Goal: Task Accomplishment & Management: Use online tool/utility

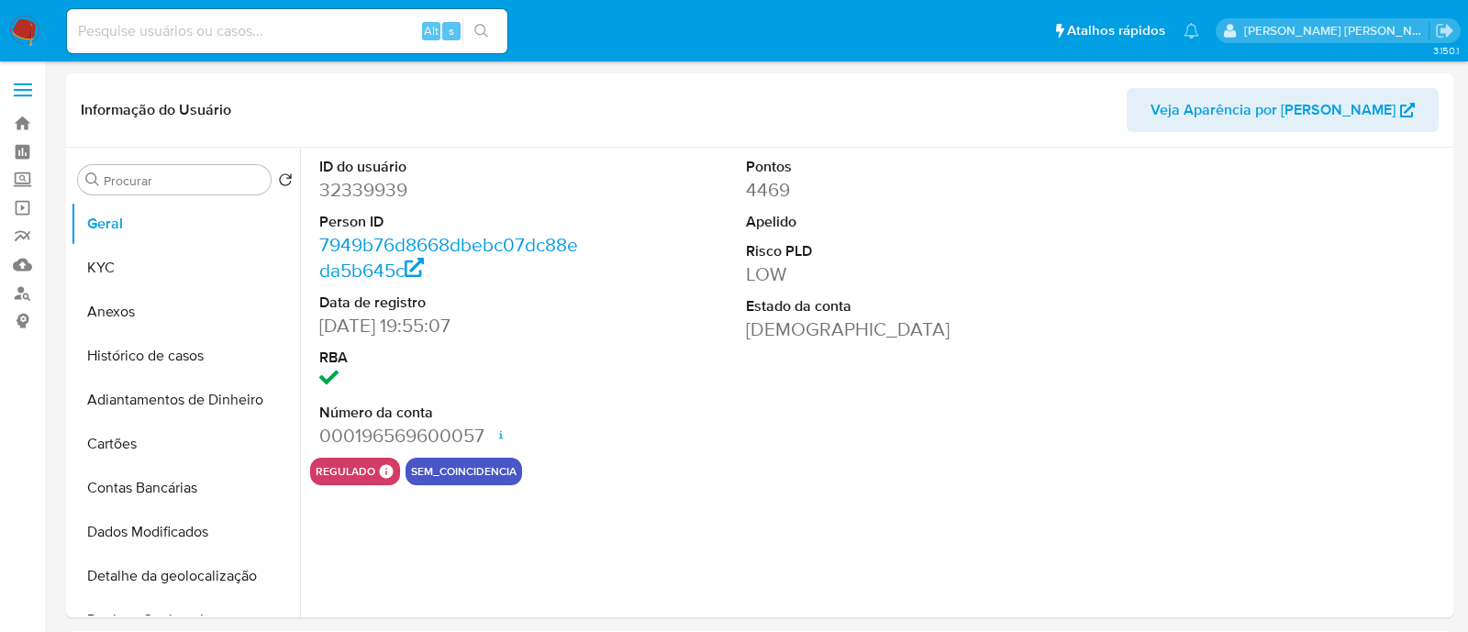
select select "10"
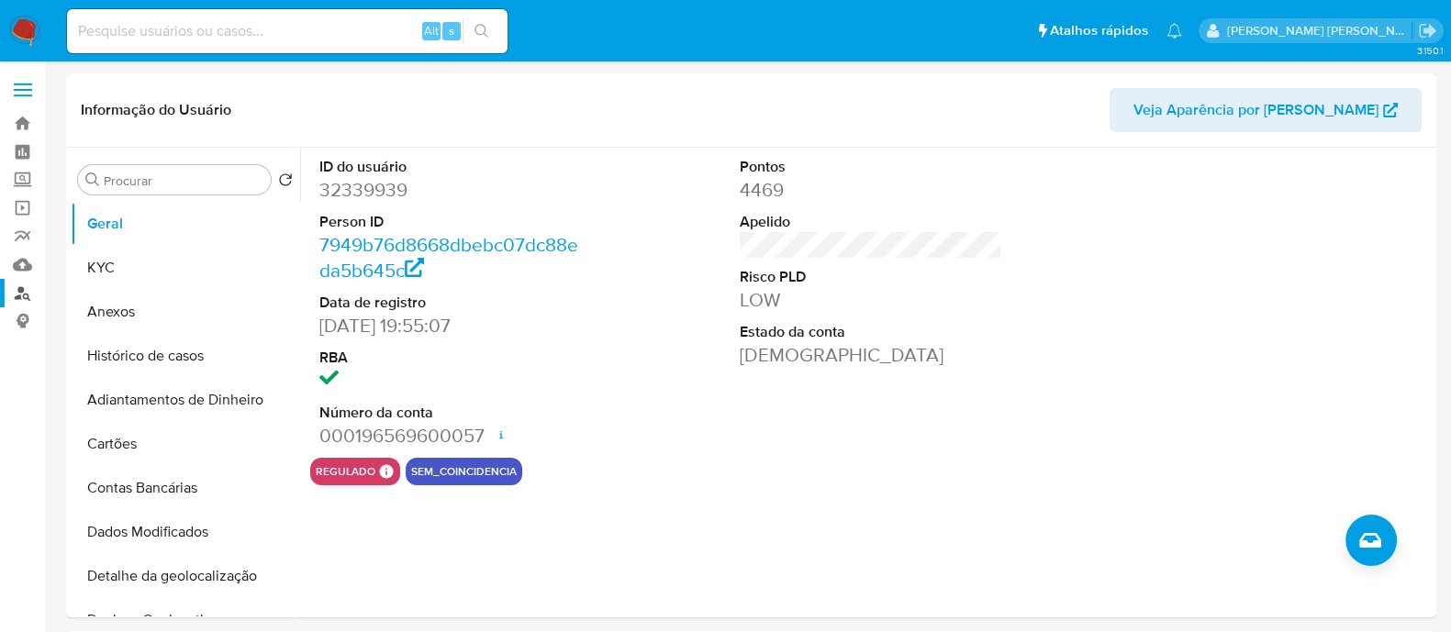
click at [26, 295] on link "Localizador de pessoas" at bounding box center [109, 293] width 218 height 28
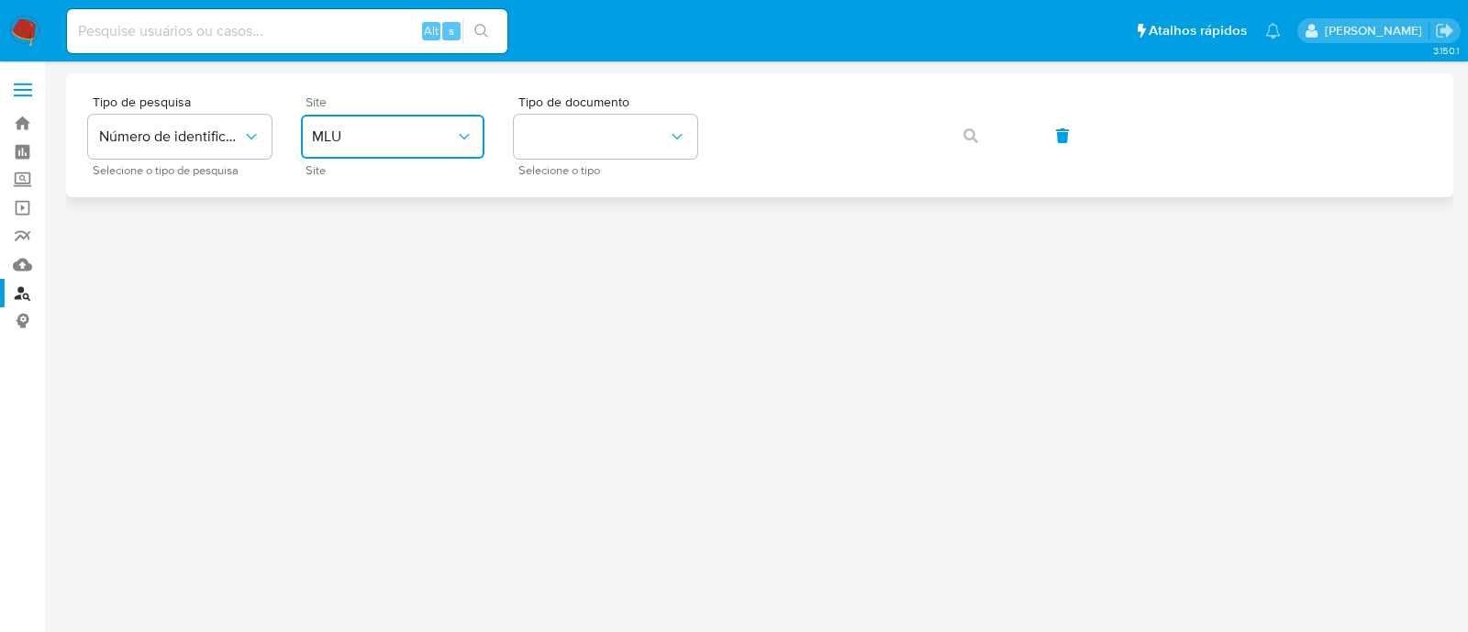
drag, startPoint x: 436, startPoint y: 129, endPoint x: 433, endPoint y: 153, distance: 24.0
click at [436, 130] on span "MLU" at bounding box center [383, 137] width 143 height 18
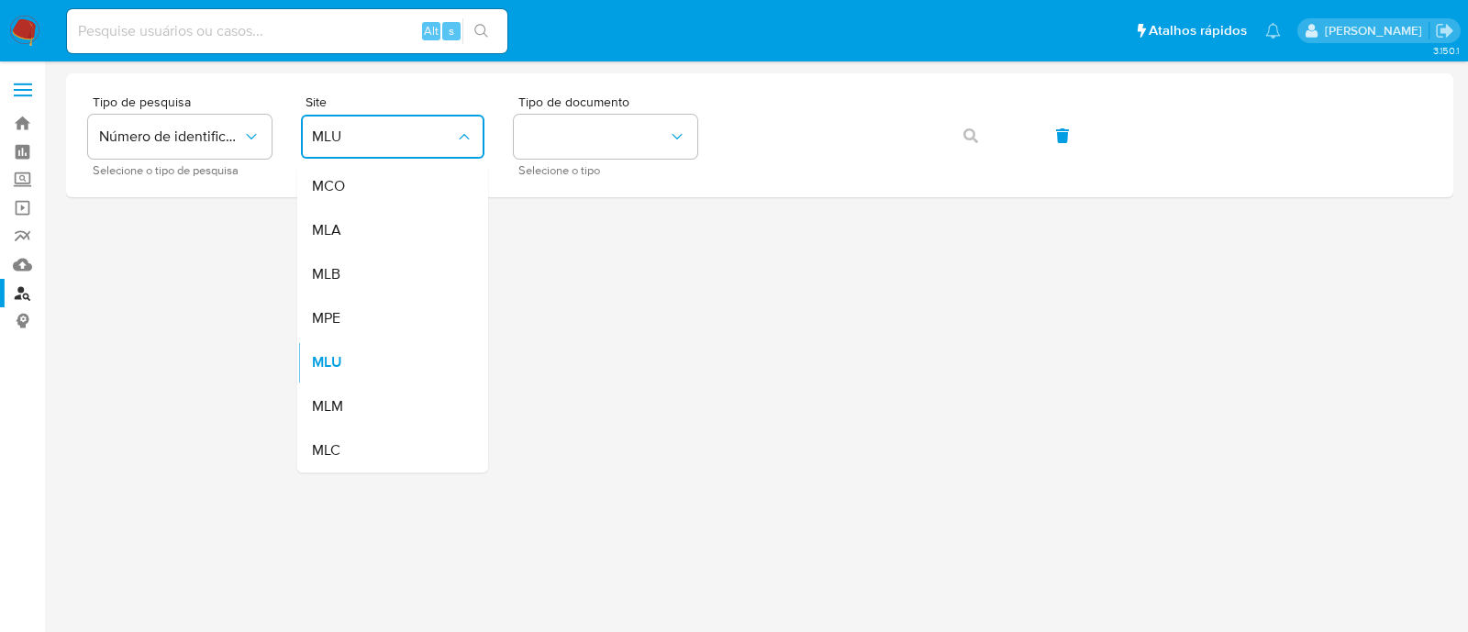
drag, startPoint x: 382, startPoint y: 266, endPoint x: 450, endPoint y: 238, distance: 73.6
click at [382, 268] on div "MLB" at bounding box center [387, 274] width 150 height 44
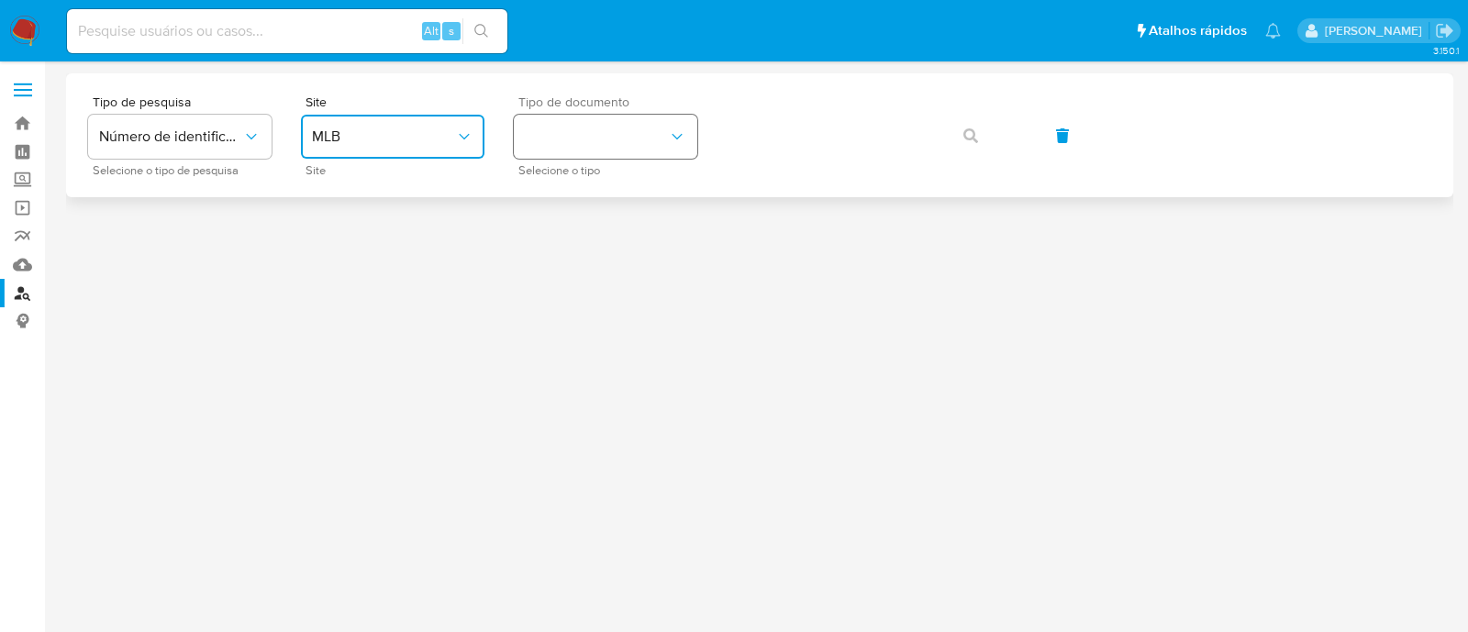
click at [577, 139] on button "identificationType" at bounding box center [606, 137] width 184 height 44
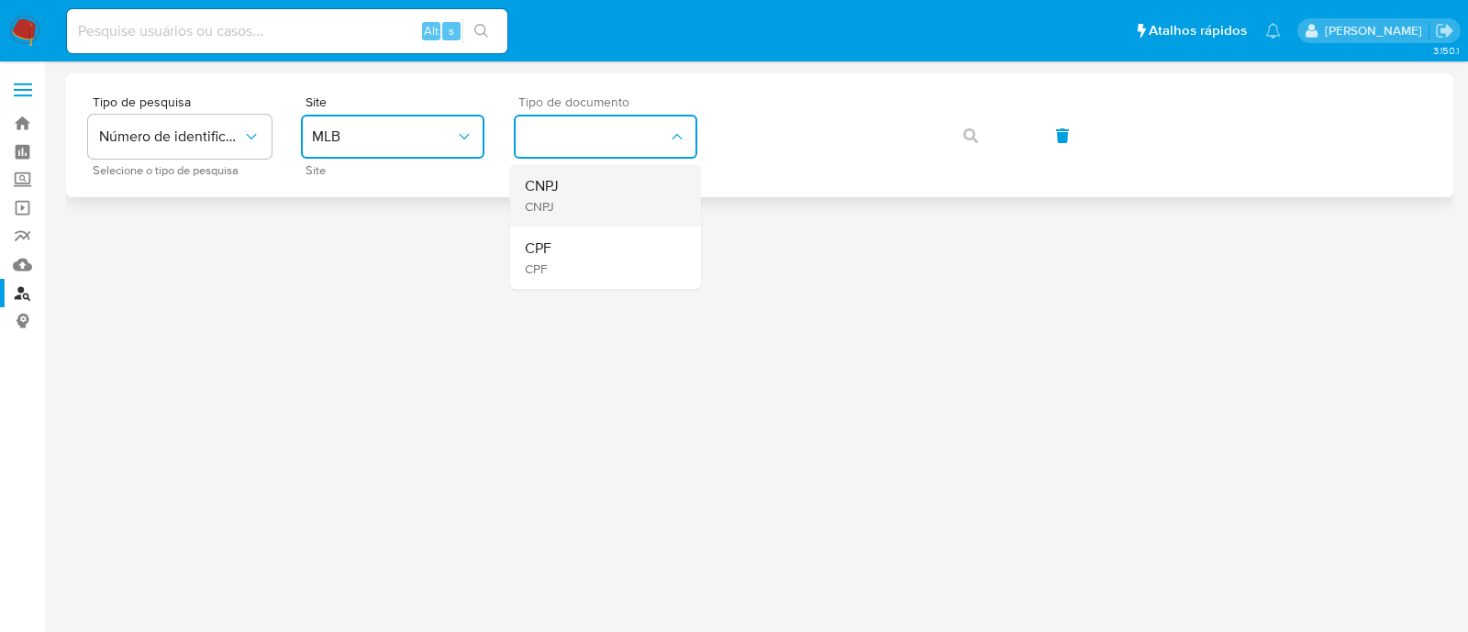
click at [560, 218] on div "CNPJ CNPJ" at bounding box center [600, 195] width 150 height 62
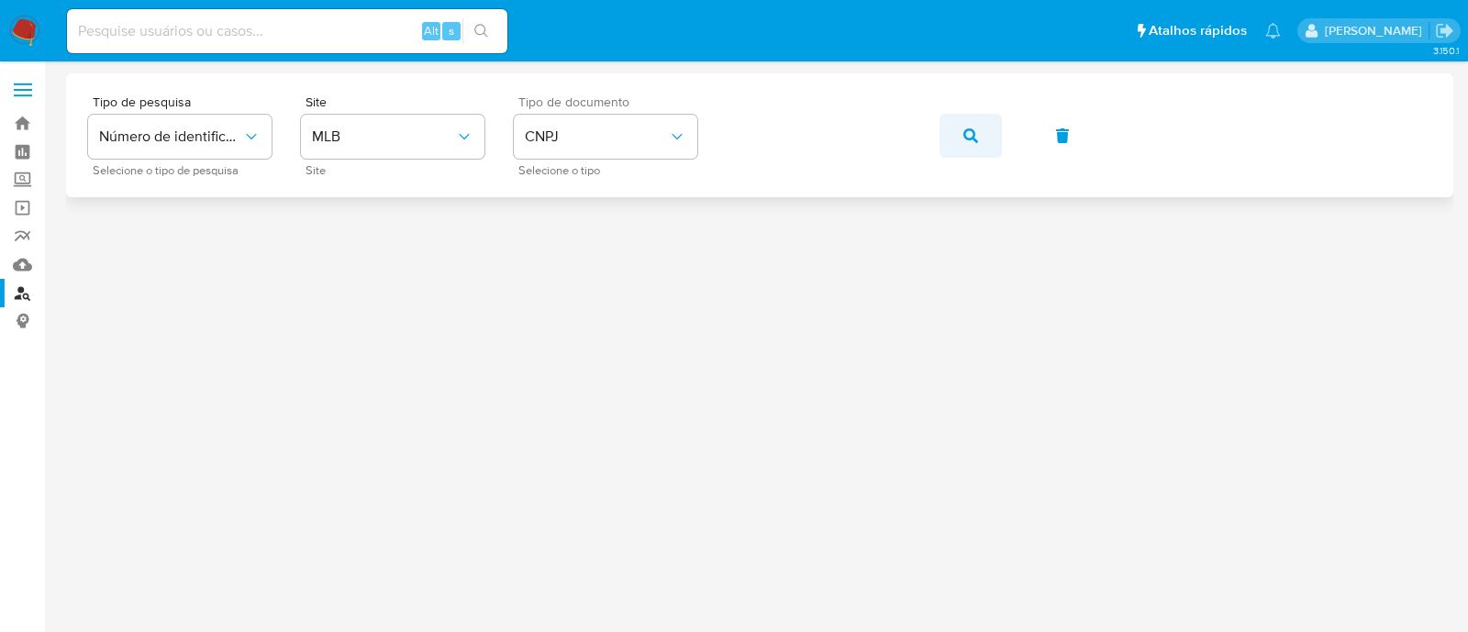
click at [974, 139] on icon "button" at bounding box center [970, 135] width 15 height 15
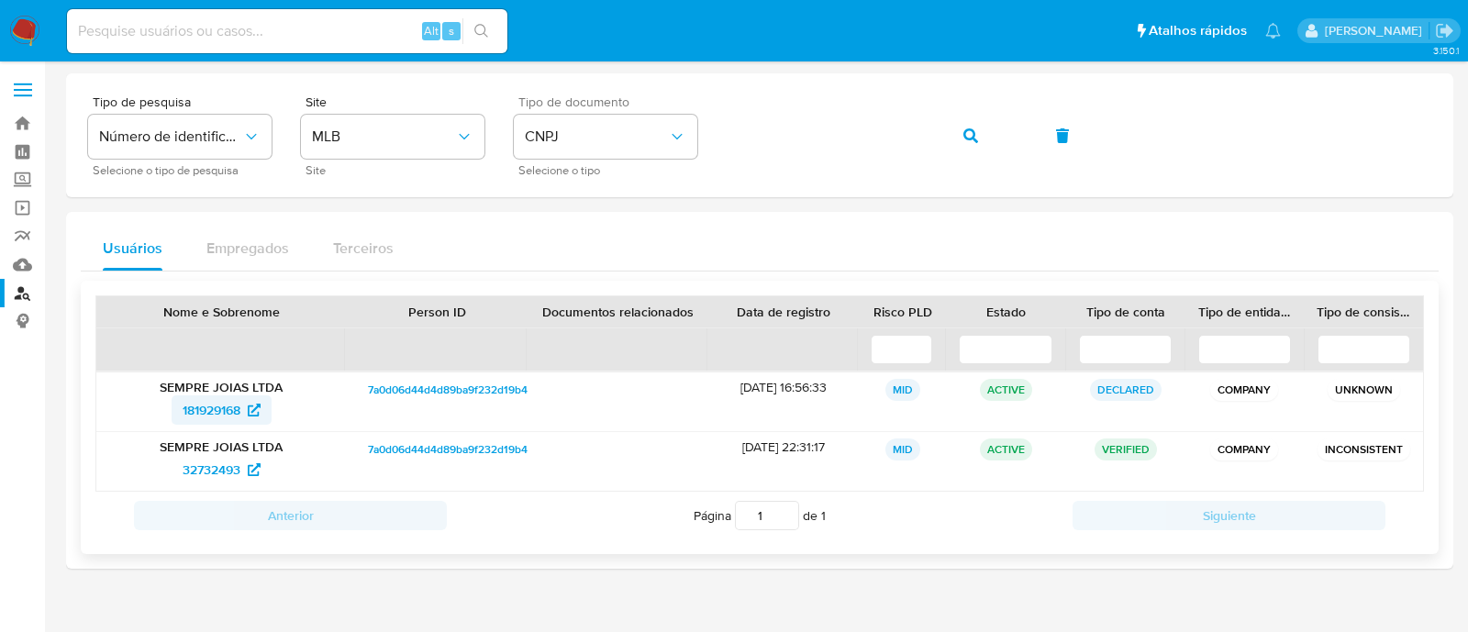
drag, startPoint x: 205, startPoint y: 390, endPoint x: 204, endPoint y: 409, distance: 19.3
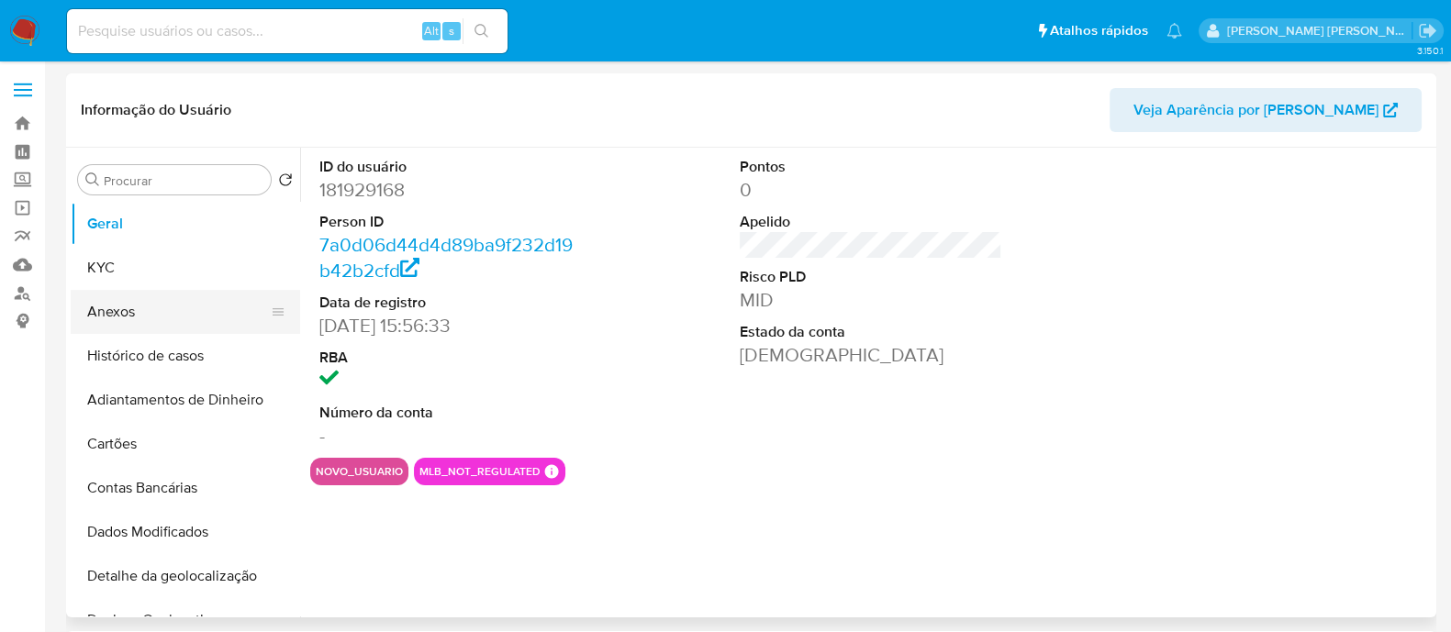
select select "10"
click at [210, 280] on button "KYC" at bounding box center [178, 268] width 215 height 44
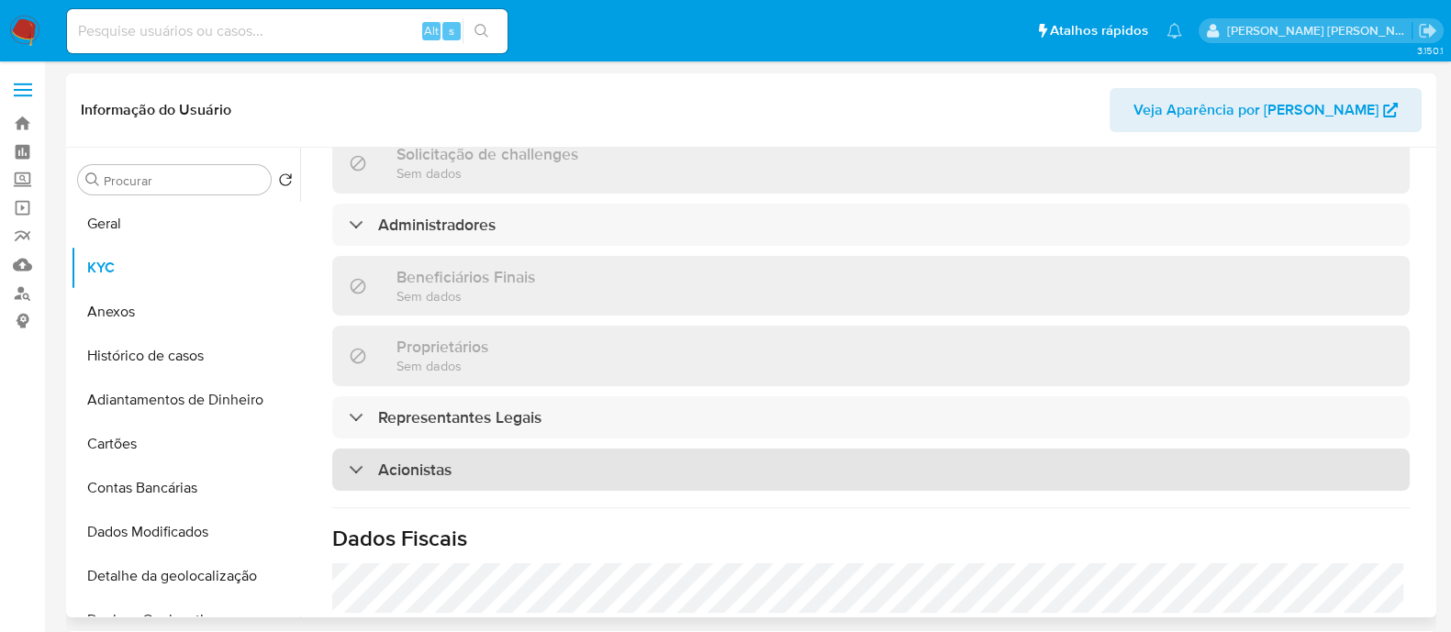
click at [540, 463] on div "Acionistas" at bounding box center [870, 470] width 1077 height 42
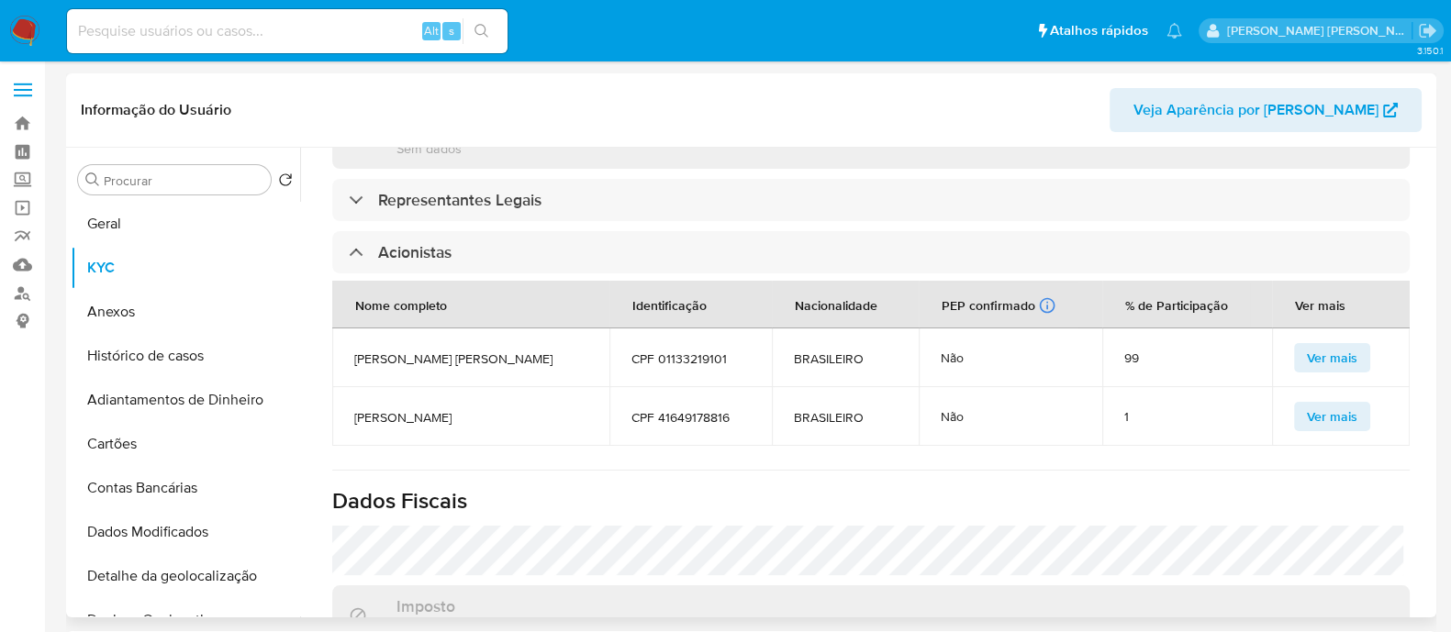
scroll to position [1077, 0]
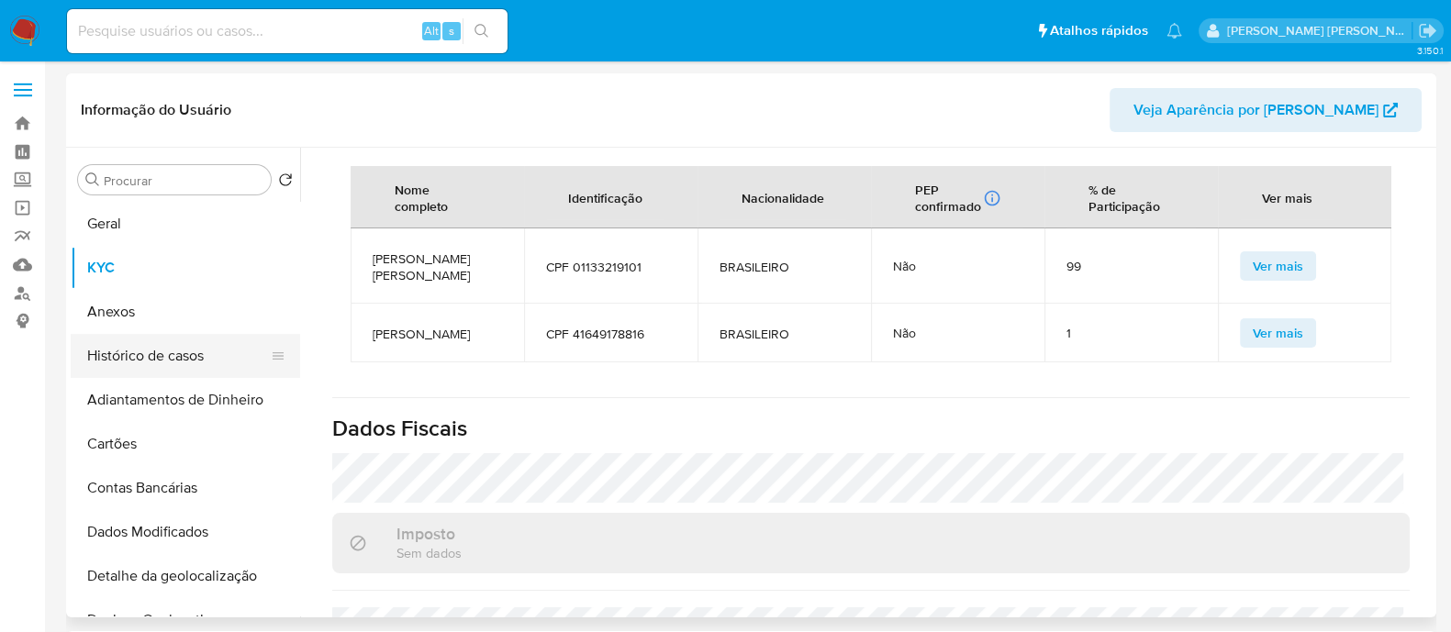
click at [133, 346] on button "Histórico de casos" at bounding box center [178, 356] width 215 height 44
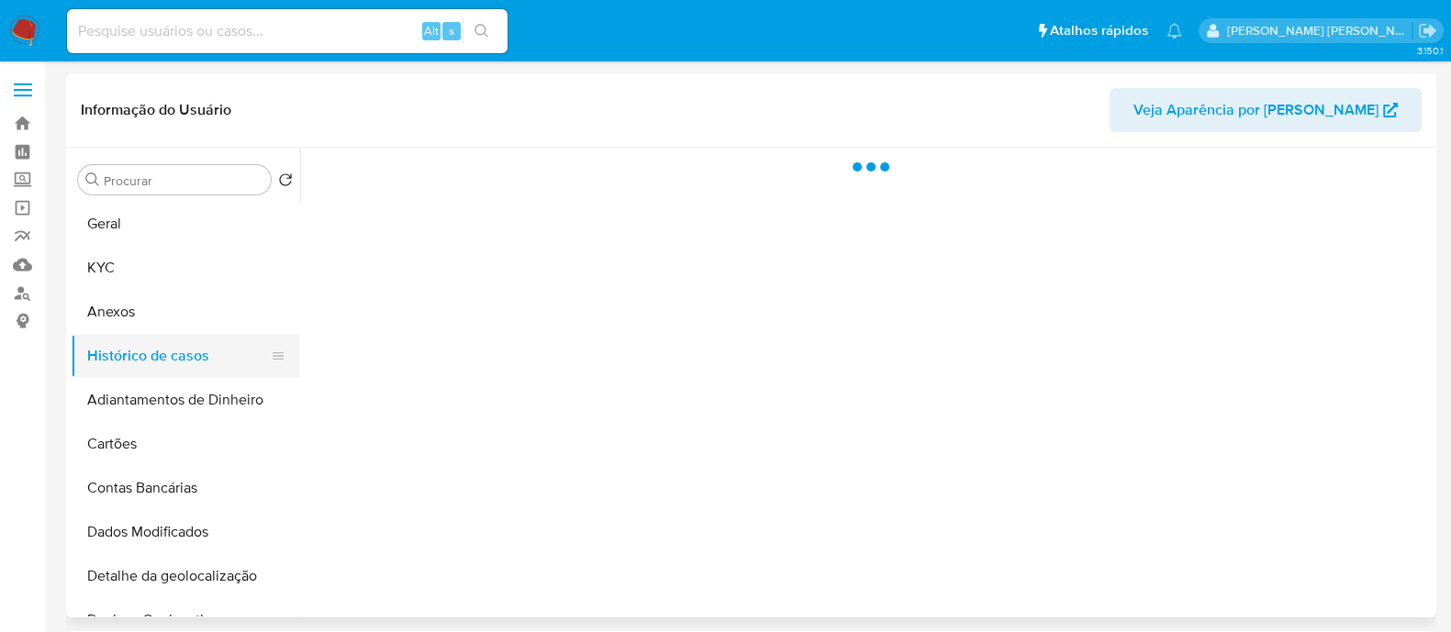
scroll to position [0, 0]
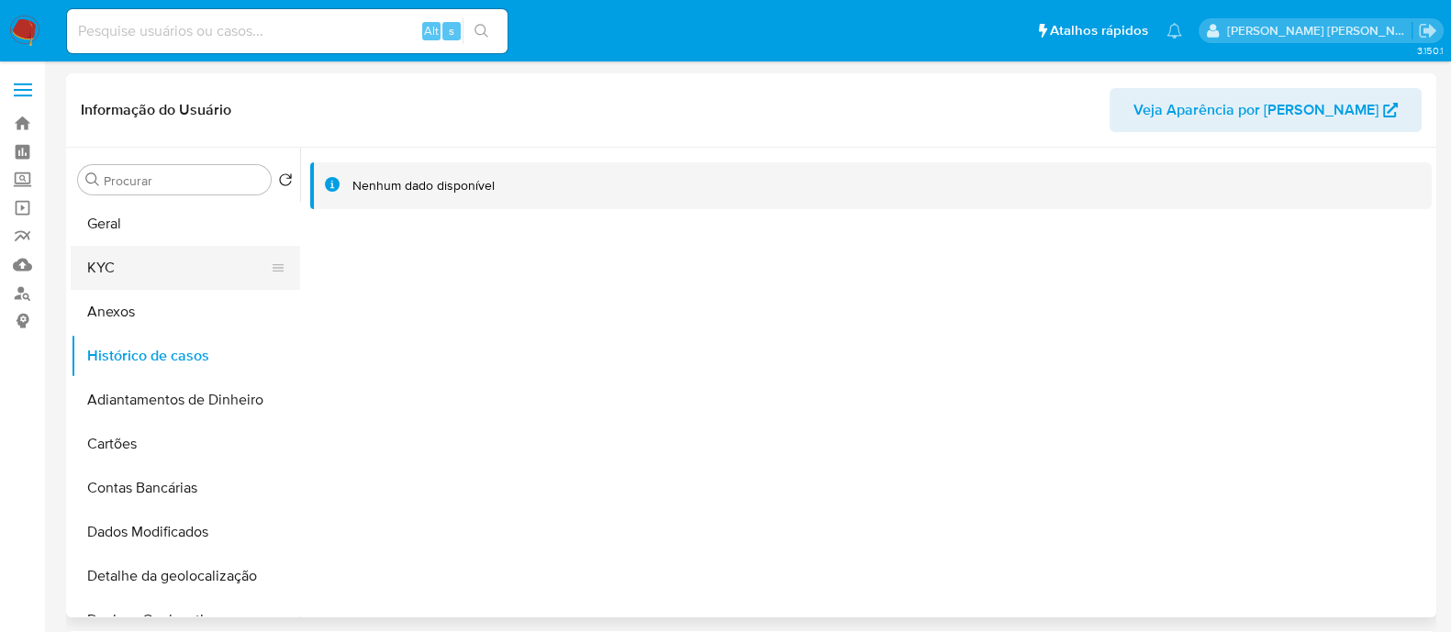
click at [229, 273] on button "KYC" at bounding box center [178, 268] width 215 height 44
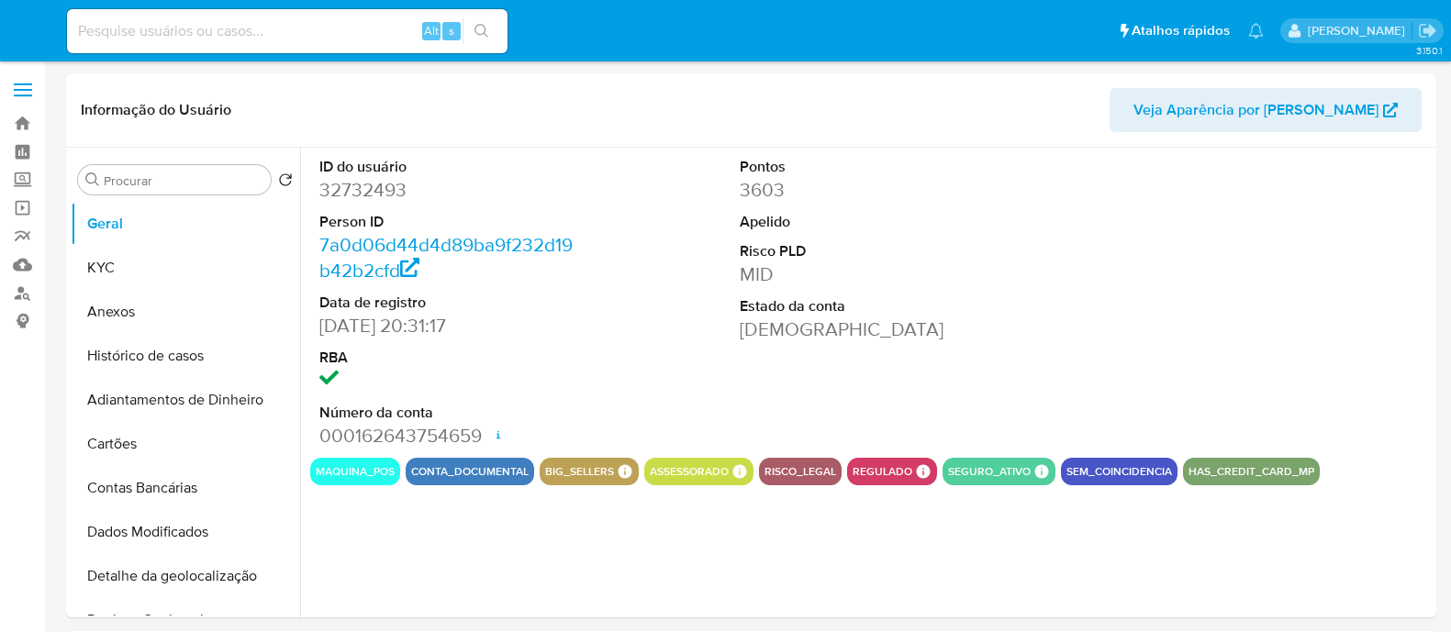
select select "10"
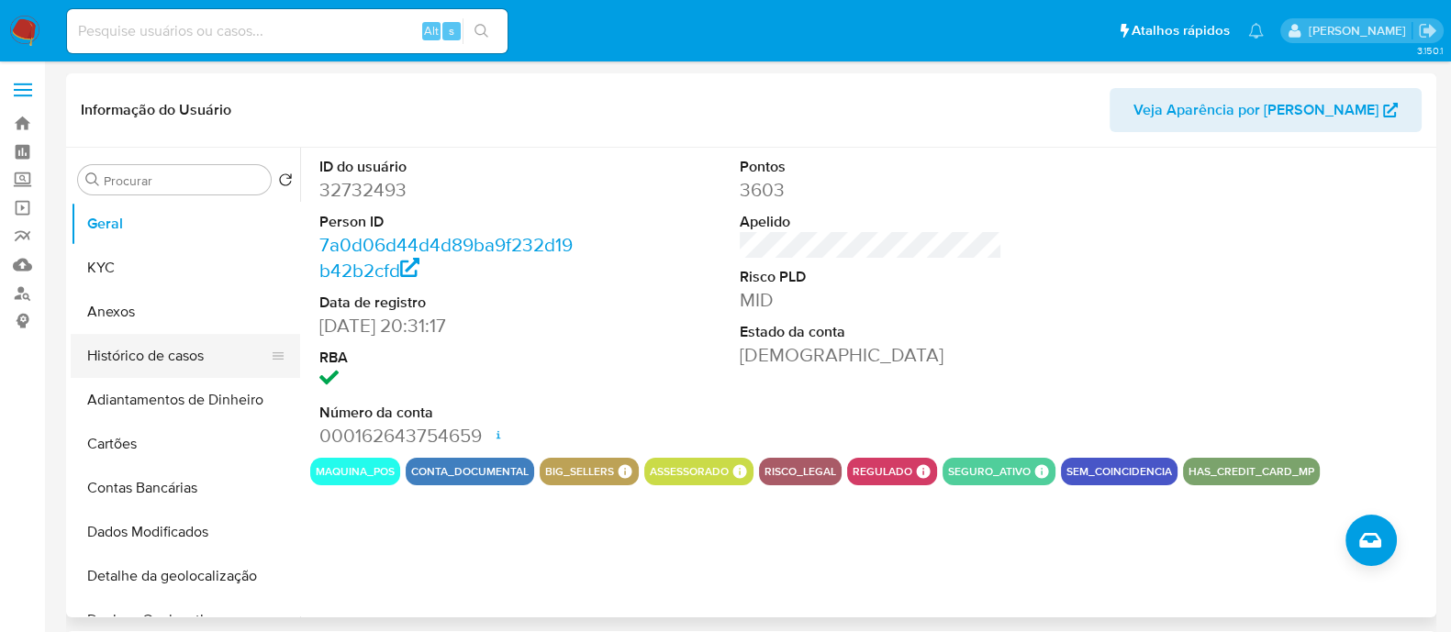
click at [158, 362] on button "Histórico de casos" at bounding box center [178, 356] width 215 height 44
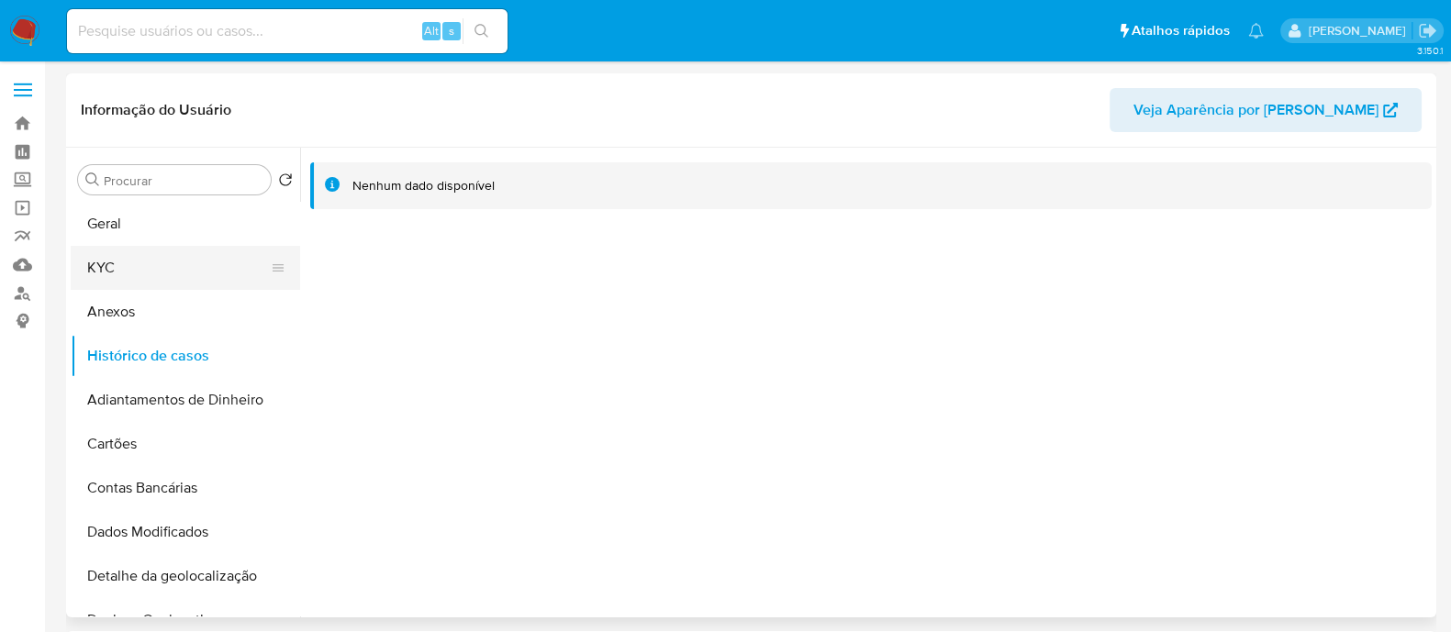
click at [105, 273] on button "KYC" at bounding box center [178, 268] width 215 height 44
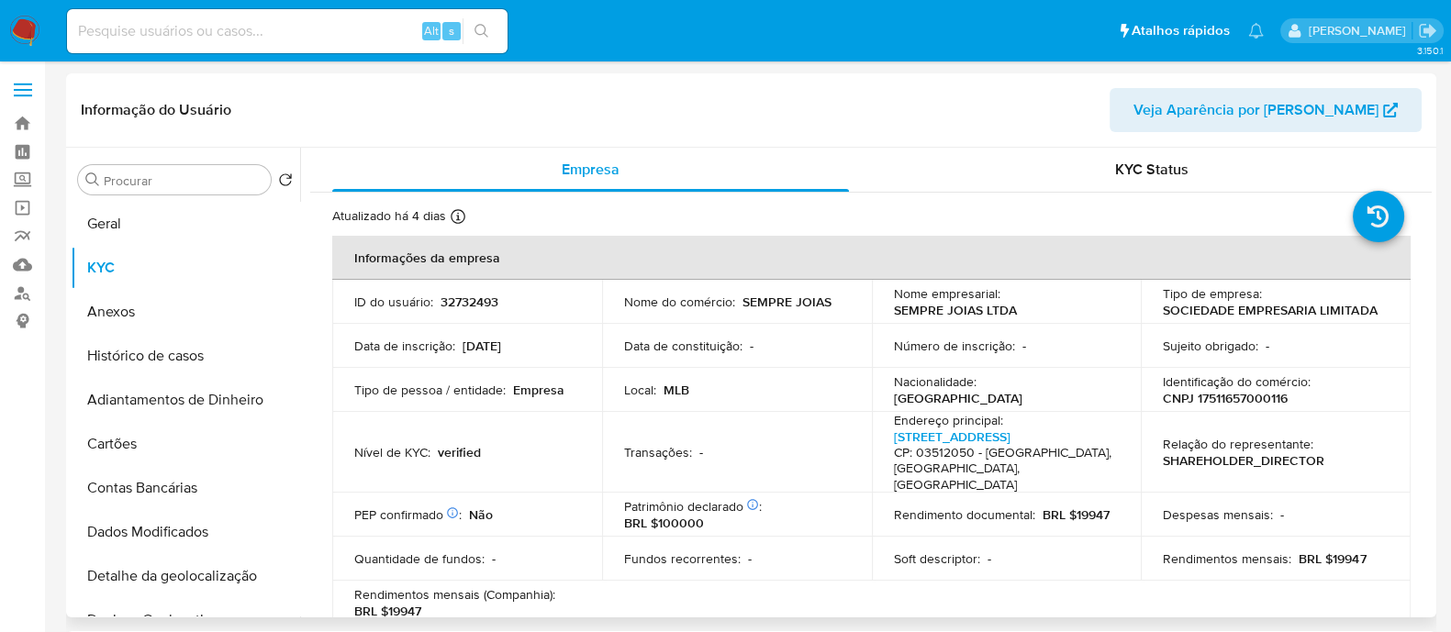
click at [1265, 402] on p "CNPJ 17511657000116" at bounding box center [1225, 398] width 125 height 17
copy p "17511657000116"
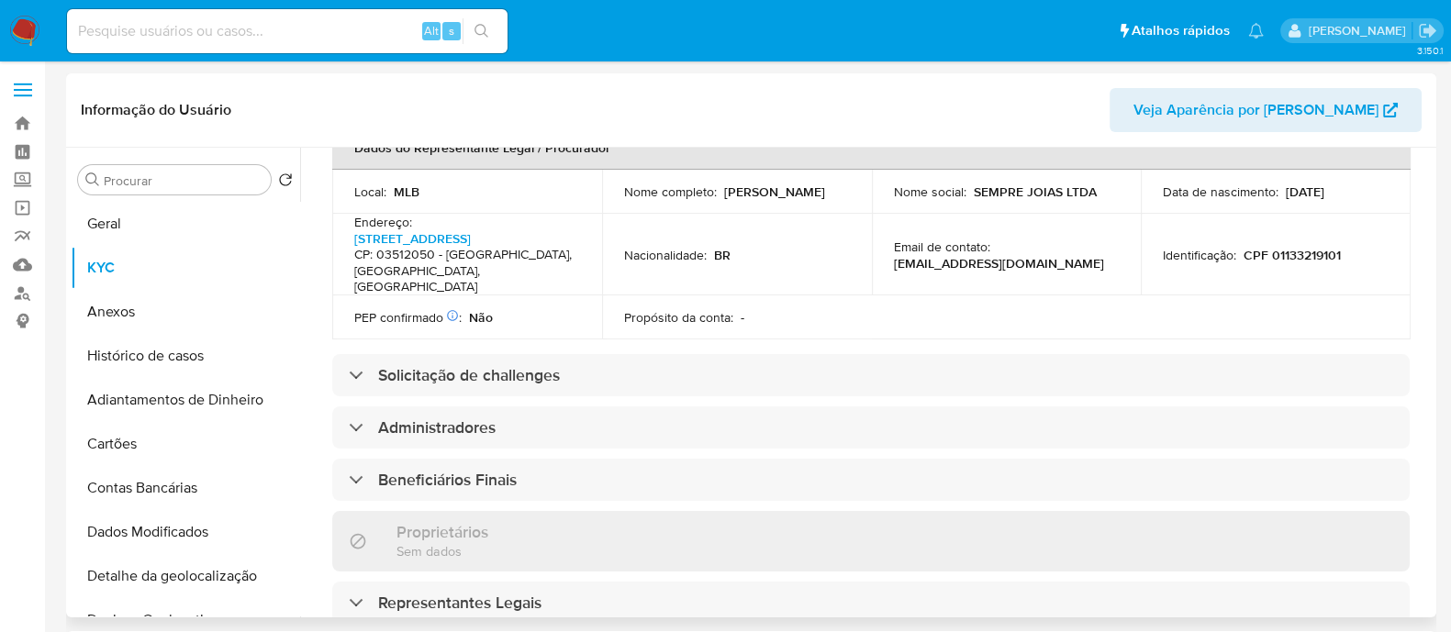
scroll to position [688, 0]
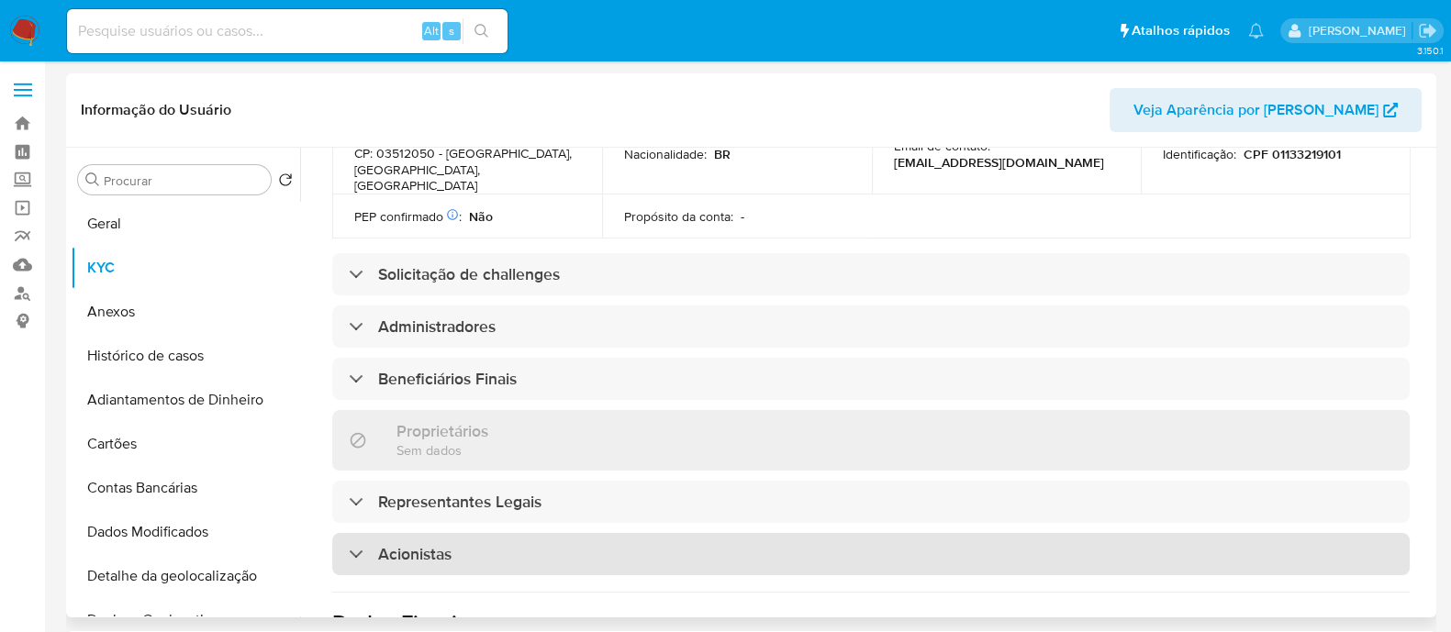
click at [659, 533] on div "Acionistas" at bounding box center [870, 554] width 1077 height 42
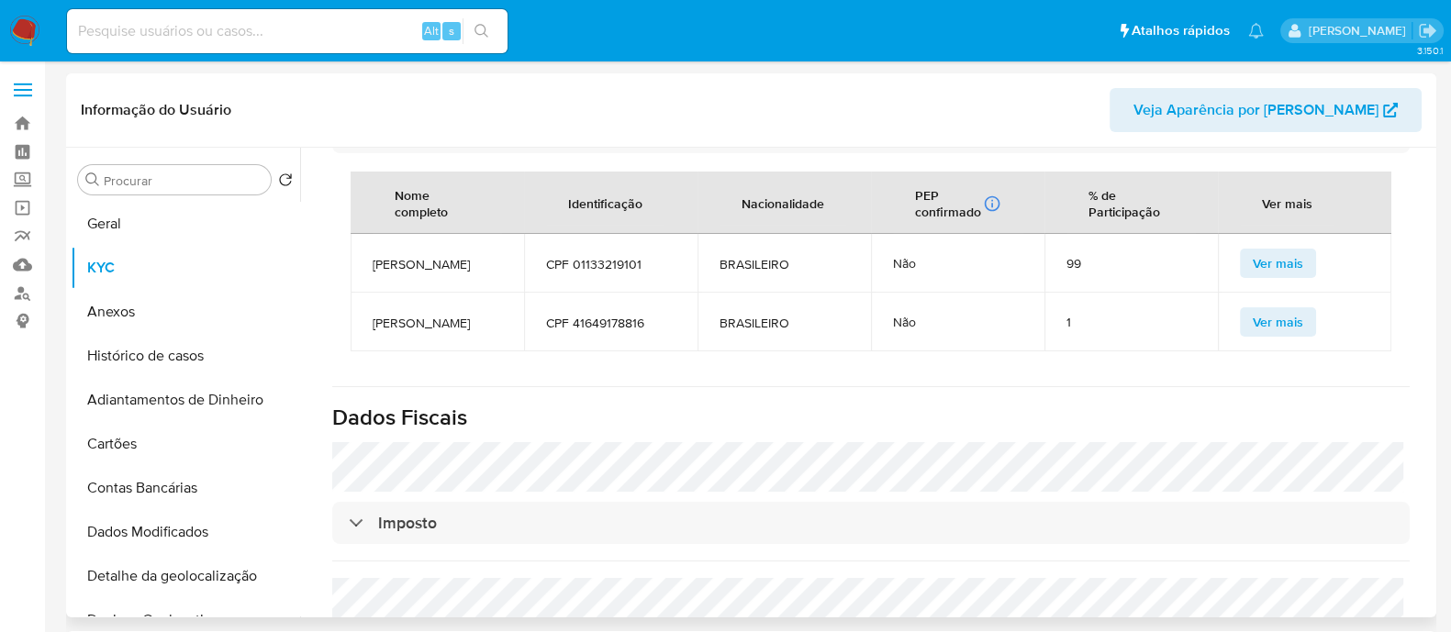
scroll to position [1032, 0]
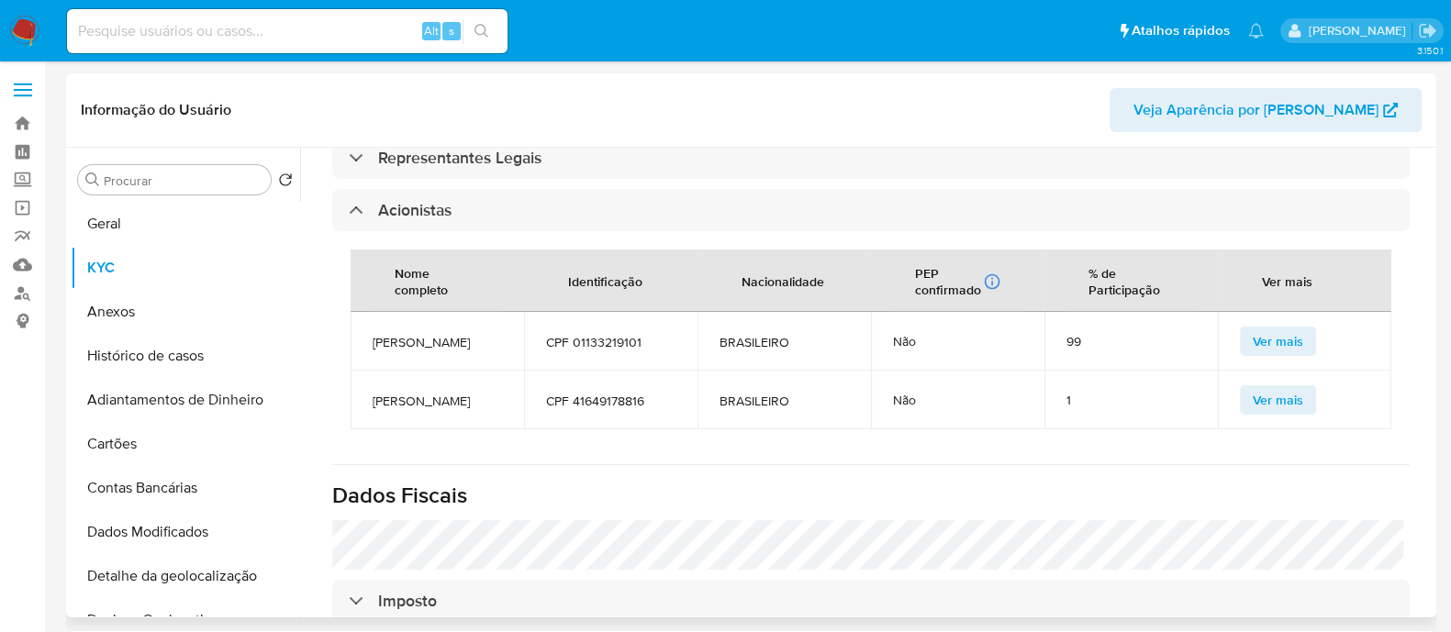
click at [434, 334] on span "JOSE ALBERTO CALIFANI MERINO" at bounding box center [437, 342] width 129 height 17
copy span "JOSE ALBERTO CALIFANI MERINO"
click at [422, 393] on span "DANIEL BARBOSA LIMA" at bounding box center [437, 401] width 129 height 17
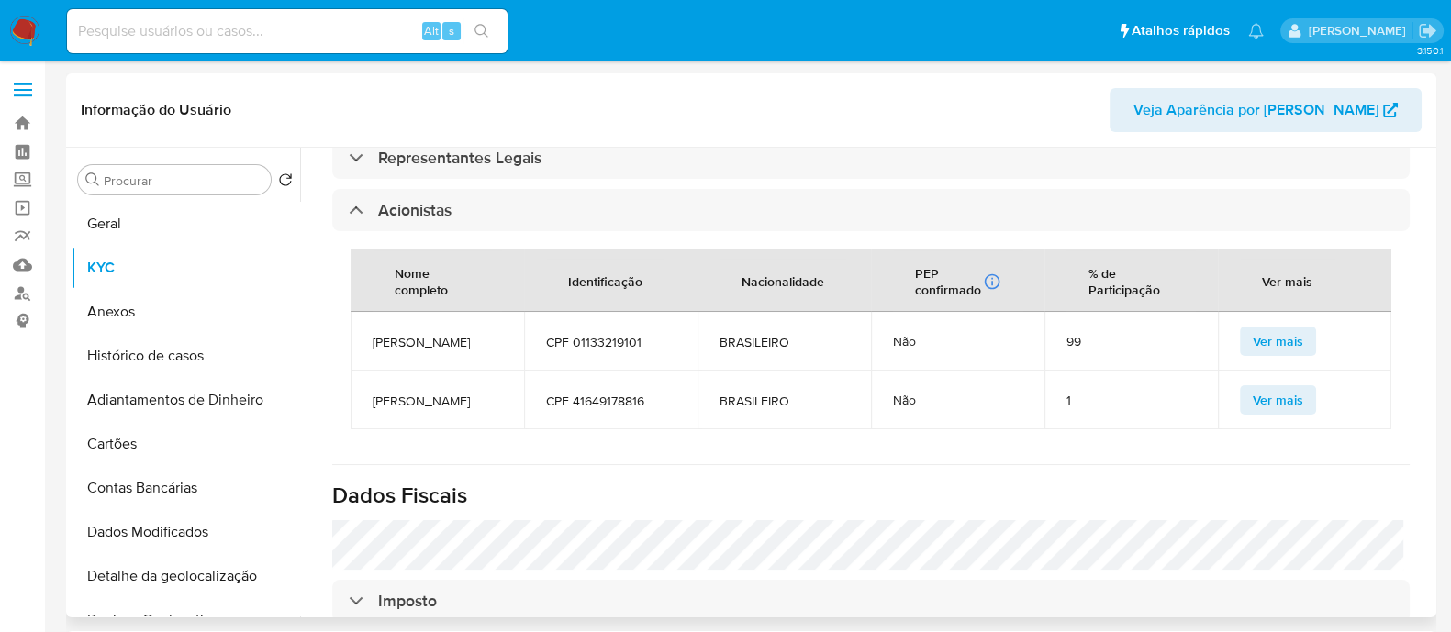
click at [422, 393] on span "DANIEL BARBOSA LIMA" at bounding box center [437, 401] width 129 height 17
copy span "DANIEL BARBOSA LIMA"
click at [625, 393] on span "CPF 41649178816" at bounding box center [610, 401] width 129 height 17
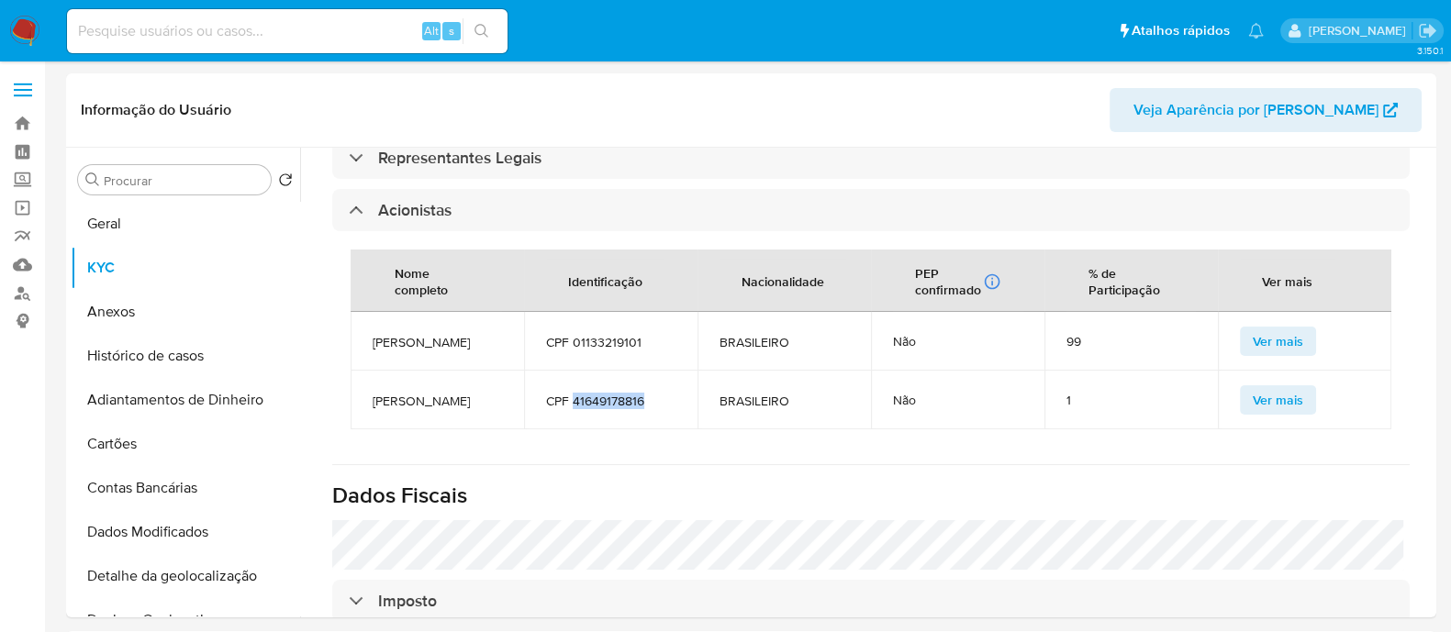
copy span "41649178816"
click at [169, 227] on button "Geral" at bounding box center [178, 224] width 215 height 44
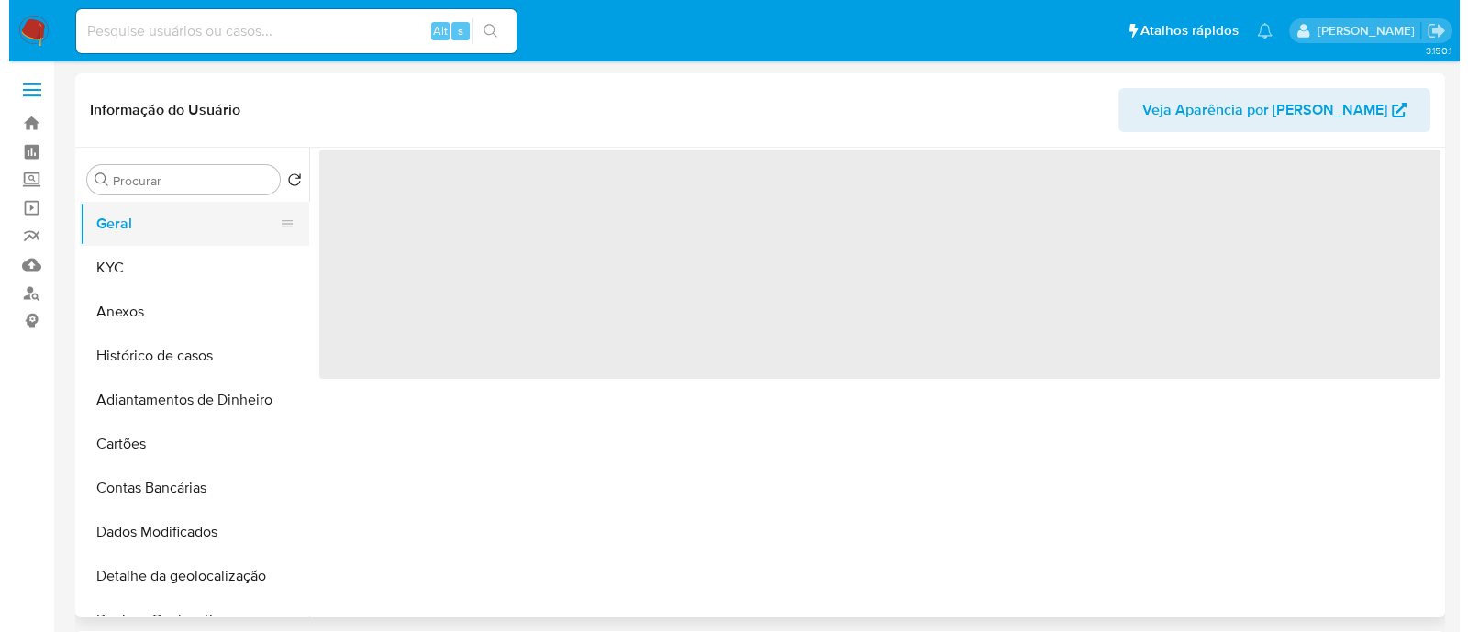
scroll to position [0, 0]
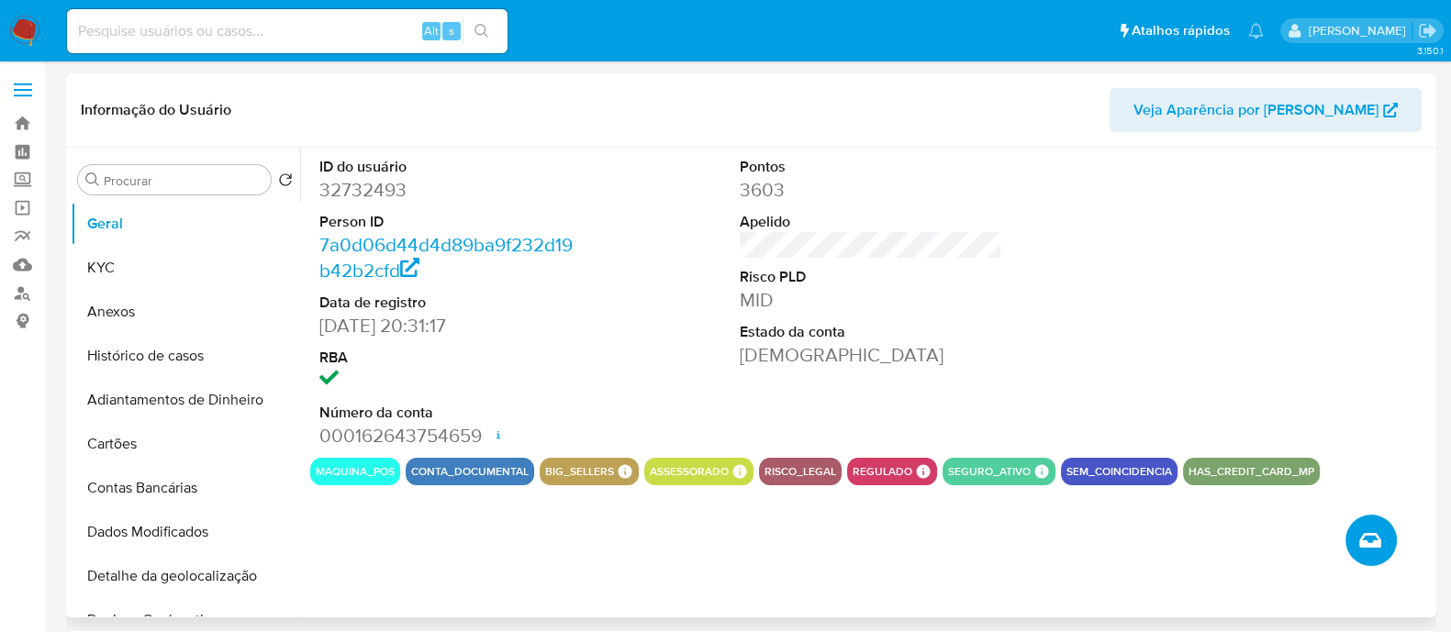
click at [1364, 534] on icon "Criar caso manual" at bounding box center [1370, 540] width 22 height 15
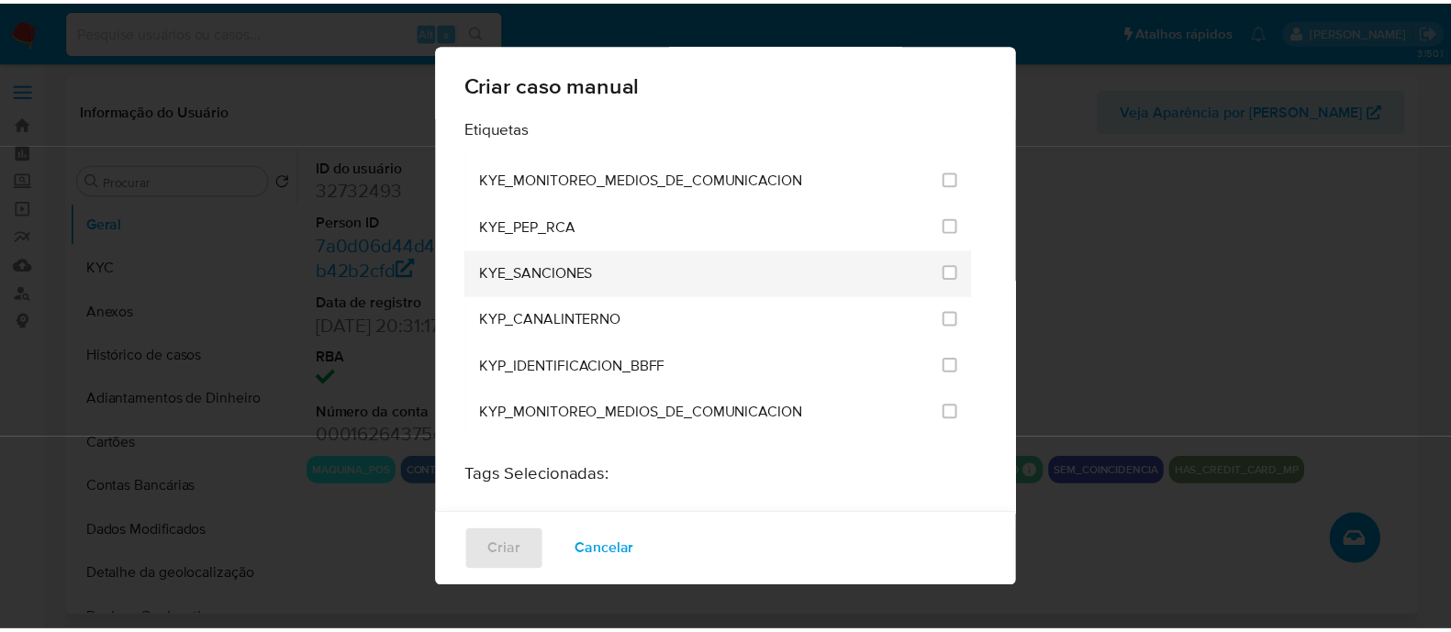
scroll to position [1490, 0]
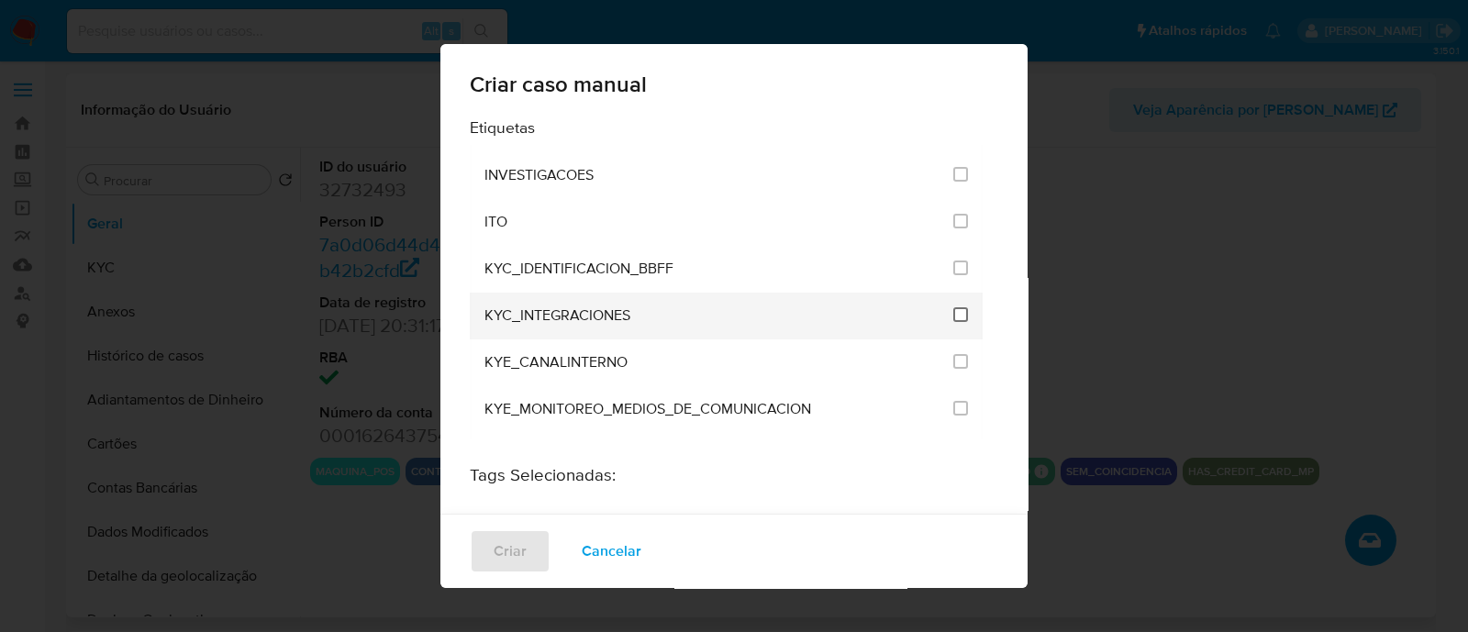
click at [953, 307] on input "2093" at bounding box center [960, 314] width 15 height 15
checkbox input "true"
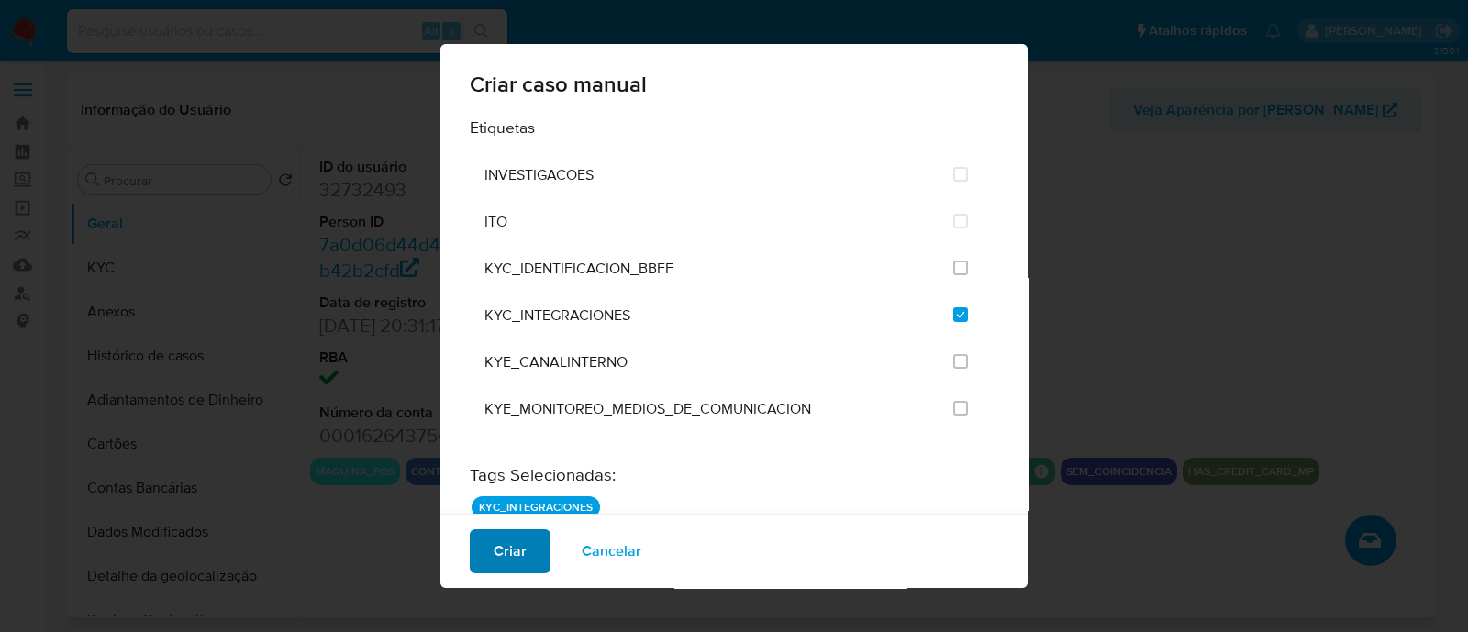
click at [507, 538] on span "Criar" at bounding box center [510, 551] width 33 height 40
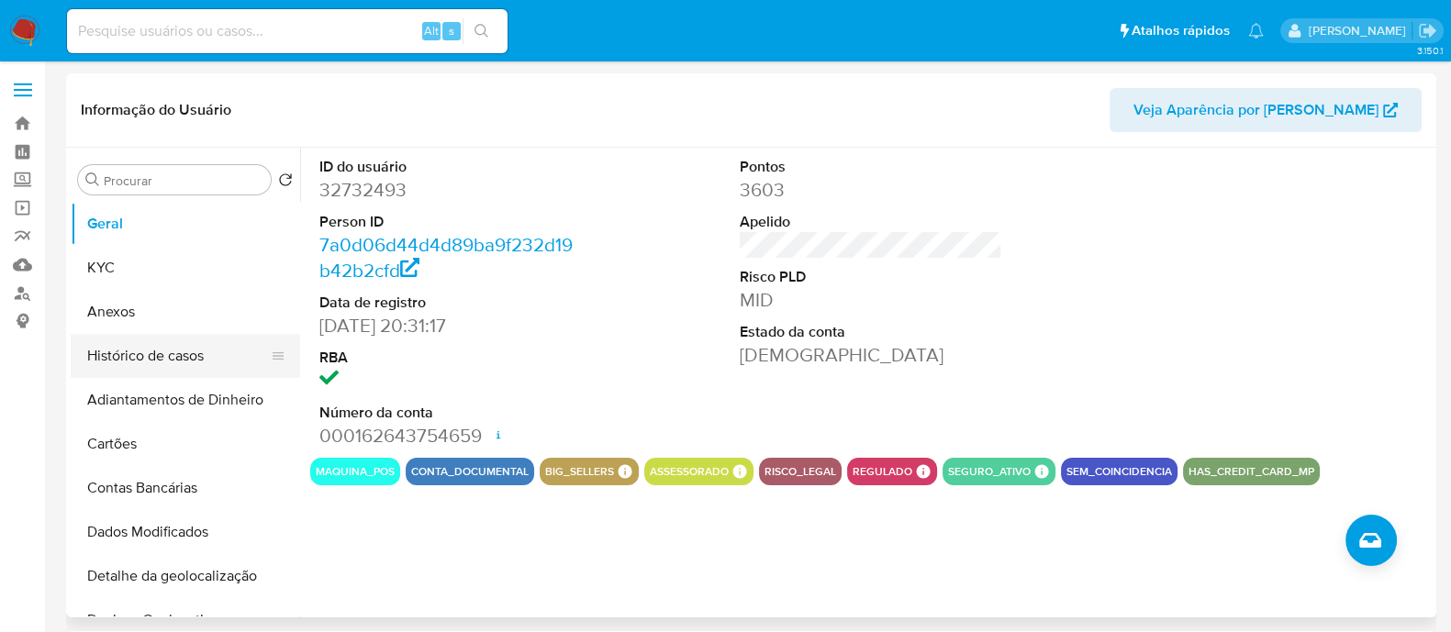
click at [216, 351] on button "Histórico de casos" at bounding box center [178, 356] width 215 height 44
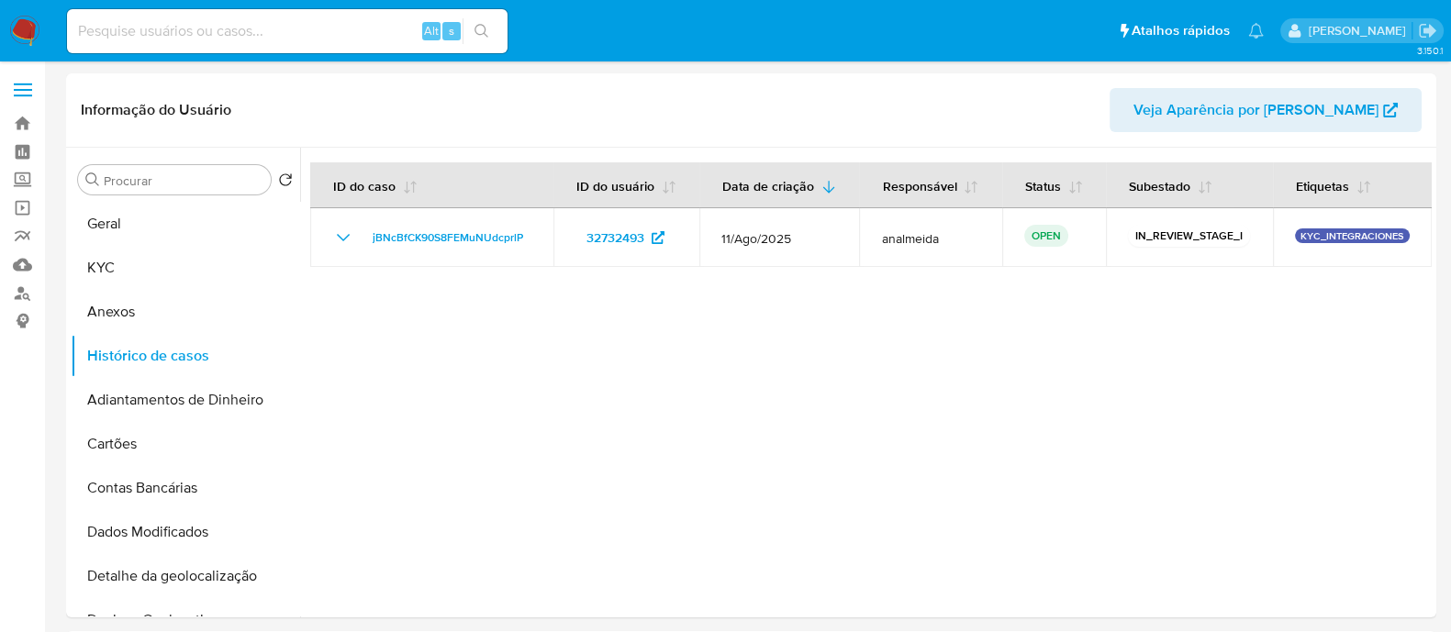
click at [702, 358] on div at bounding box center [865, 383] width 1131 height 470
click at [179, 317] on button "Anexos" at bounding box center [178, 312] width 215 height 44
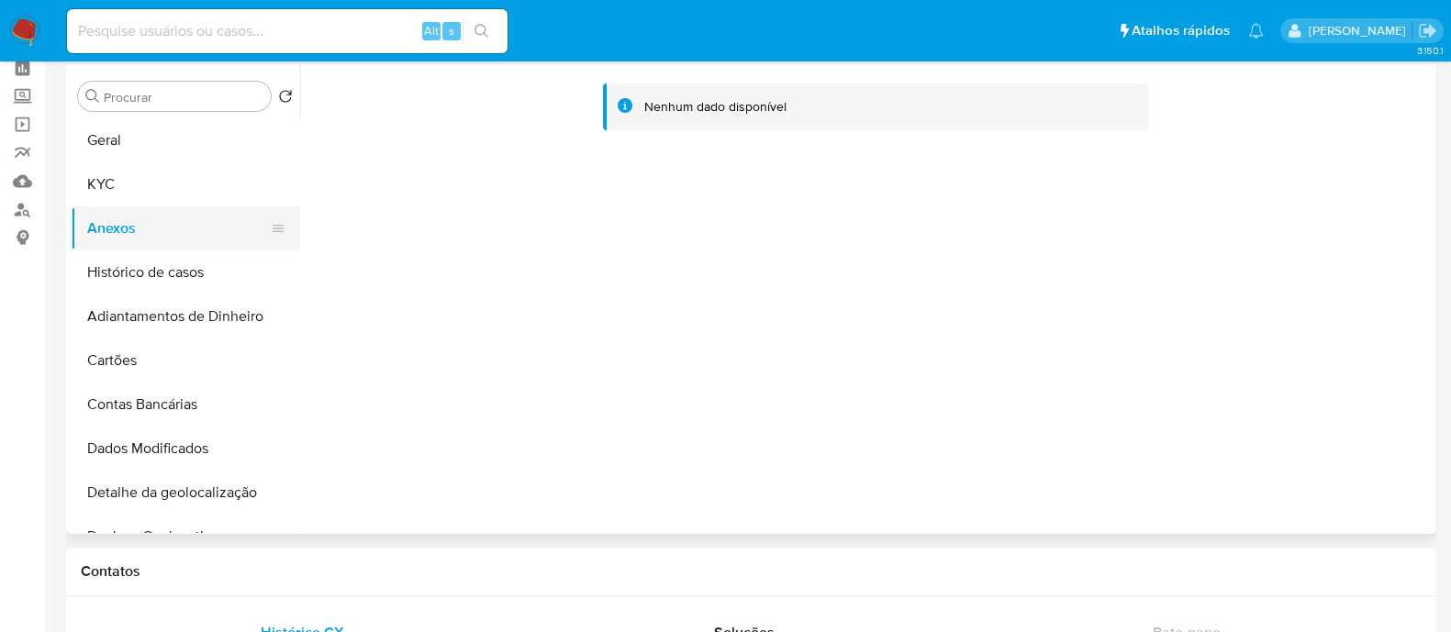
scroll to position [0, 0]
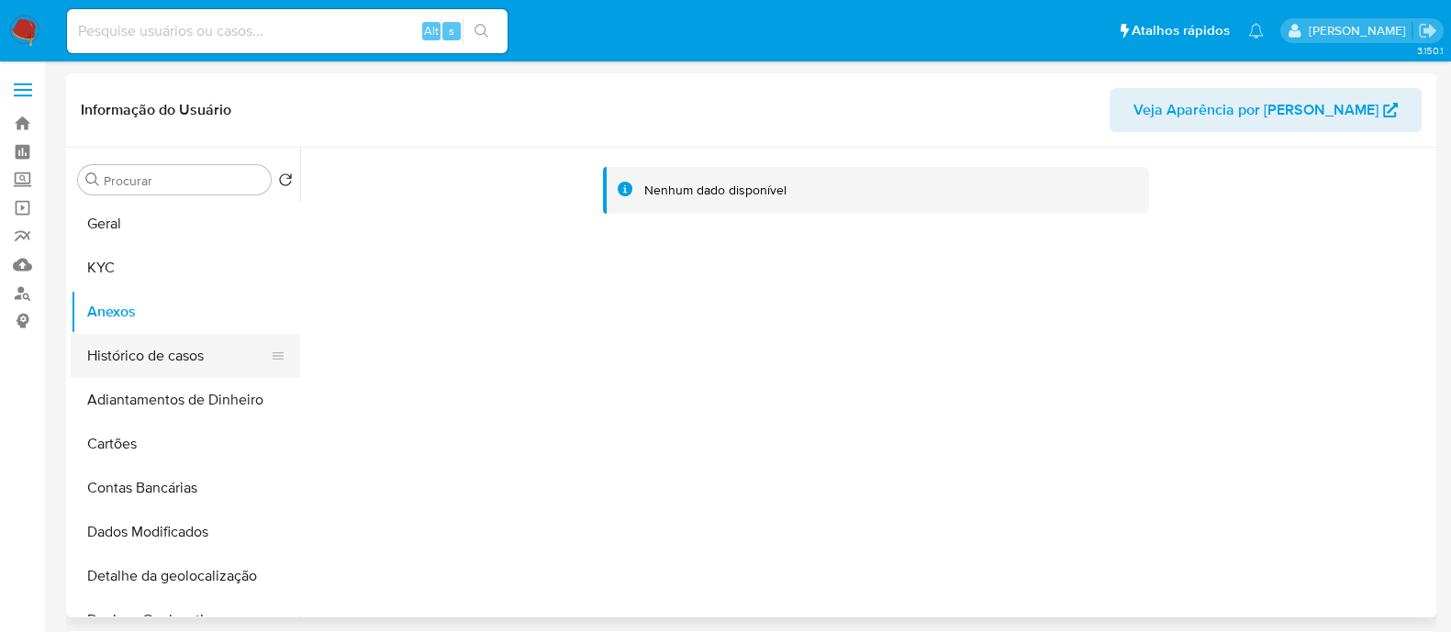
click at [178, 369] on button "Histórico de casos" at bounding box center [178, 356] width 215 height 44
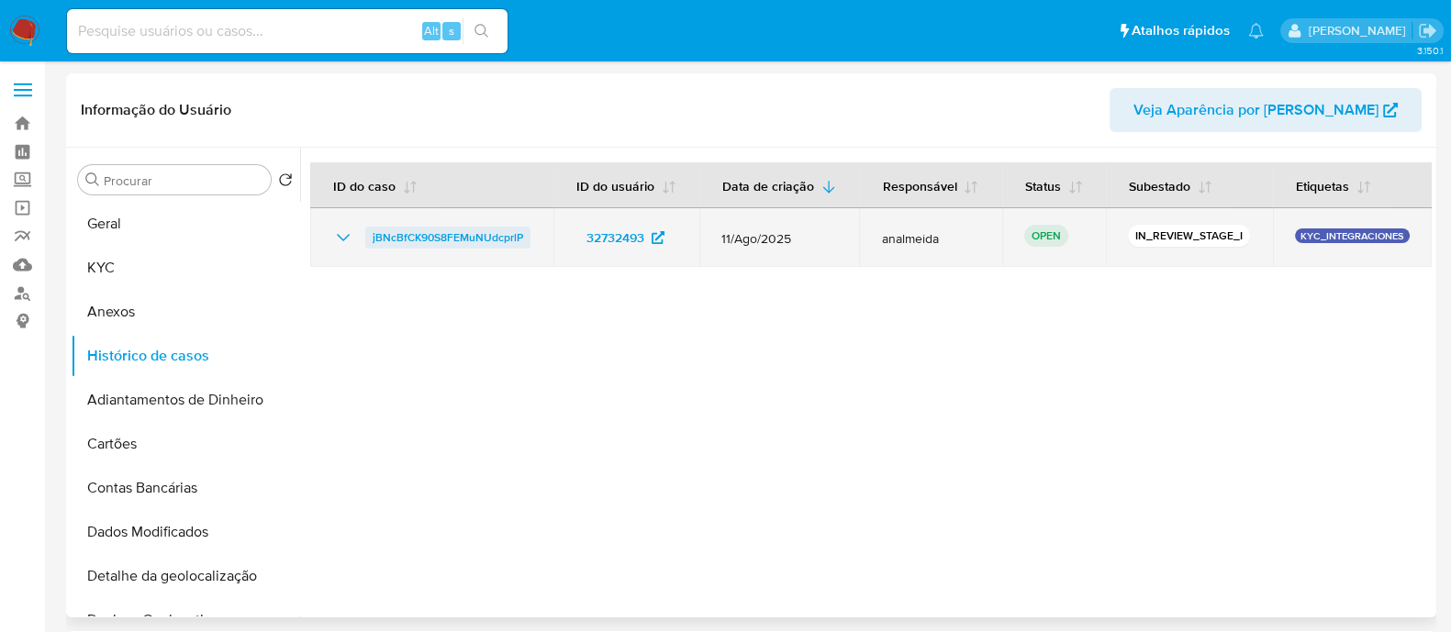
click at [457, 232] on span "jBNcBfCK90S8FEMuNUdcprlP" at bounding box center [448, 238] width 150 height 22
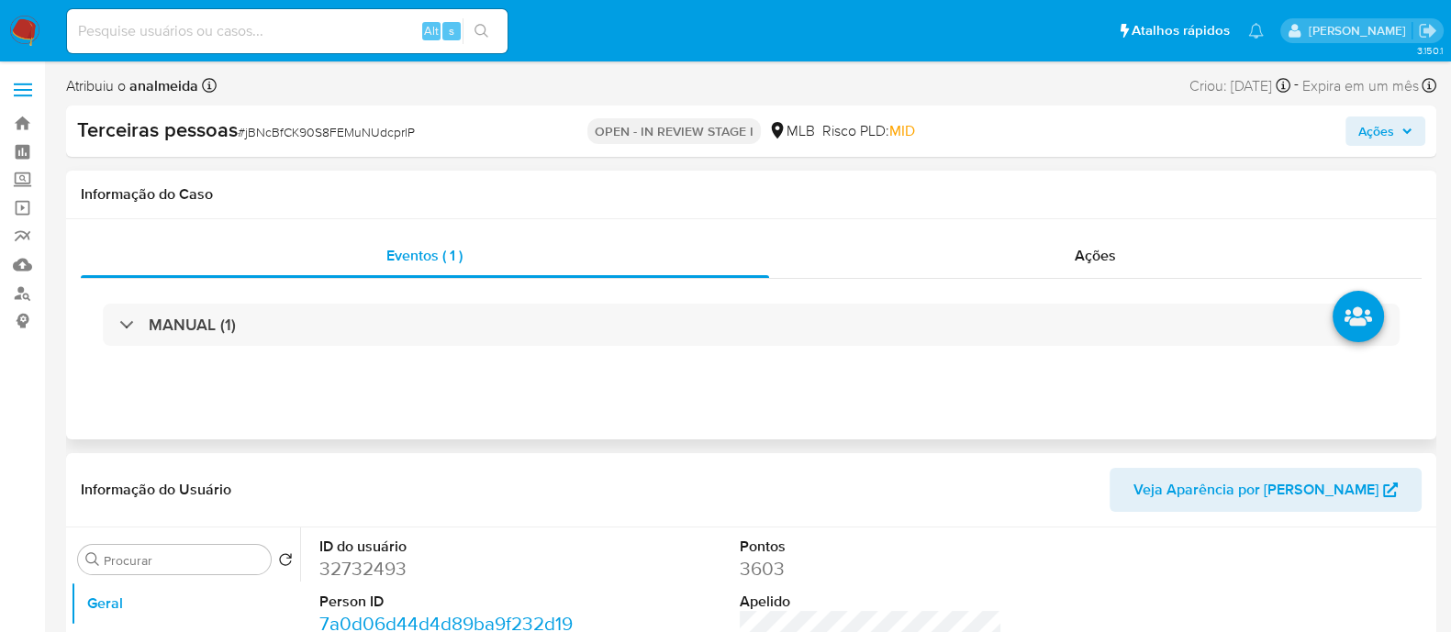
select select "10"
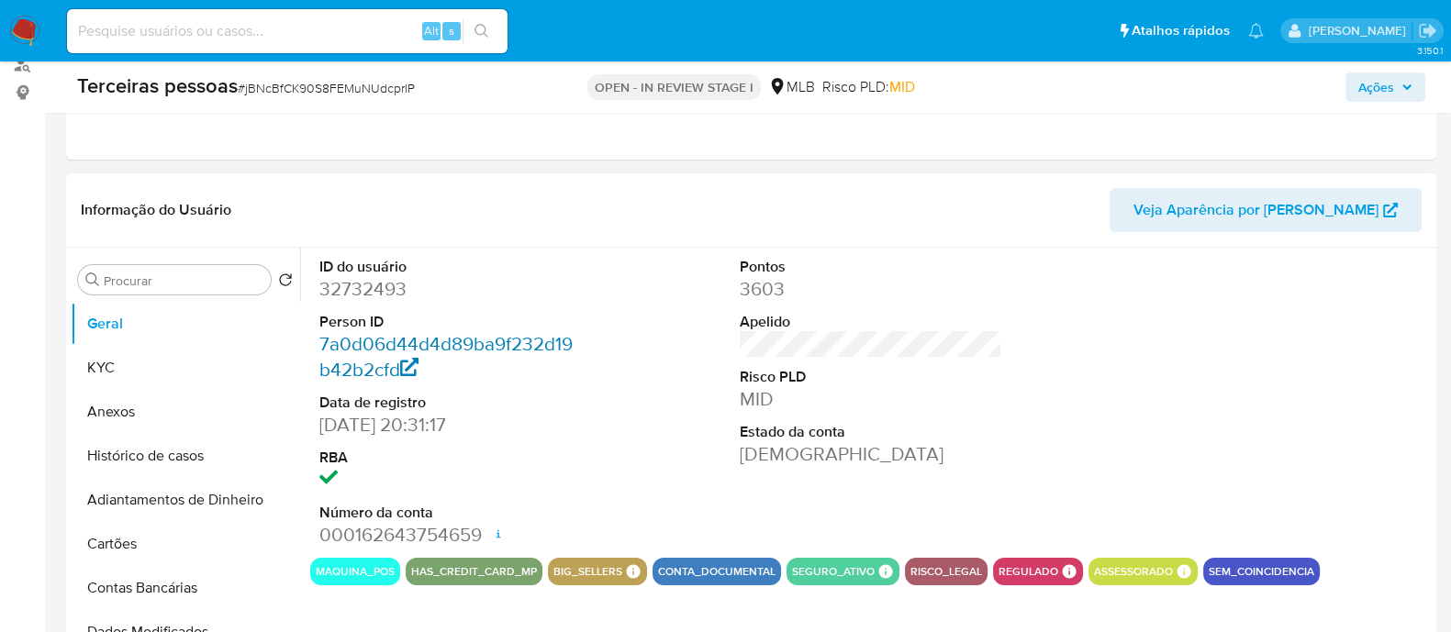
scroll to position [228, 0]
click at [148, 434] on button "Histórico de casos" at bounding box center [178, 456] width 215 height 44
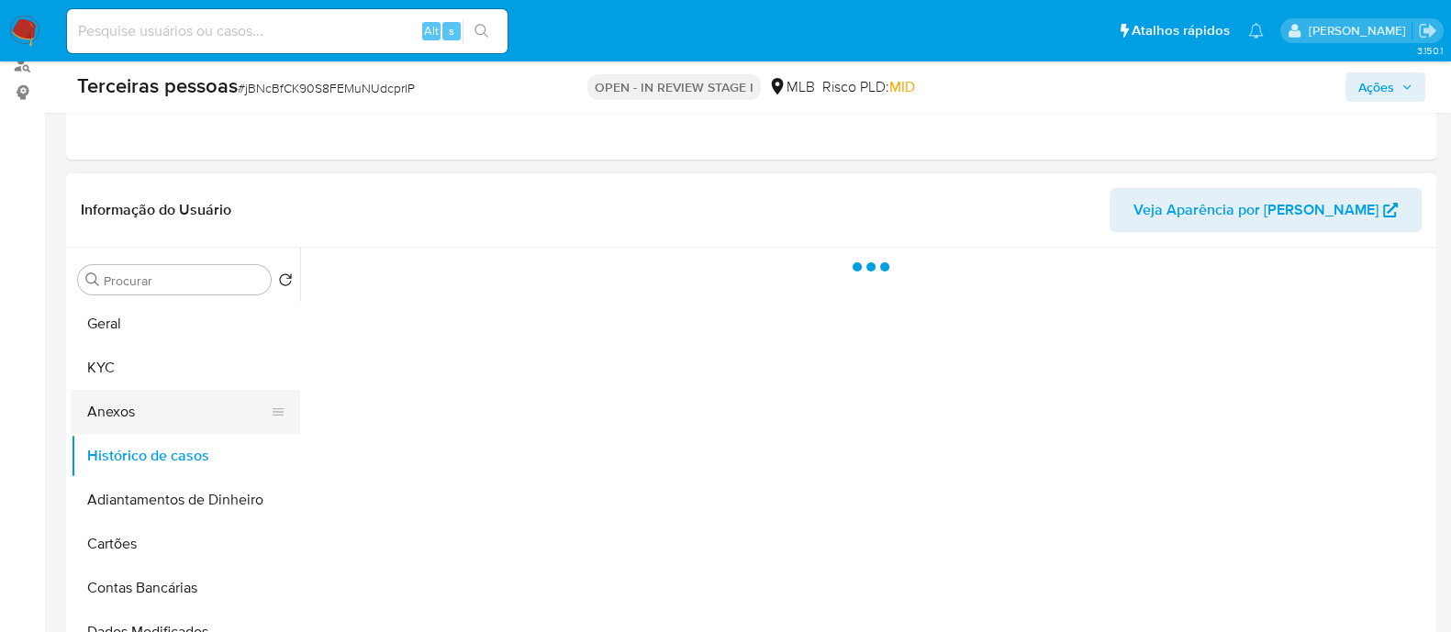
click at [144, 413] on button "Anexos" at bounding box center [178, 412] width 215 height 44
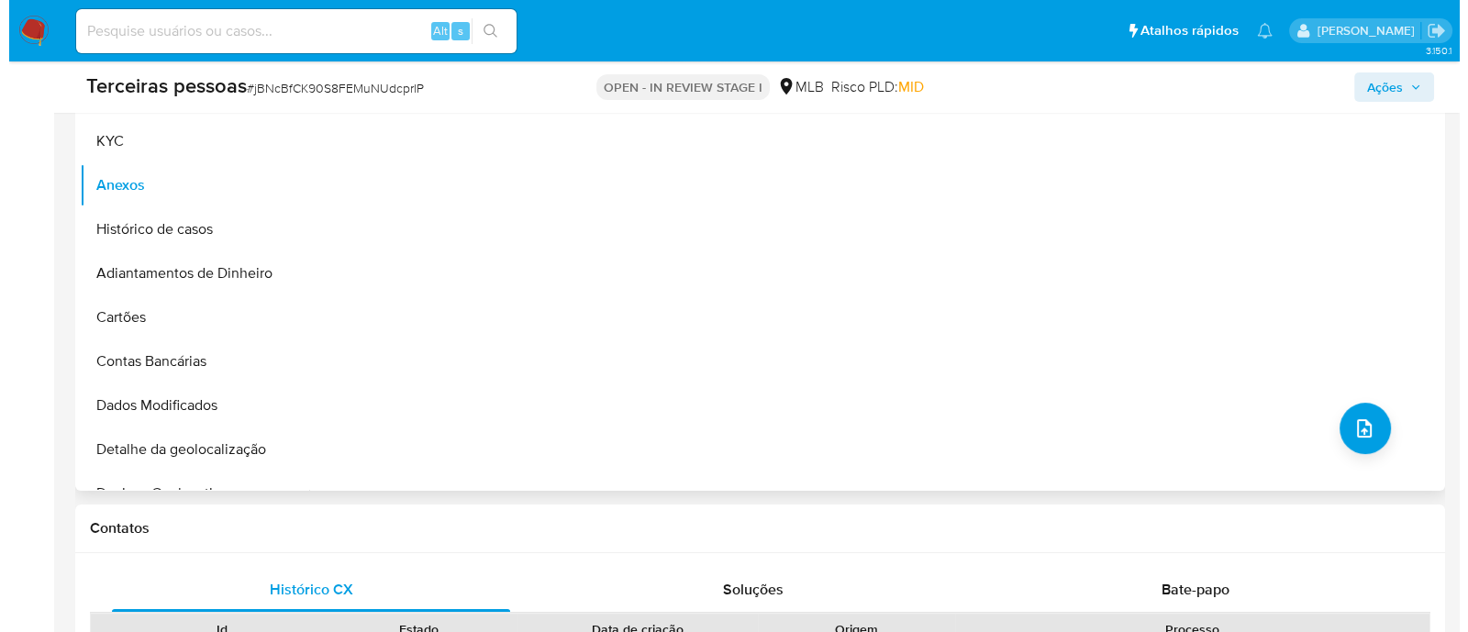
scroll to position [458, 0]
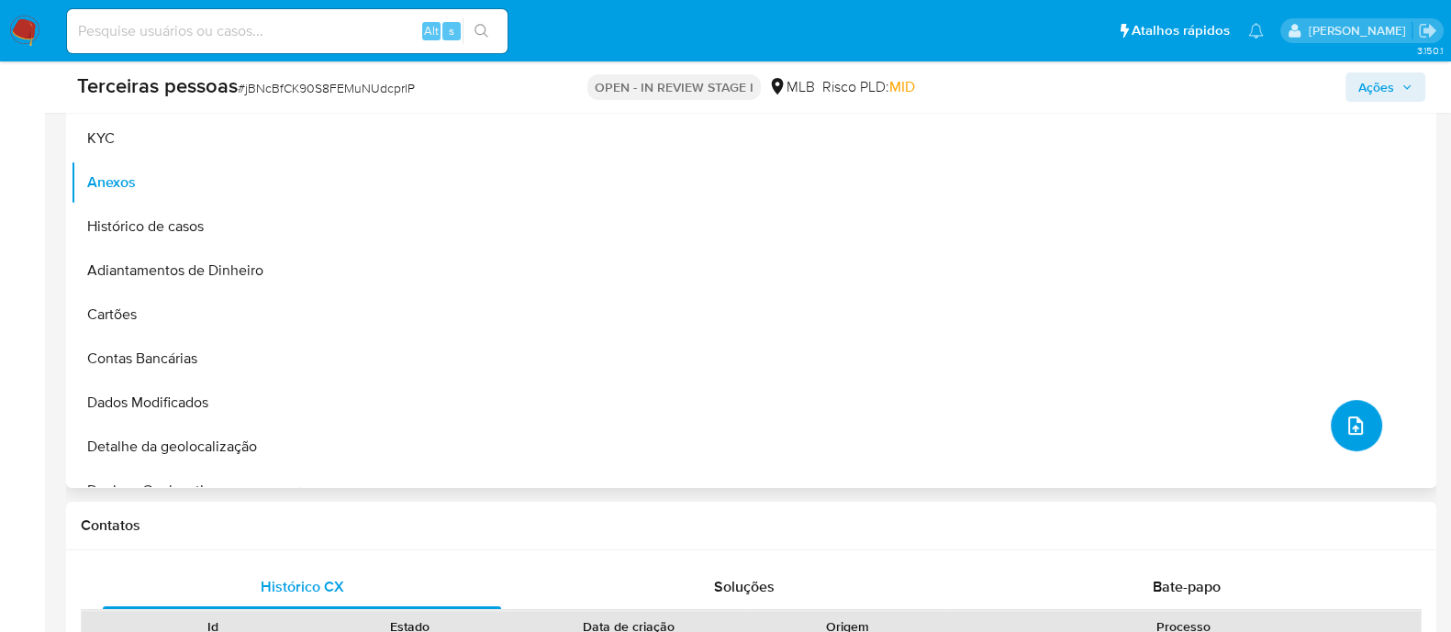
click at [1346, 415] on icon "upload-file" at bounding box center [1355, 426] width 22 height 22
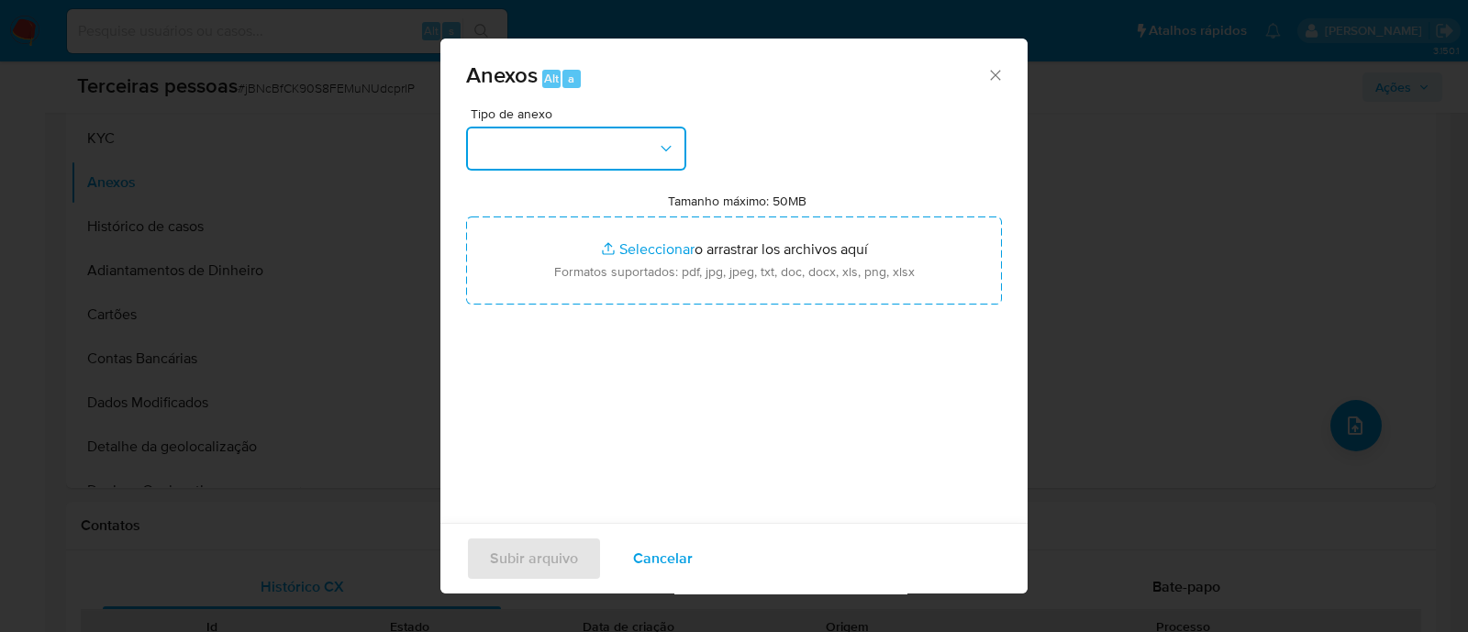
click at [585, 166] on button "button" at bounding box center [576, 149] width 220 height 44
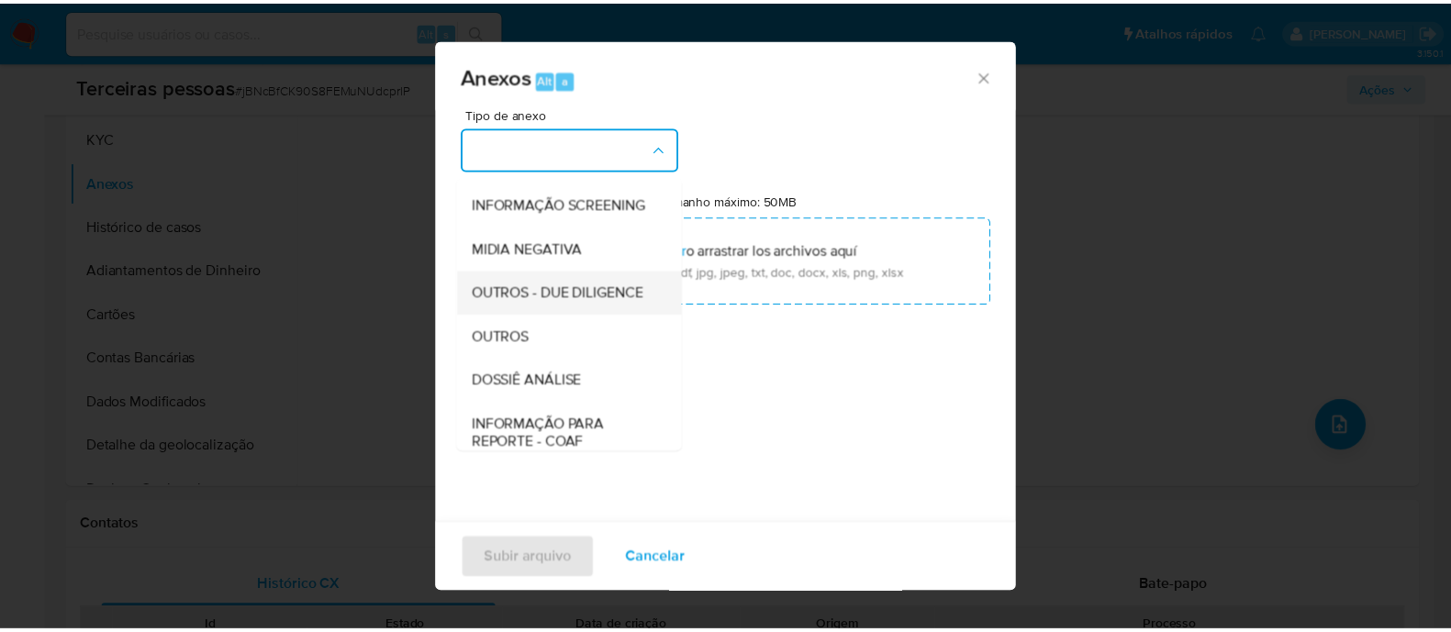
scroll to position [283, 0]
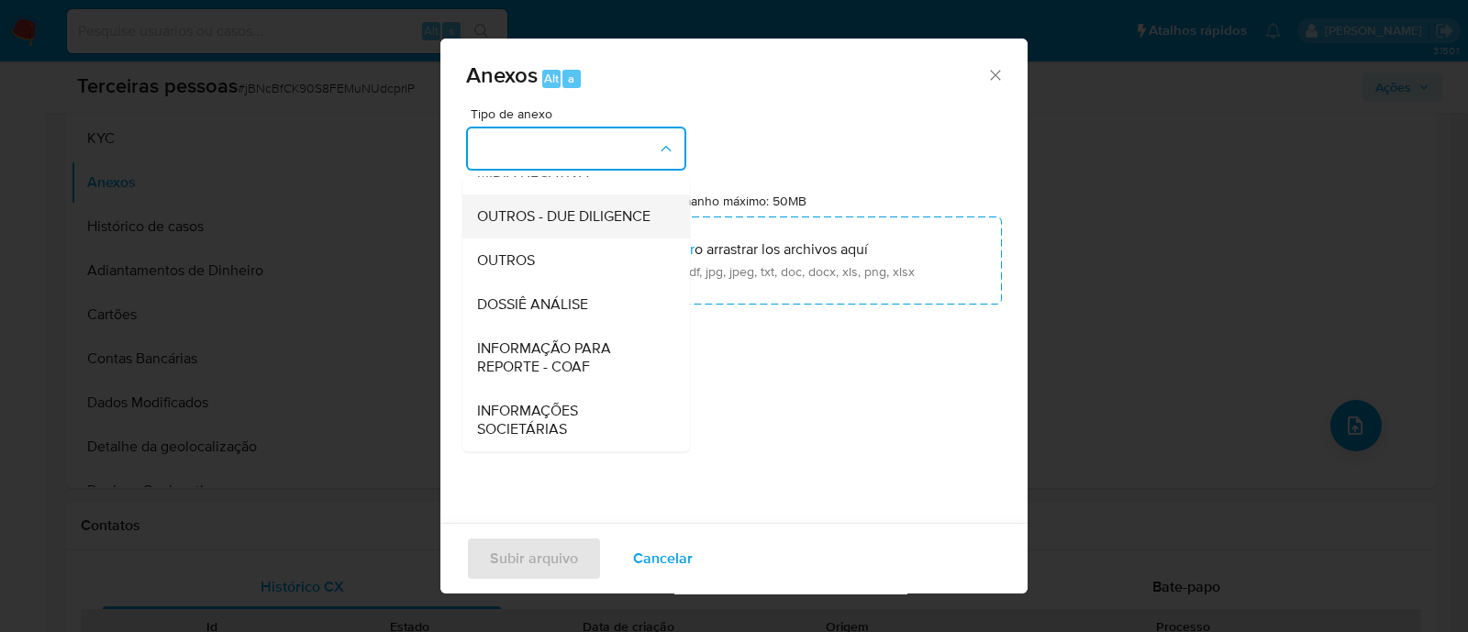
click at [514, 207] on span "OUTROS - DUE DILIGENCE" at bounding box center [563, 216] width 173 height 18
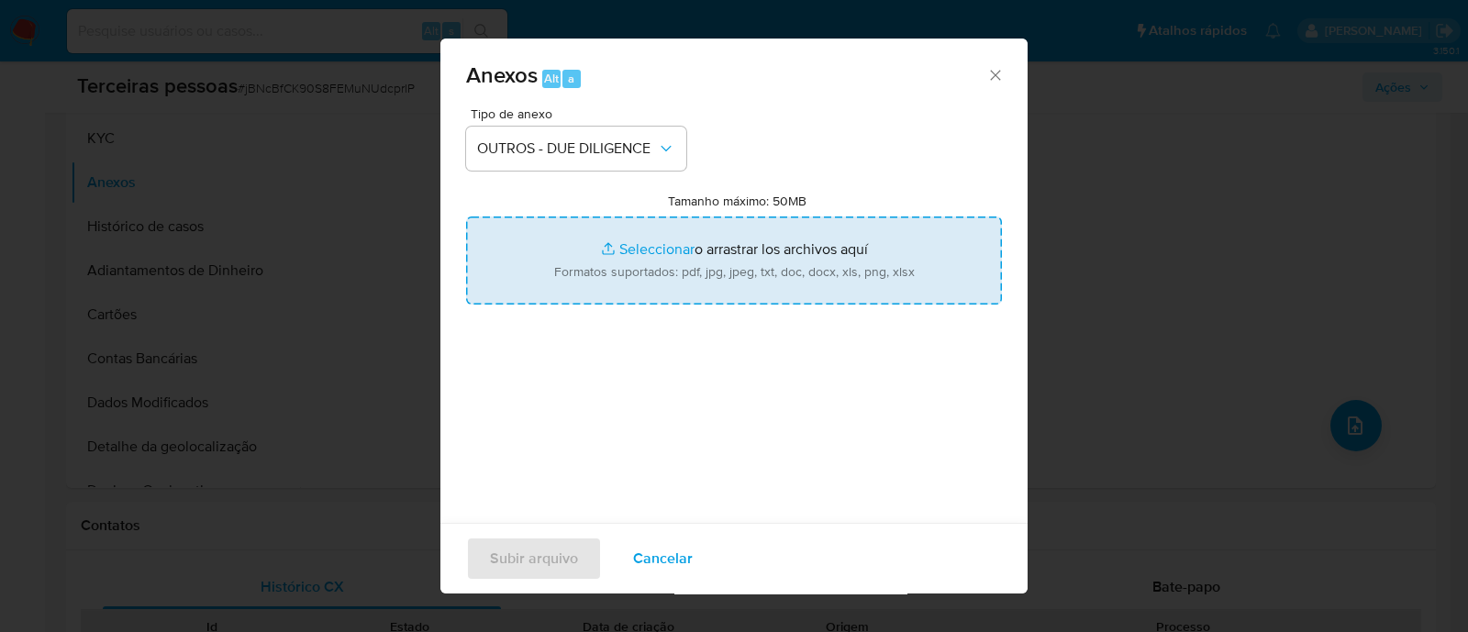
click at [754, 227] on input "Tamanho máximo: 50MB Seleccionar archivos" at bounding box center [734, 261] width 536 height 88
type input "C:\fakepath\Matriz de Risco - SEMPRE JOIAS LTDA.pdf"
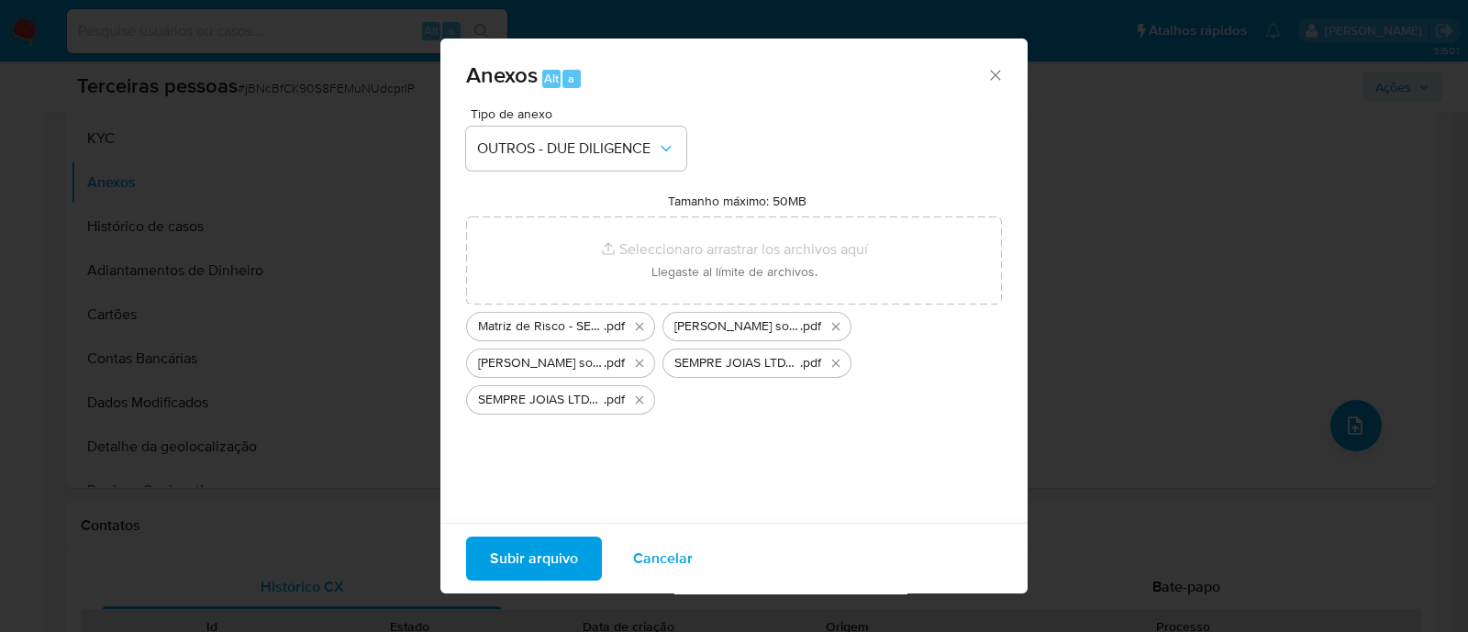
click at [550, 562] on span "Subir arquivo" at bounding box center [534, 559] width 88 height 40
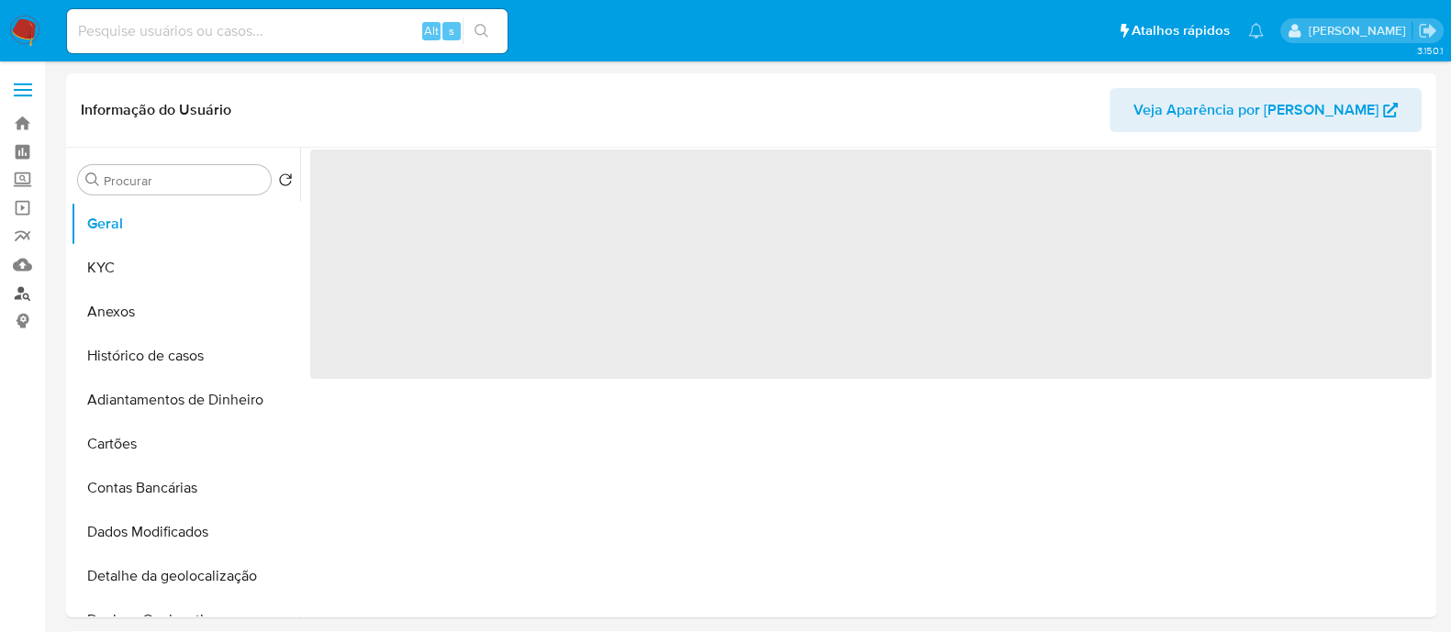
click at [27, 297] on link "Localizador de pessoas" at bounding box center [109, 293] width 218 height 28
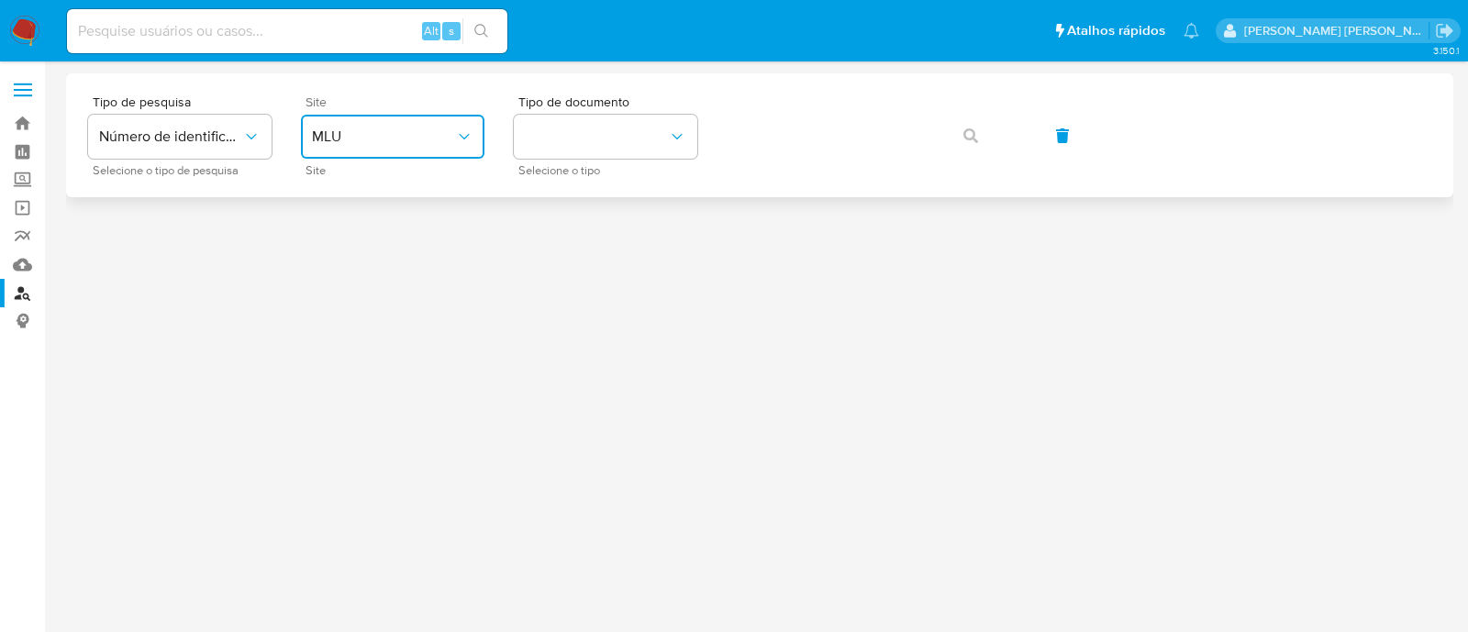
click at [384, 128] on span "MLU" at bounding box center [383, 137] width 143 height 18
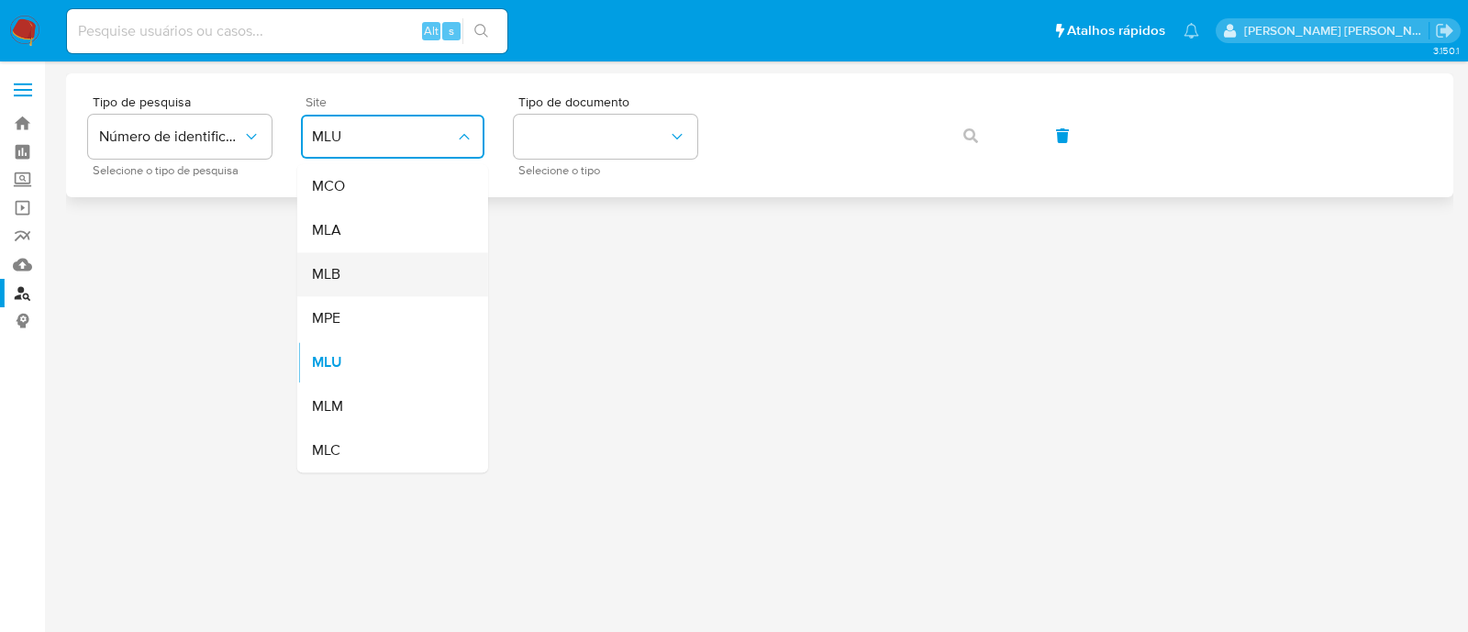
click at [379, 278] on div "MLB" at bounding box center [387, 274] width 150 height 44
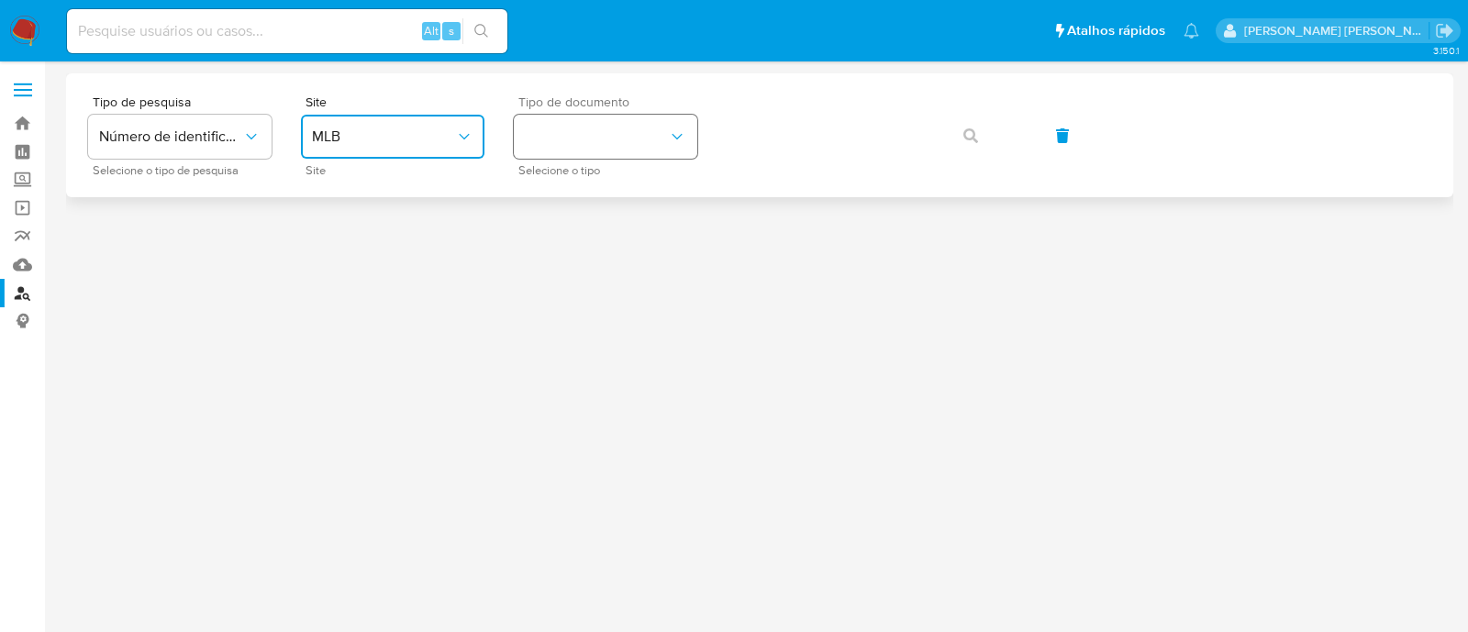
click at [596, 139] on button "identificationType" at bounding box center [606, 137] width 184 height 44
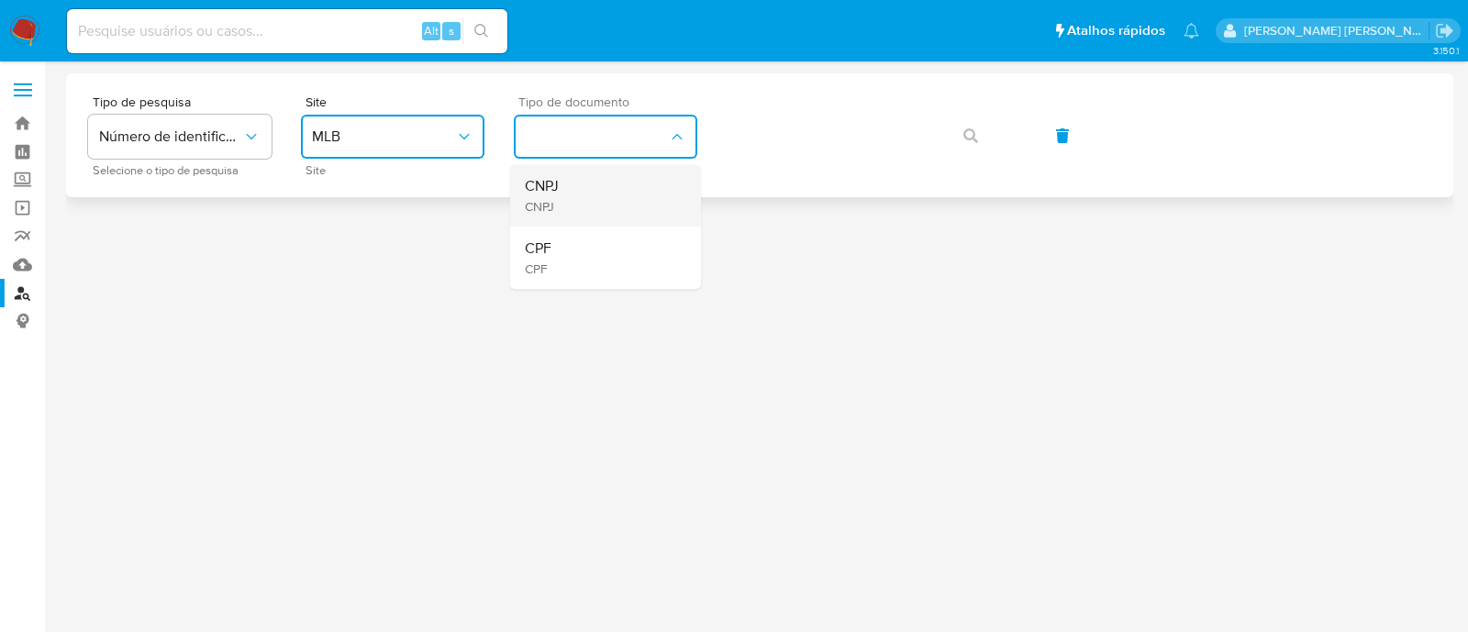
click at [592, 180] on div "CNPJ CNPJ" at bounding box center [600, 195] width 150 height 62
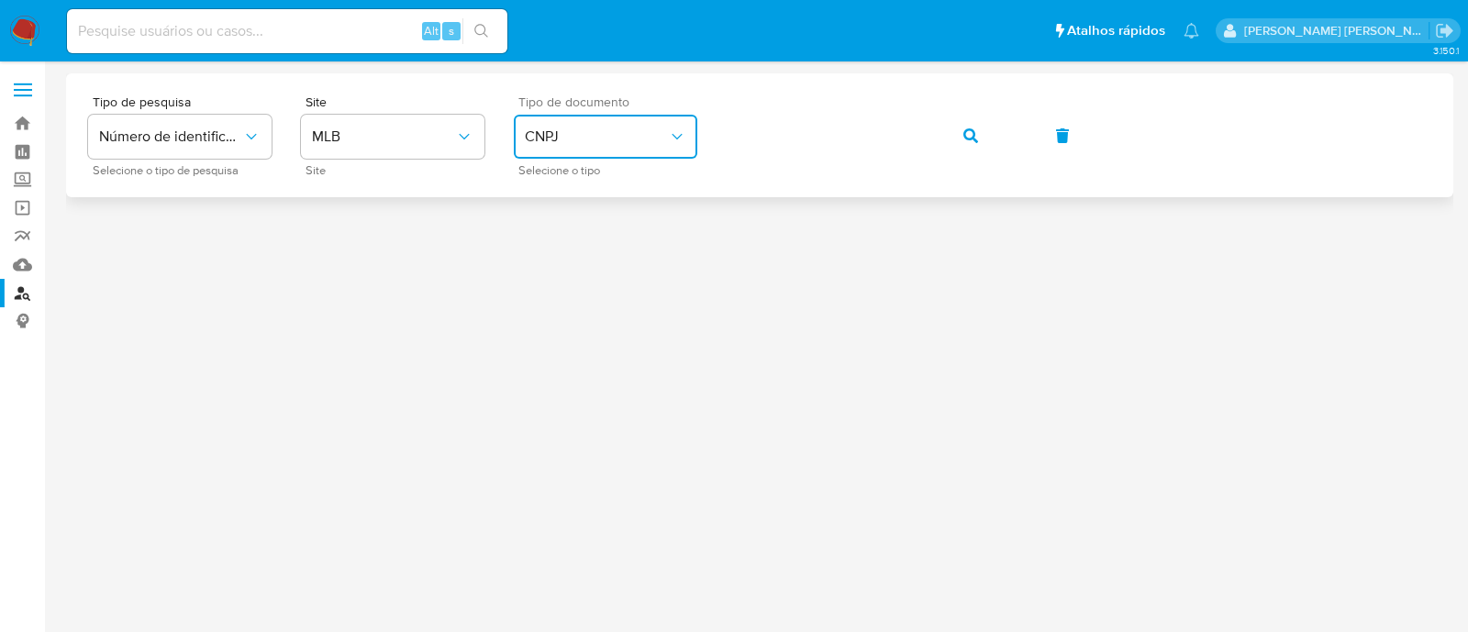
click at [522, 149] on button "CNPJ" at bounding box center [606, 137] width 184 height 44
click at [614, 242] on div "CPF CPF" at bounding box center [600, 258] width 150 height 62
click at [968, 116] on span "button" at bounding box center [970, 136] width 15 height 40
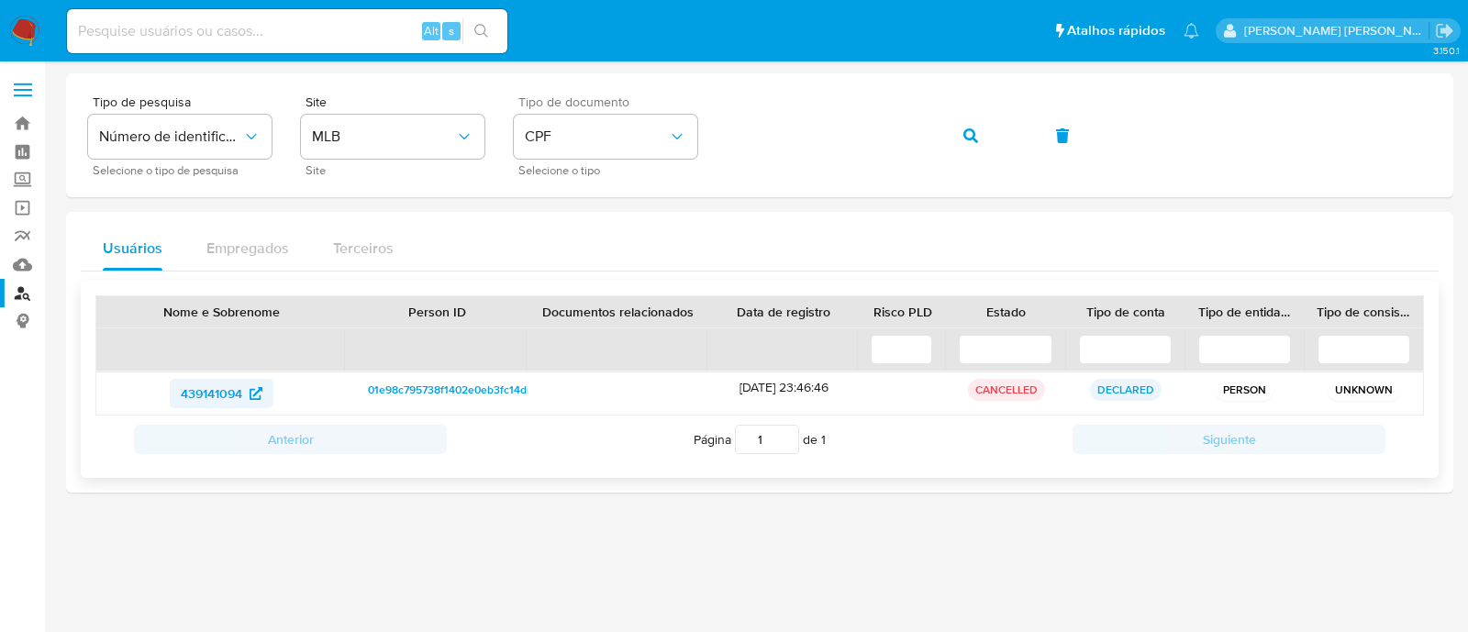
click at [243, 383] on span "439141094" at bounding box center [222, 393] width 82 height 29
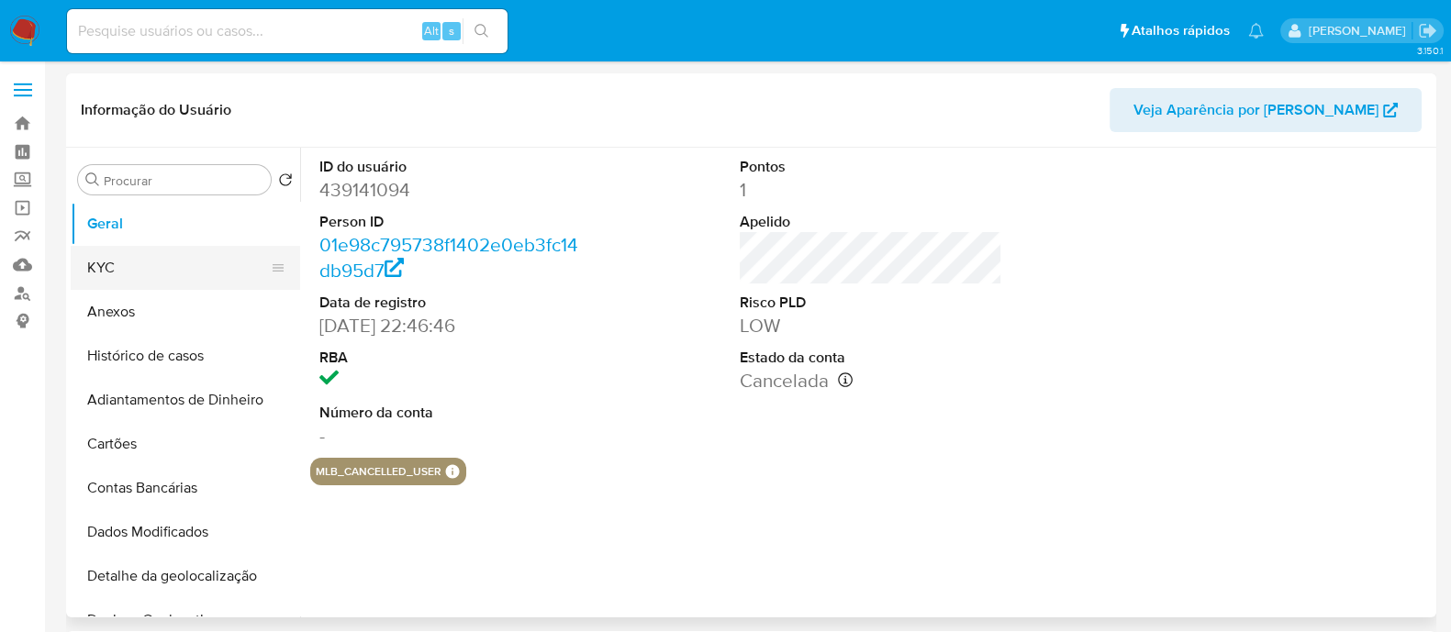
select select "10"
click at [220, 274] on button "KYC" at bounding box center [178, 268] width 215 height 44
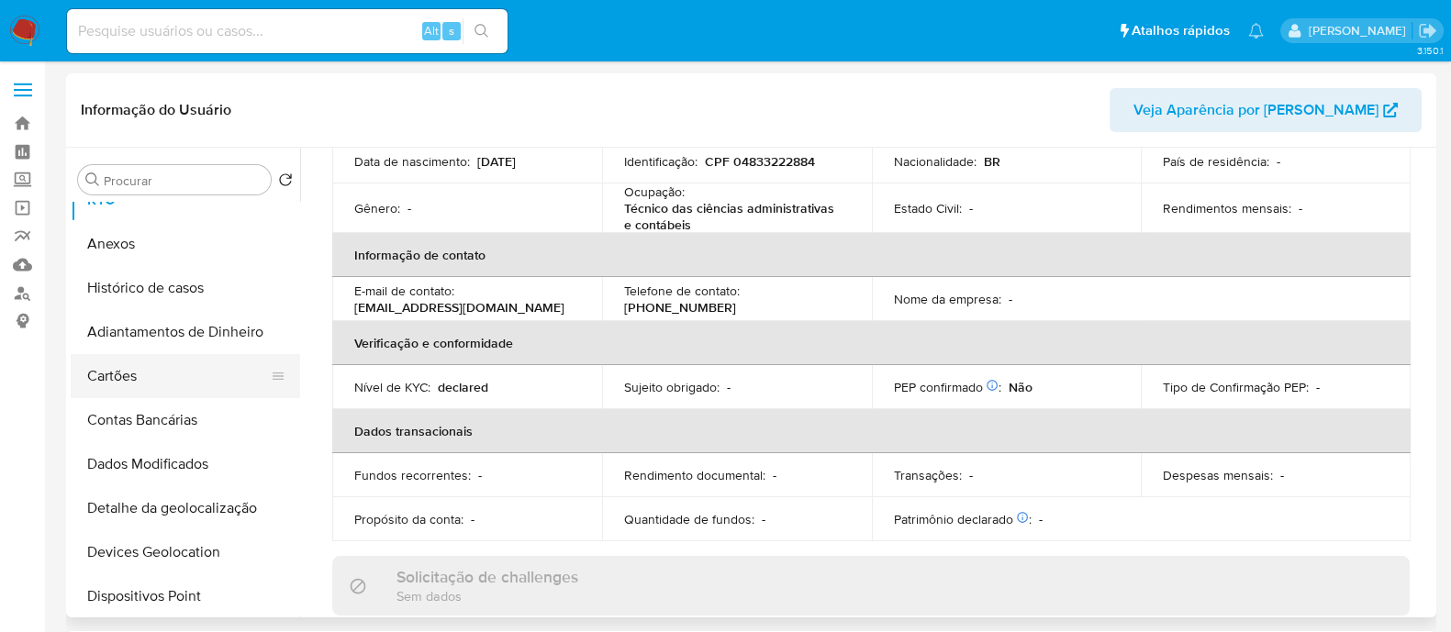
scroll to position [114, 0]
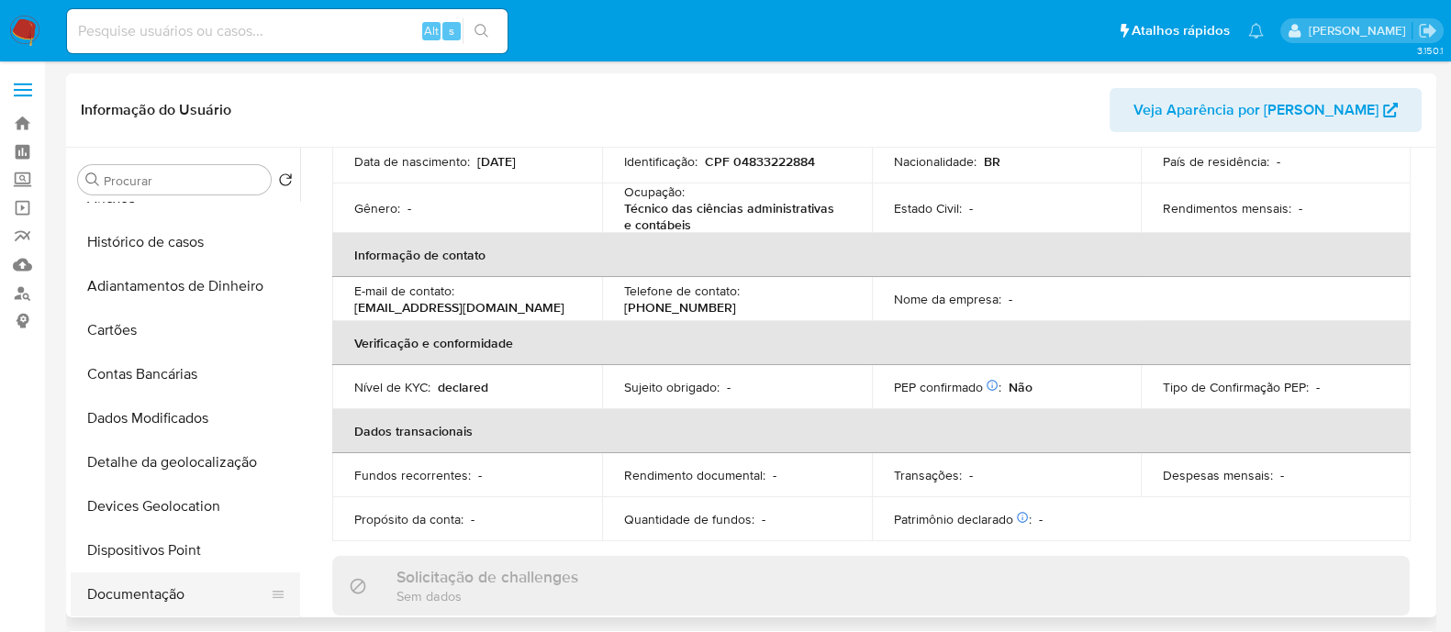
click at [175, 585] on button "Documentação" at bounding box center [178, 595] width 215 height 44
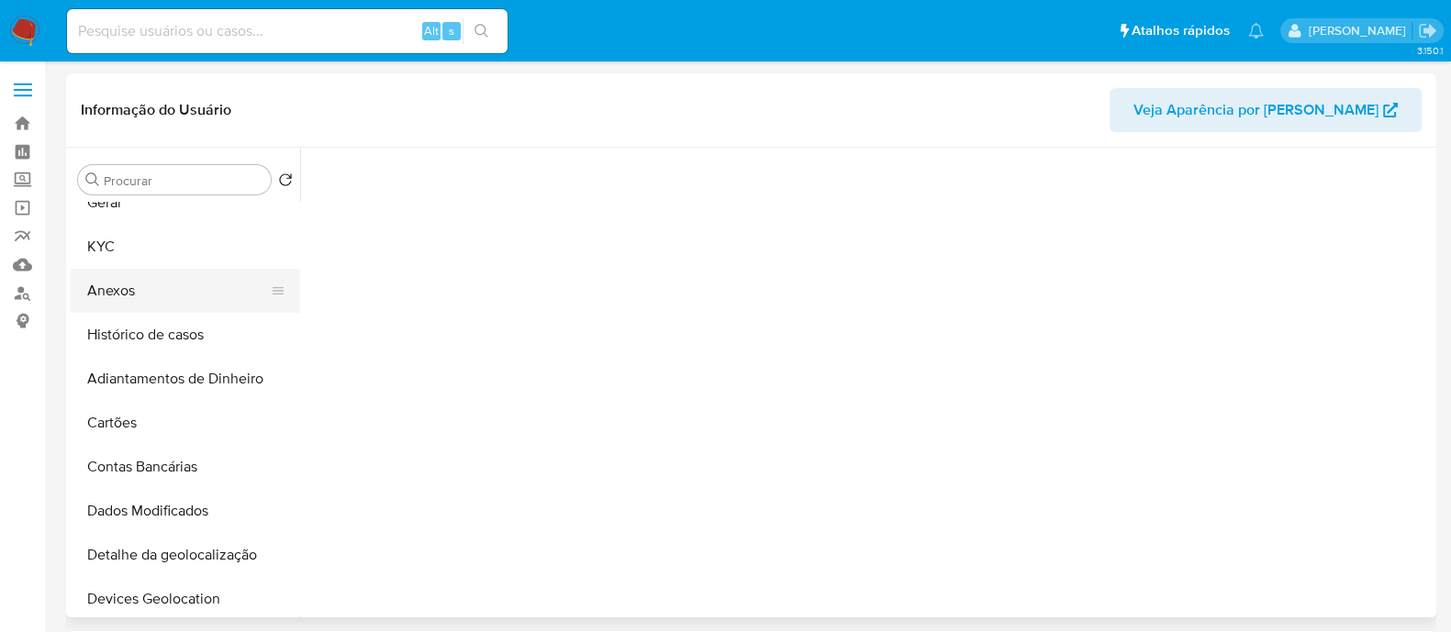
scroll to position [0, 0]
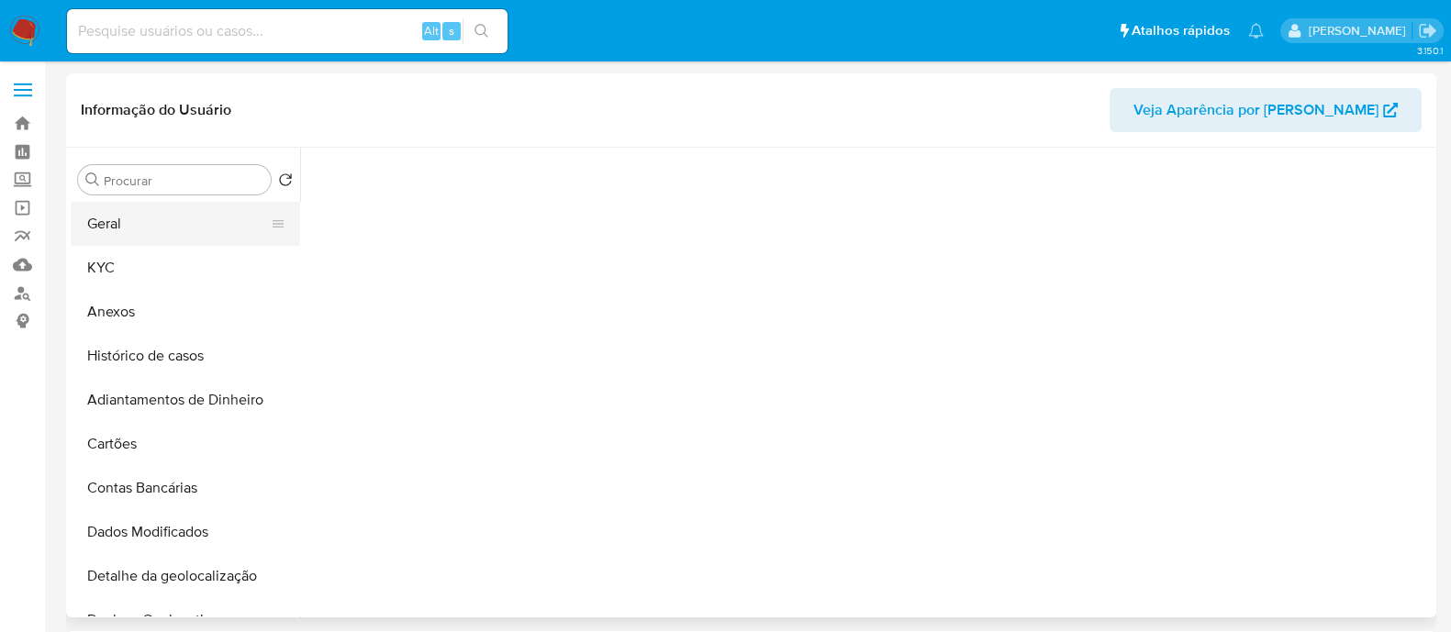
click at [173, 229] on button "Geral" at bounding box center [178, 224] width 215 height 44
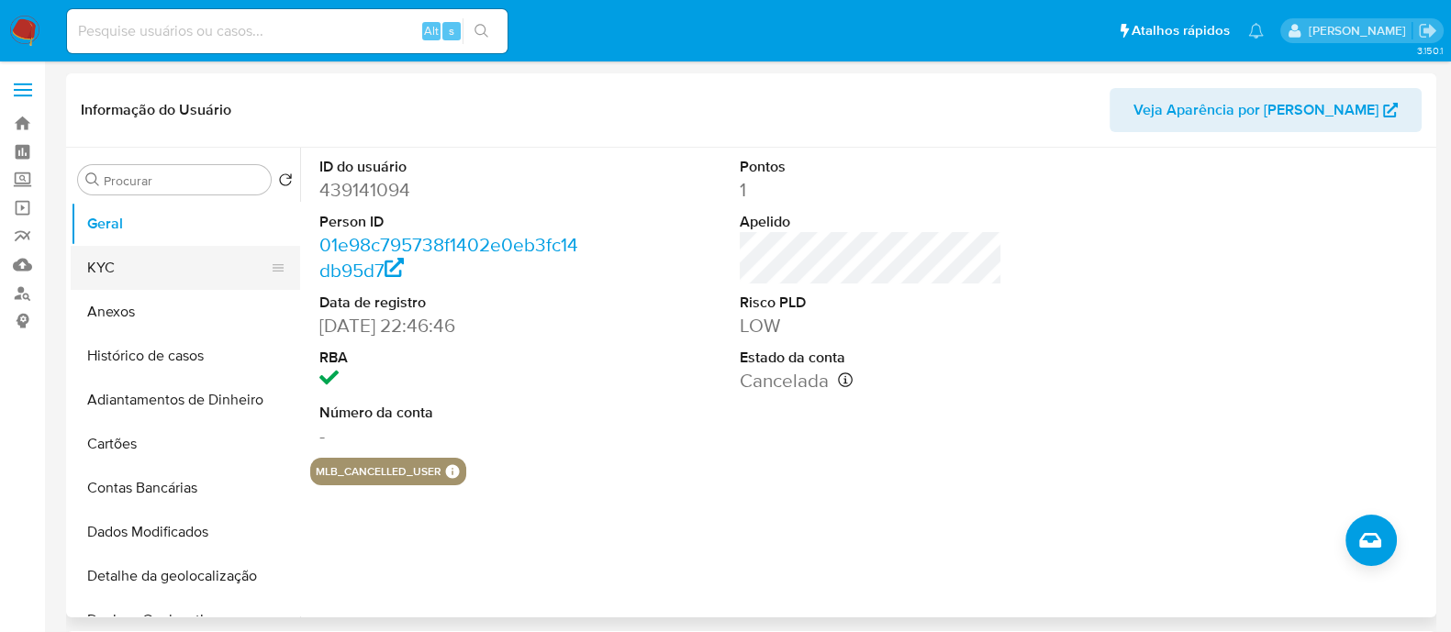
click at [216, 250] on button "KYC" at bounding box center [178, 268] width 215 height 44
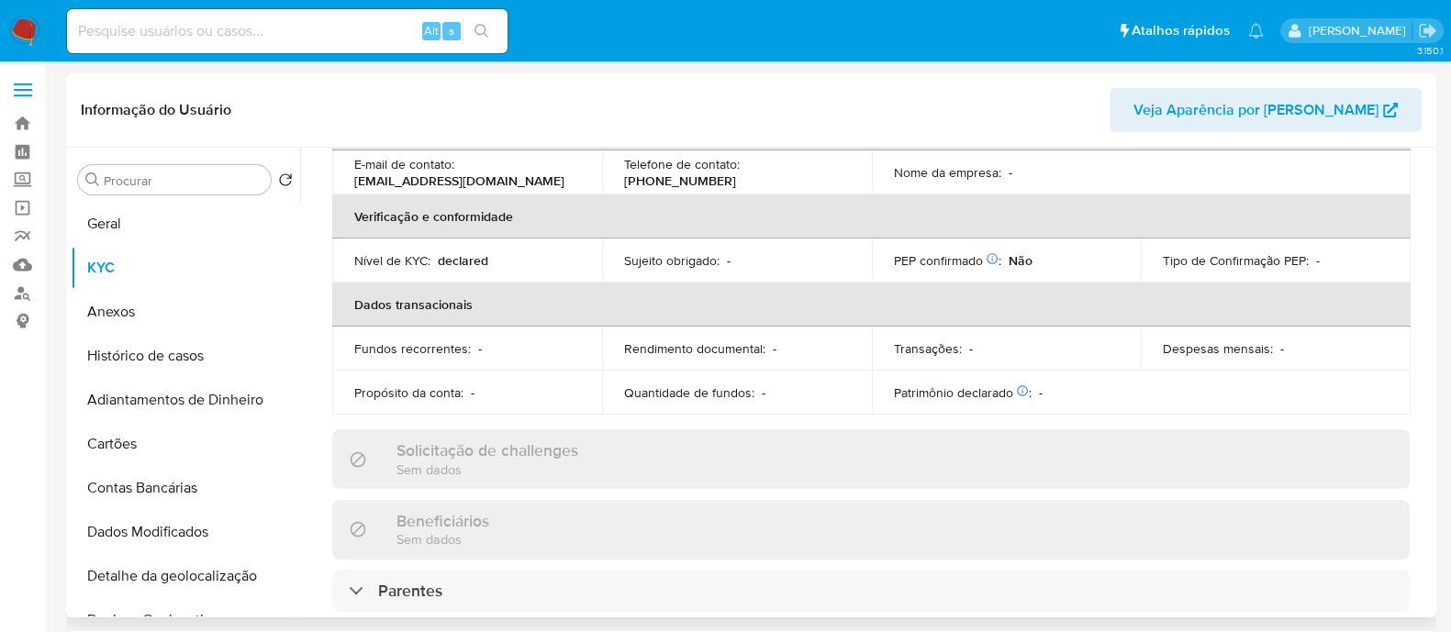
scroll to position [573, 0]
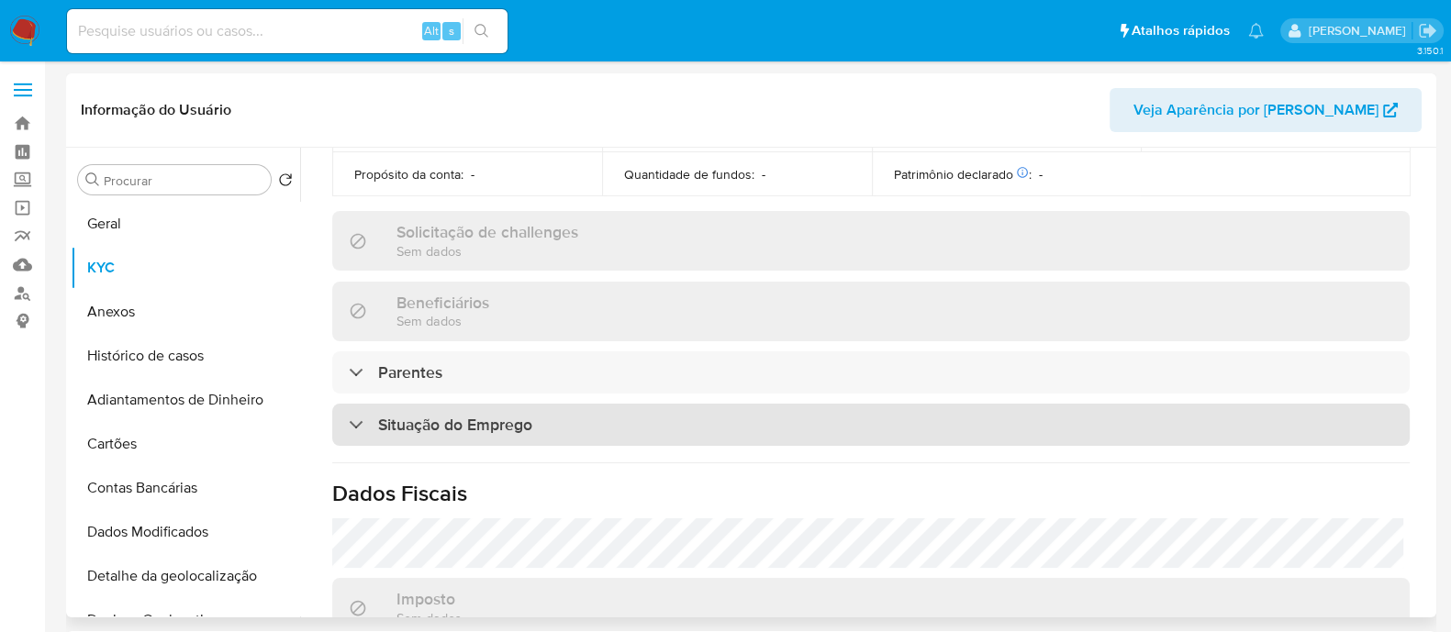
click at [640, 441] on div "Situação do Emprego" at bounding box center [870, 425] width 1077 height 42
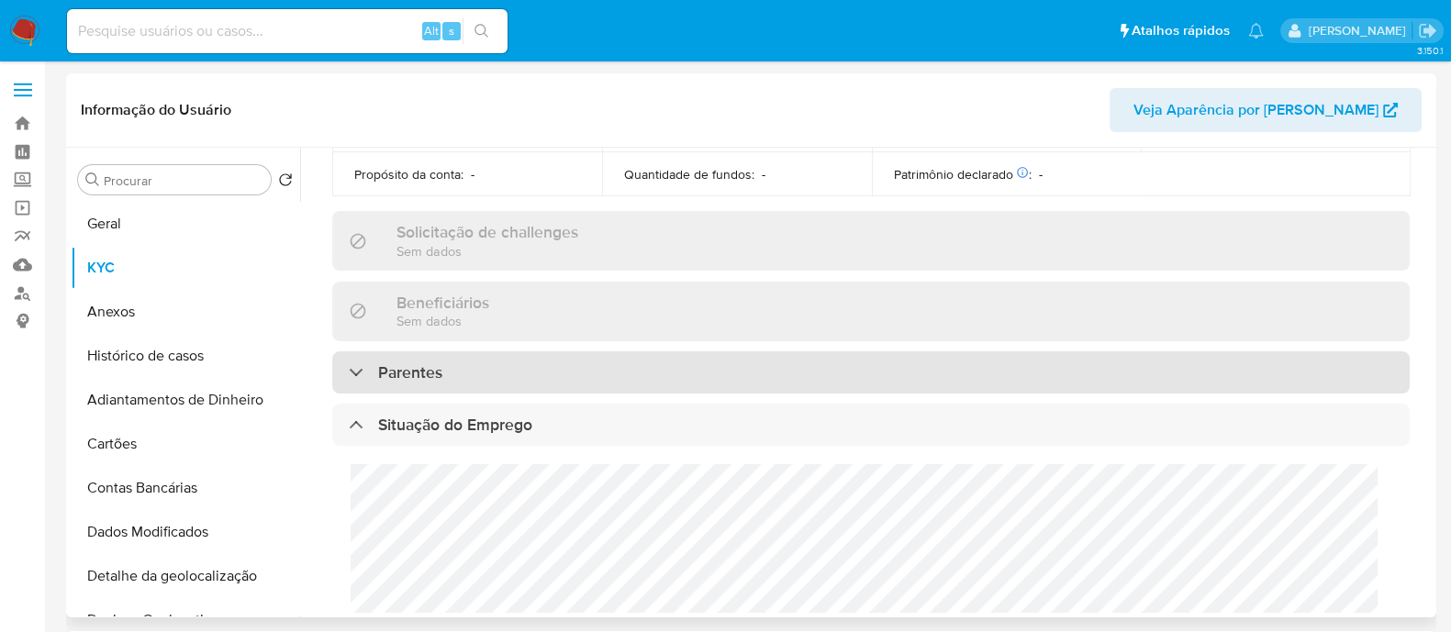
click at [658, 374] on div "Parentes" at bounding box center [870, 372] width 1077 height 42
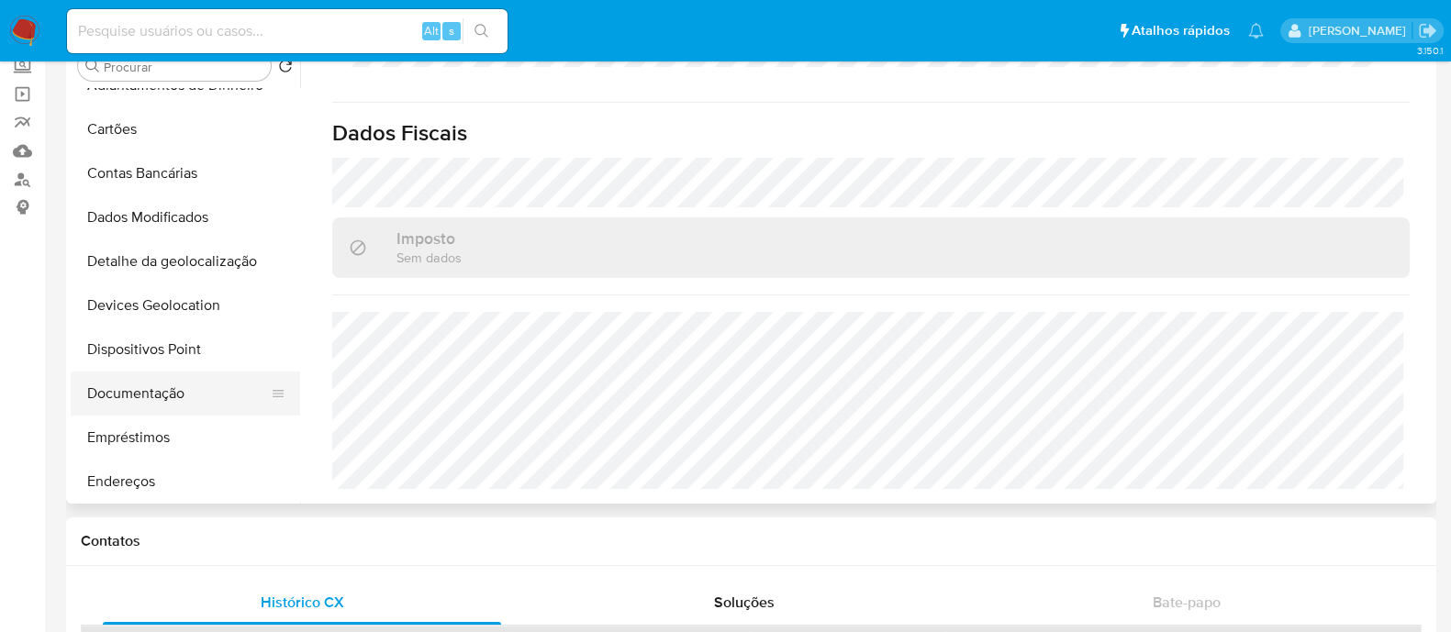
scroll to position [87, 0]
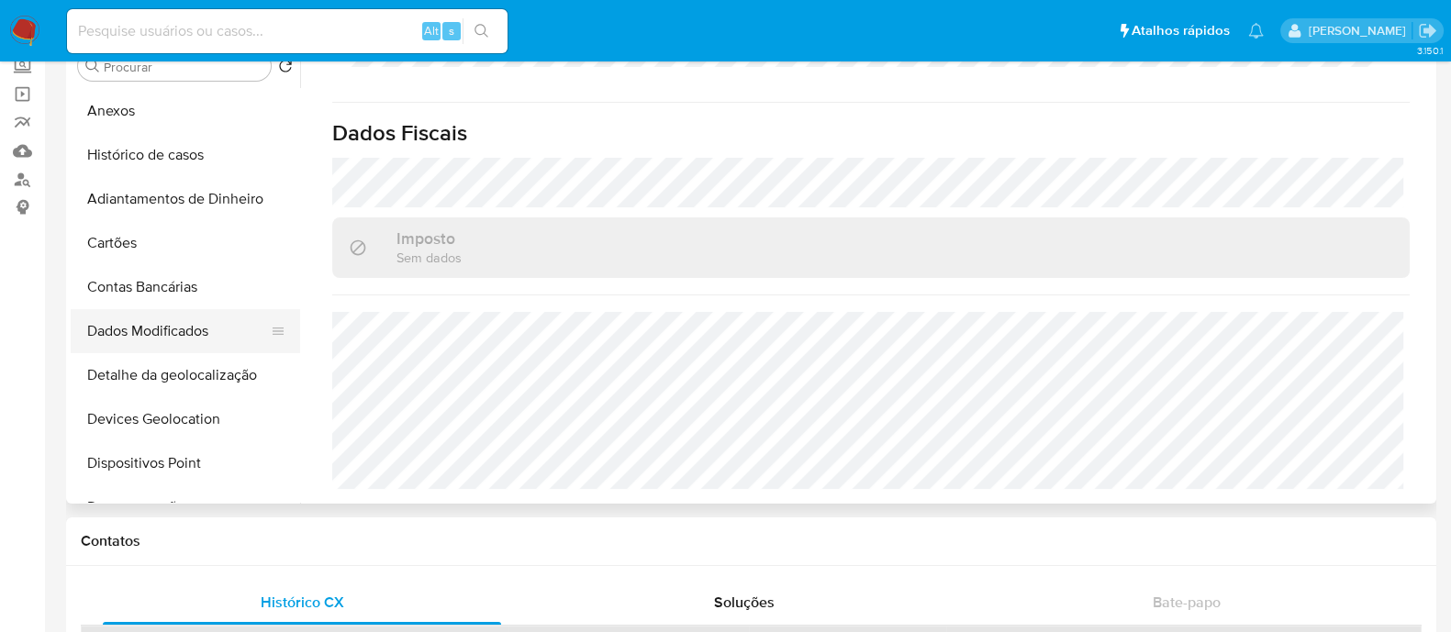
click at [186, 329] on button "Dados Modificados" at bounding box center [178, 331] width 215 height 44
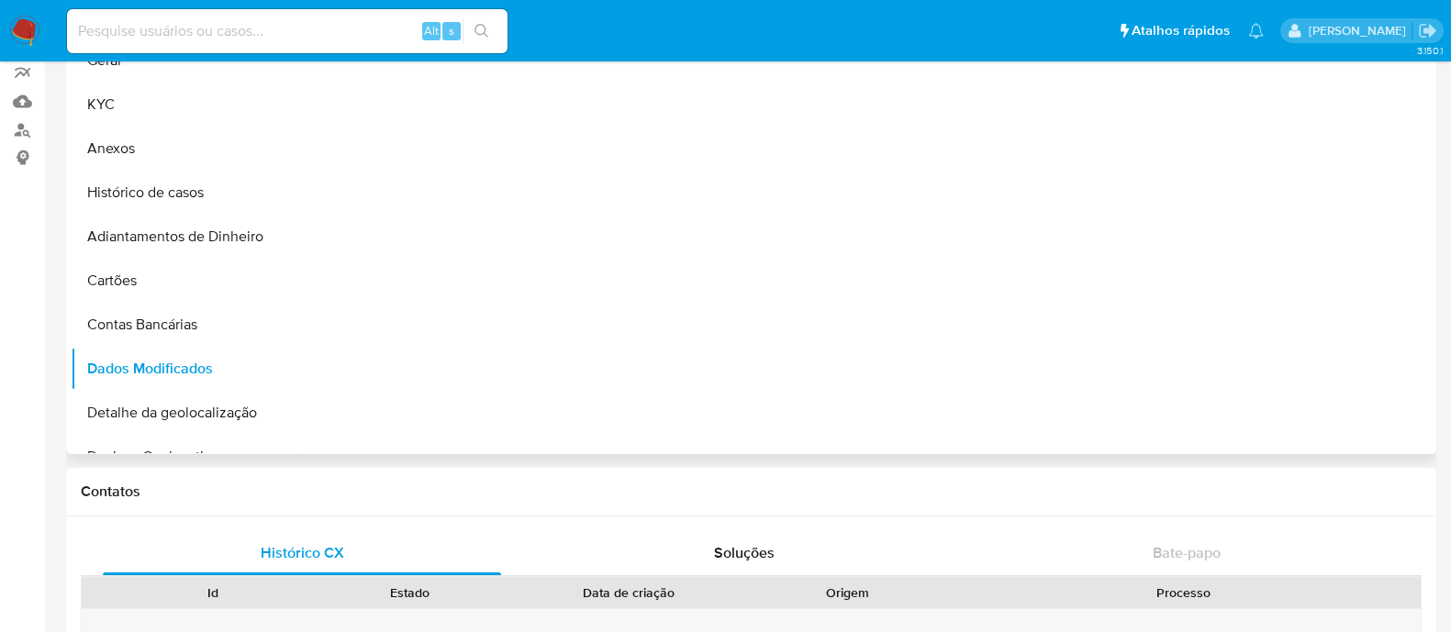
scroll to position [0, 0]
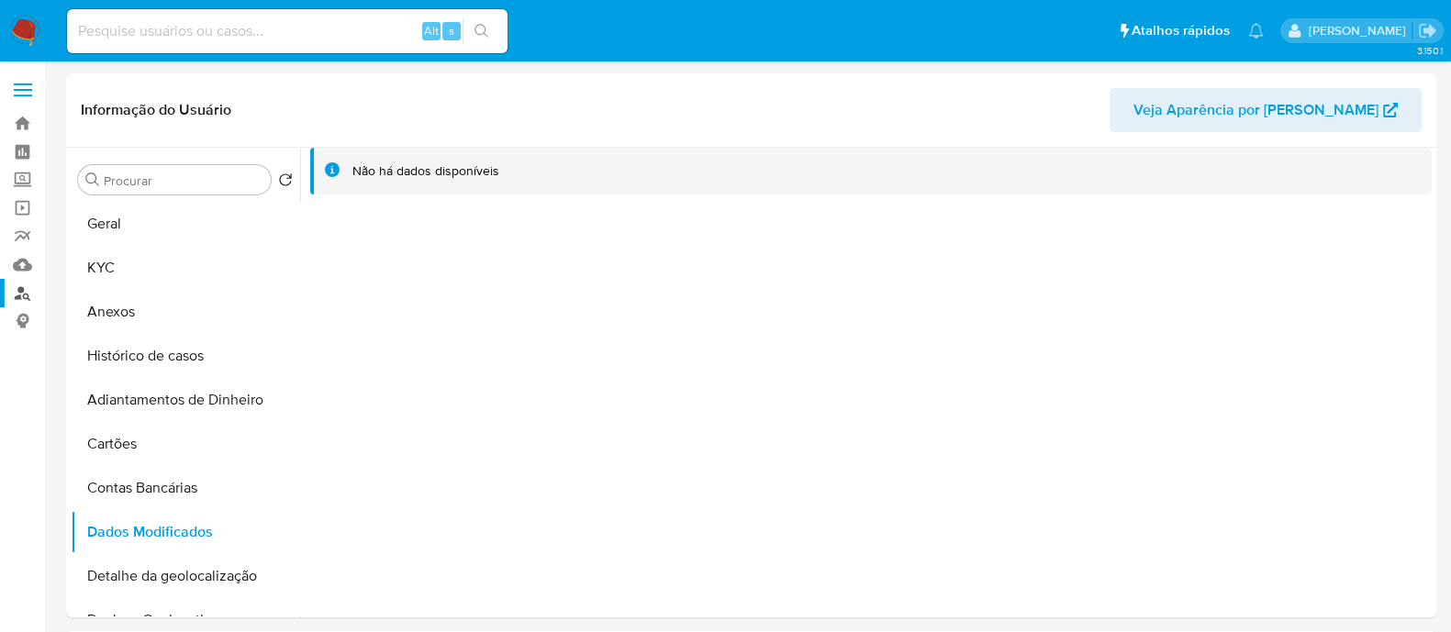
click at [14, 297] on link "Localizador de pessoas" at bounding box center [109, 293] width 218 height 28
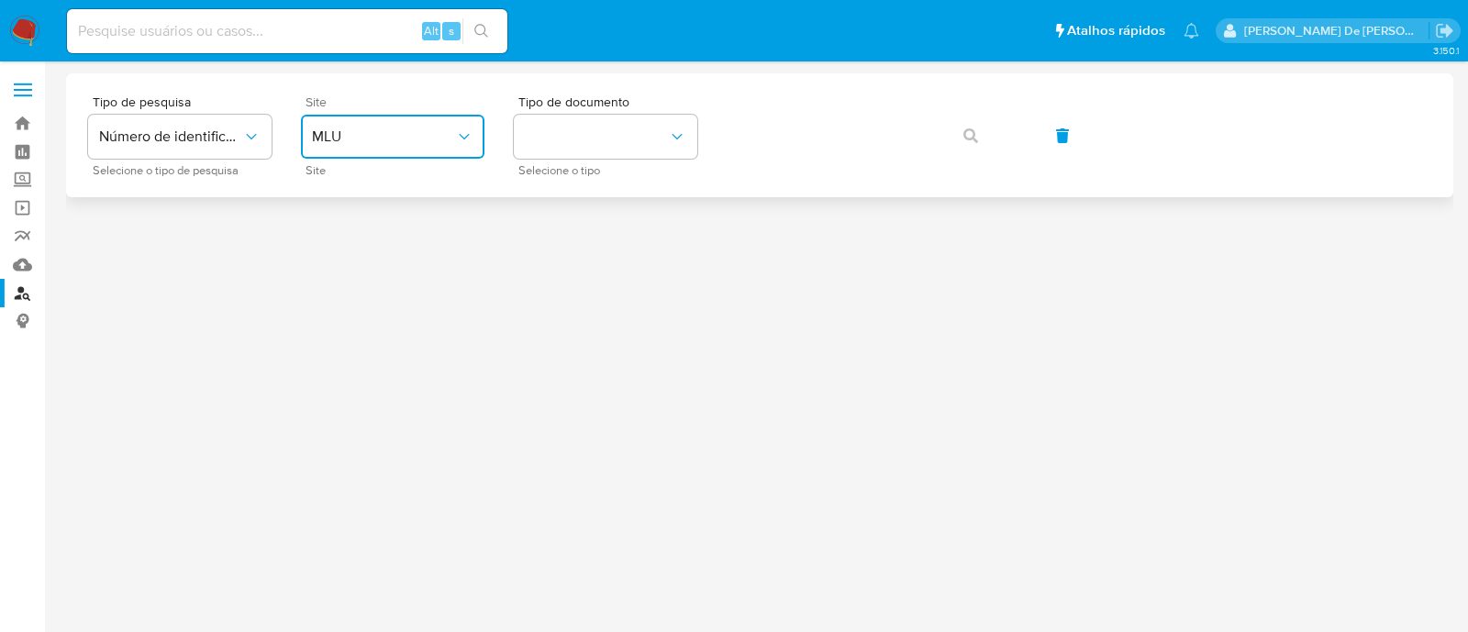
click at [340, 137] on span "MLU" at bounding box center [383, 137] width 143 height 18
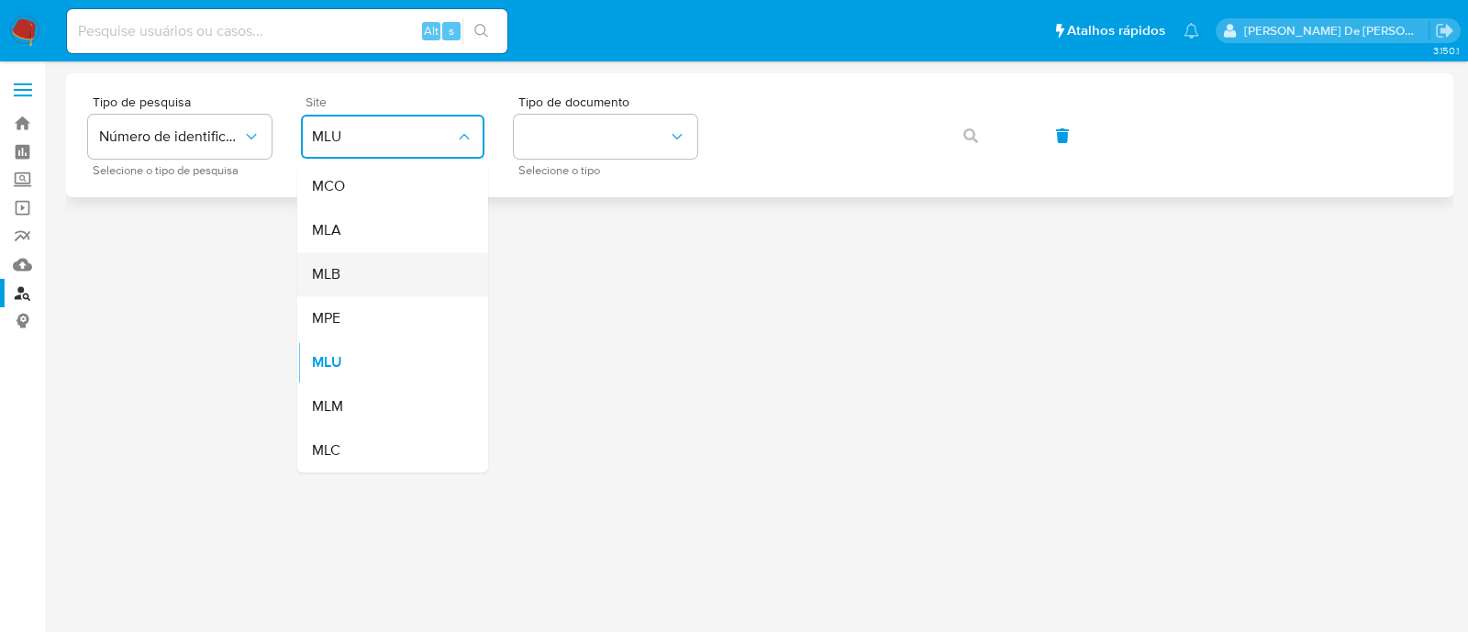
click at [340, 272] on span "MLB" at bounding box center [326, 274] width 28 height 18
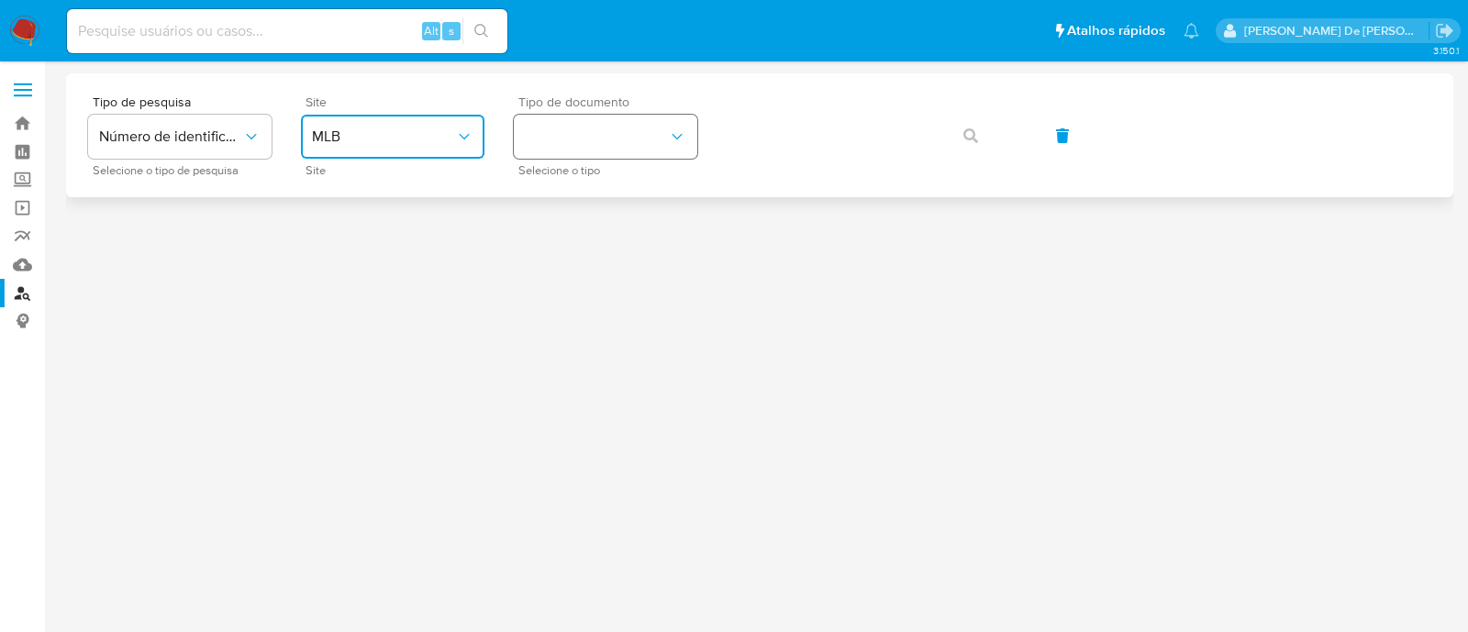
click at [532, 133] on button "identificationType" at bounding box center [606, 137] width 184 height 44
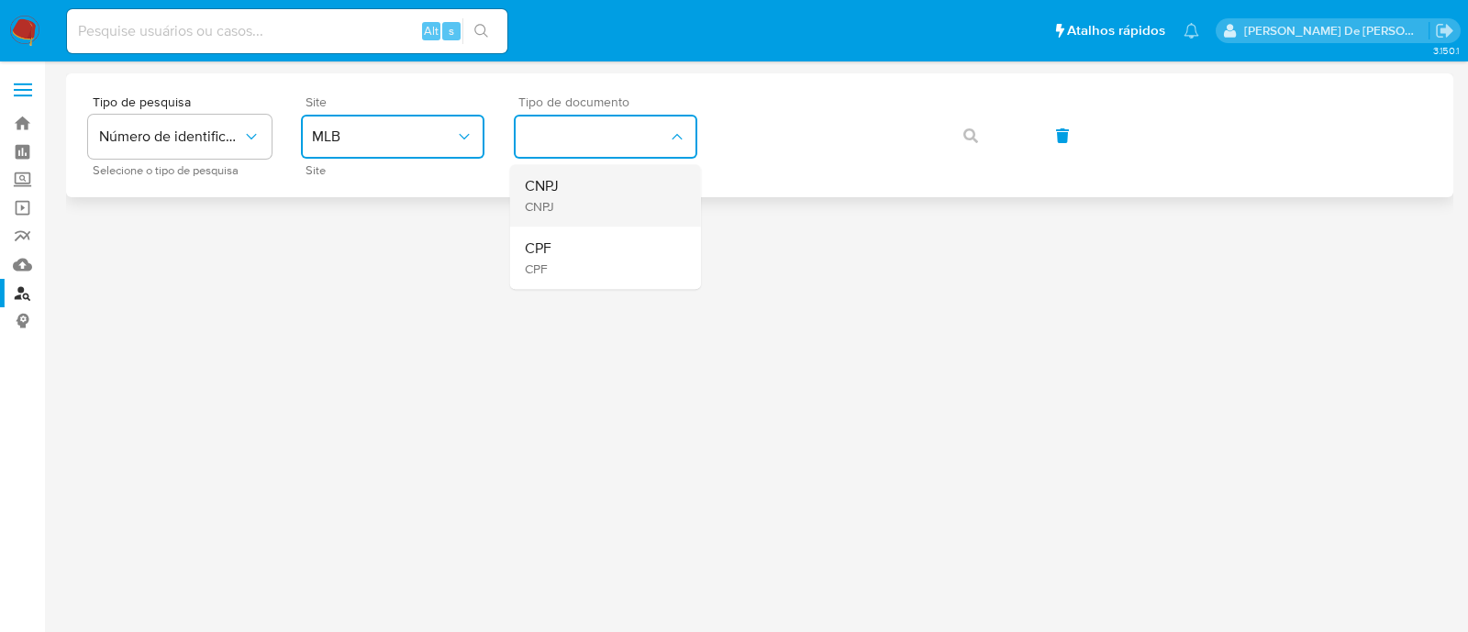
click at [561, 193] on div "CNPJ CNPJ" at bounding box center [600, 195] width 150 height 62
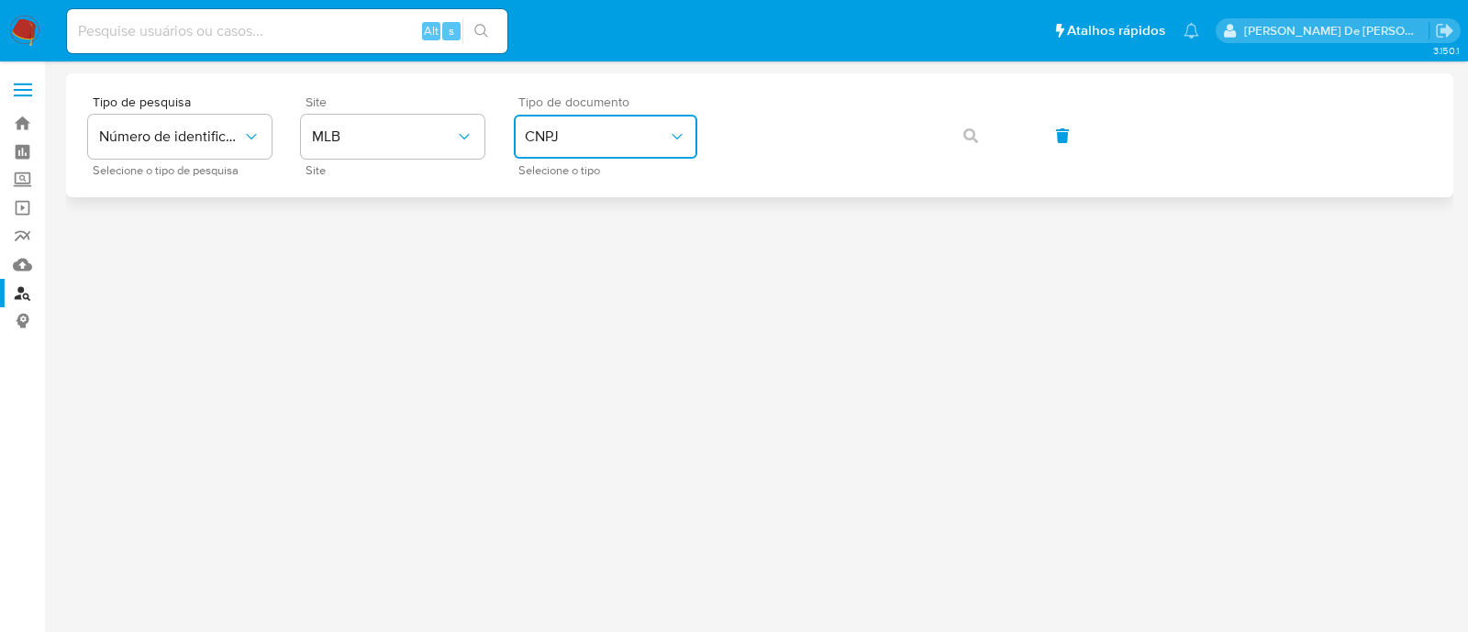
click at [597, 156] on button "CNPJ" at bounding box center [606, 137] width 184 height 44
click at [585, 240] on div "CPF CPF" at bounding box center [600, 258] width 150 height 62
click at [977, 153] on span "button" at bounding box center [970, 136] width 15 height 40
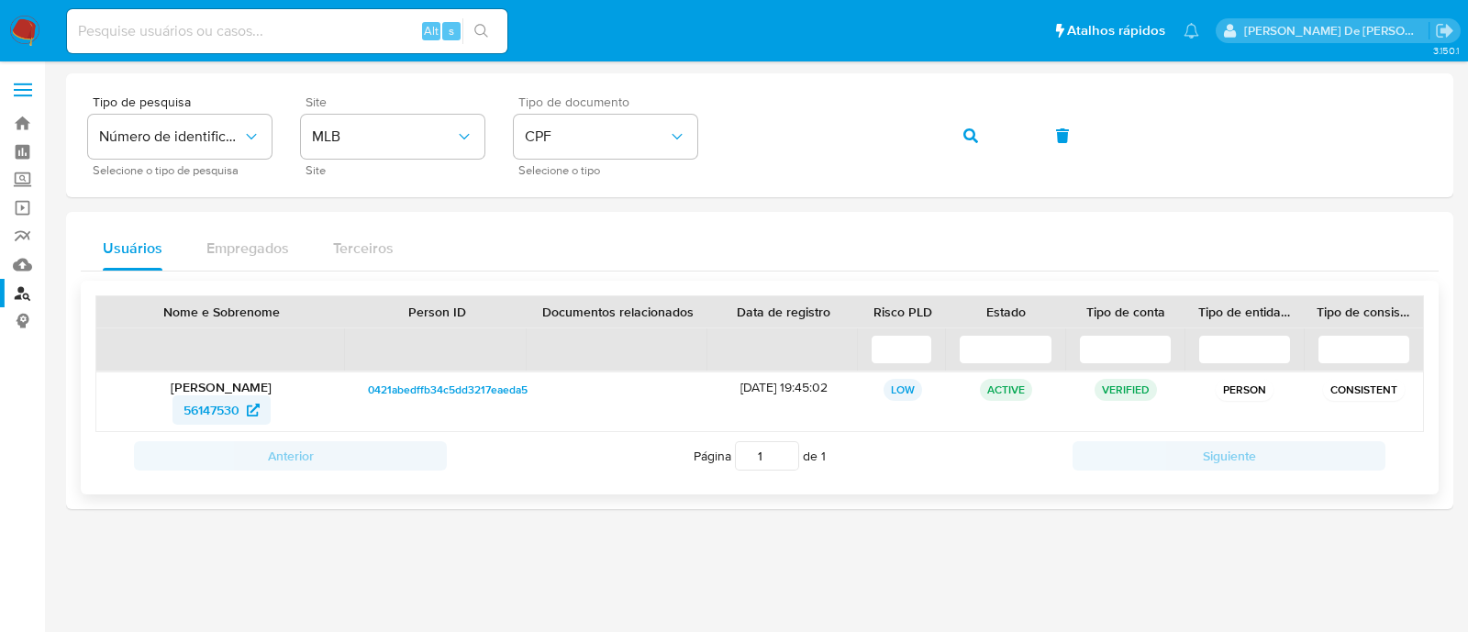
click at [228, 412] on span "56147530" at bounding box center [212, 409] width 56 height 29
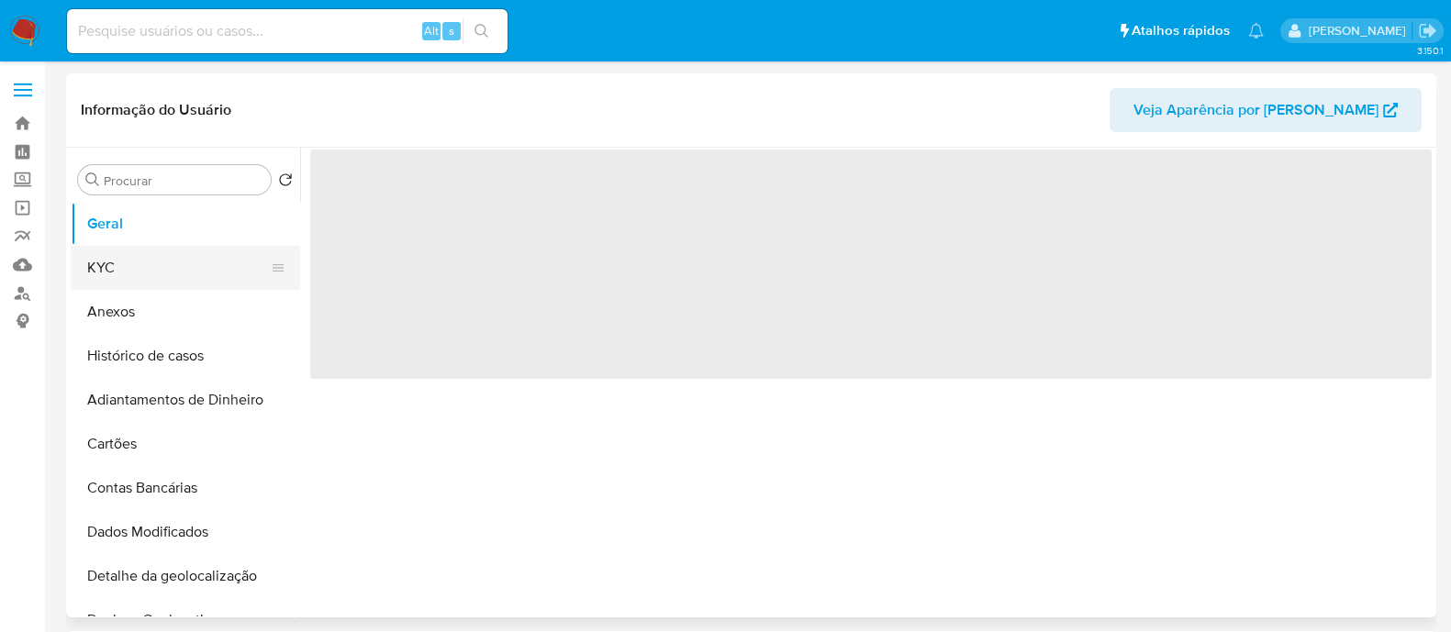
click at [188, 268] on button "KYC" at bounding box center [178, 268] width 215 height 44
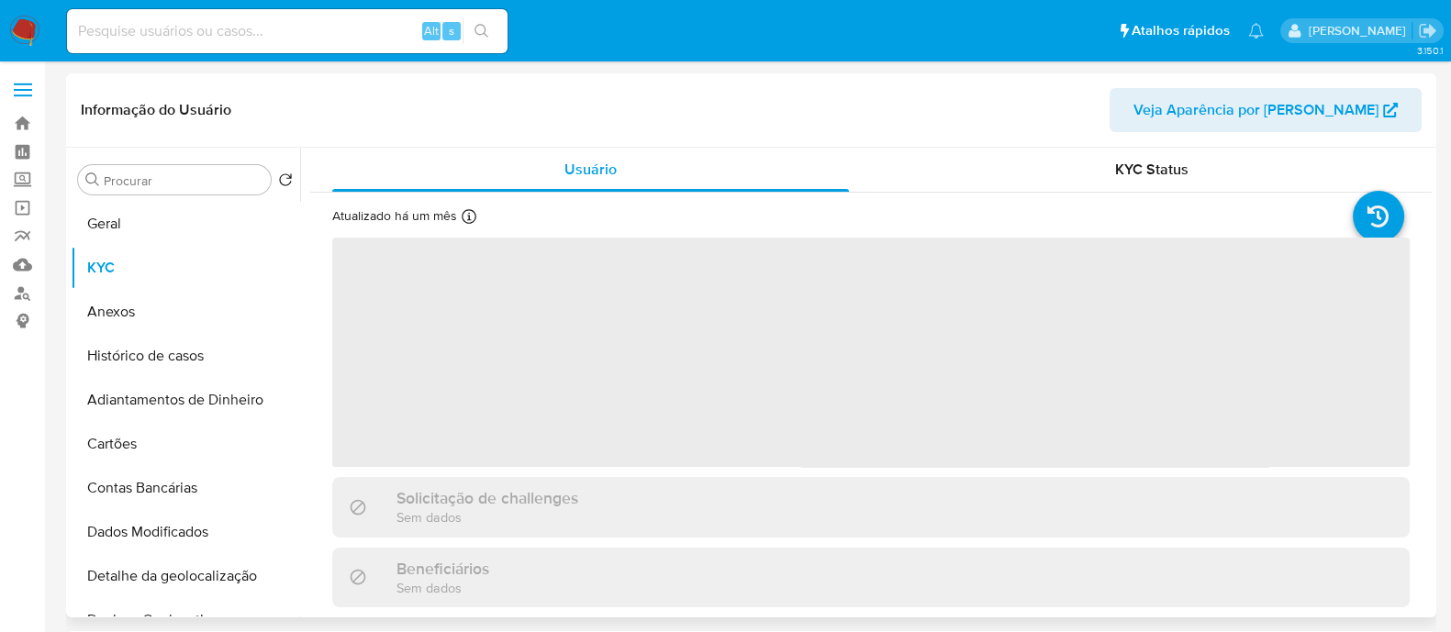
select select "10"
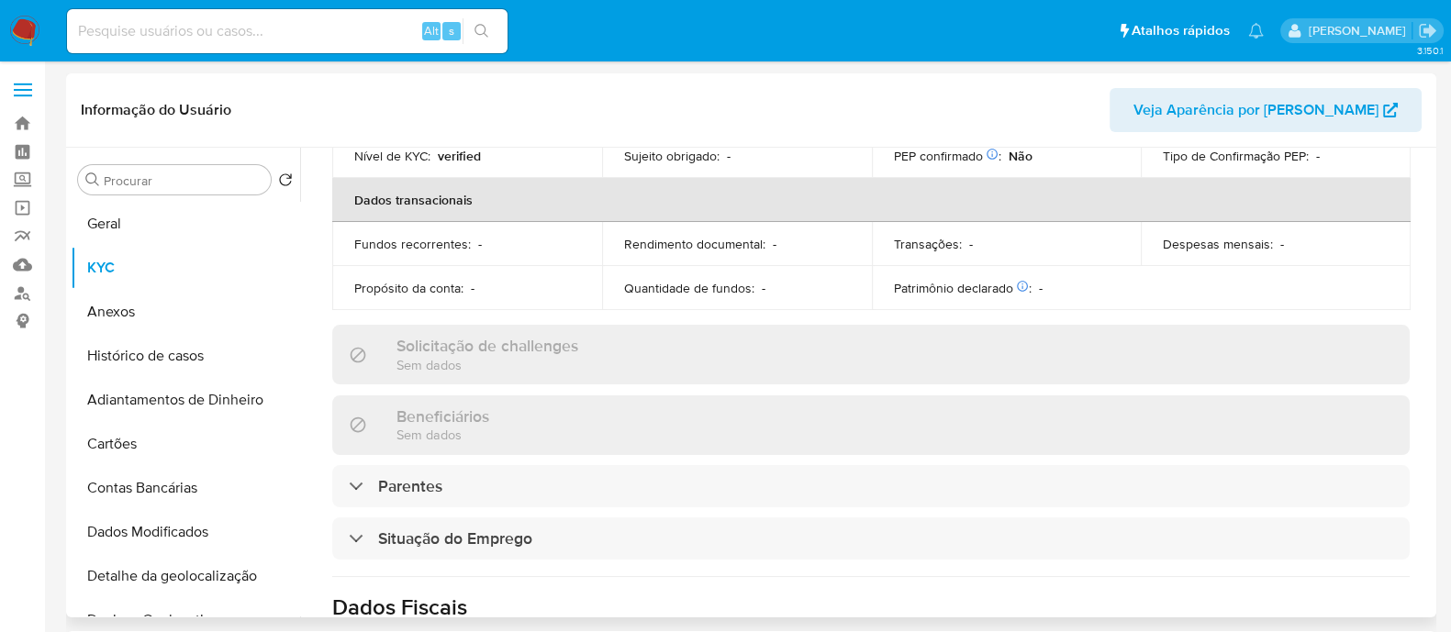
scroll to position [573, 0]
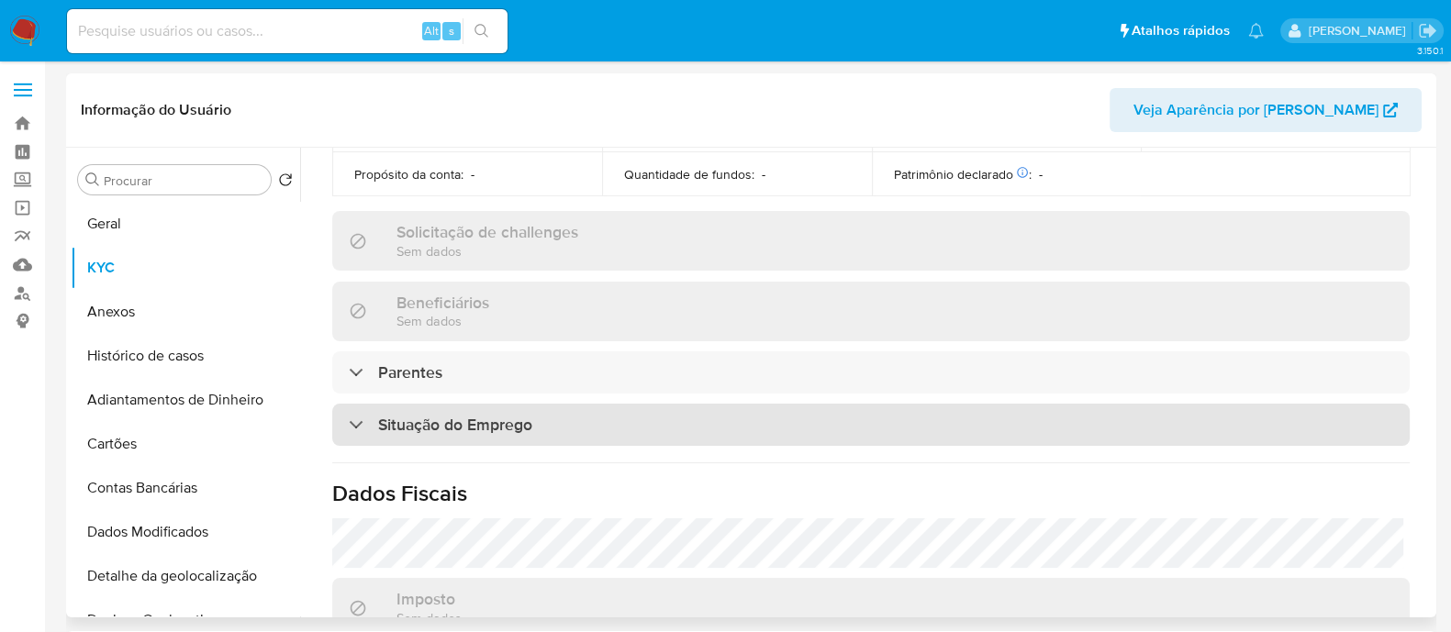
click at [707, 442] on div "Situação do Emprego" at bounding box center [870, 425] width 1077 height 42
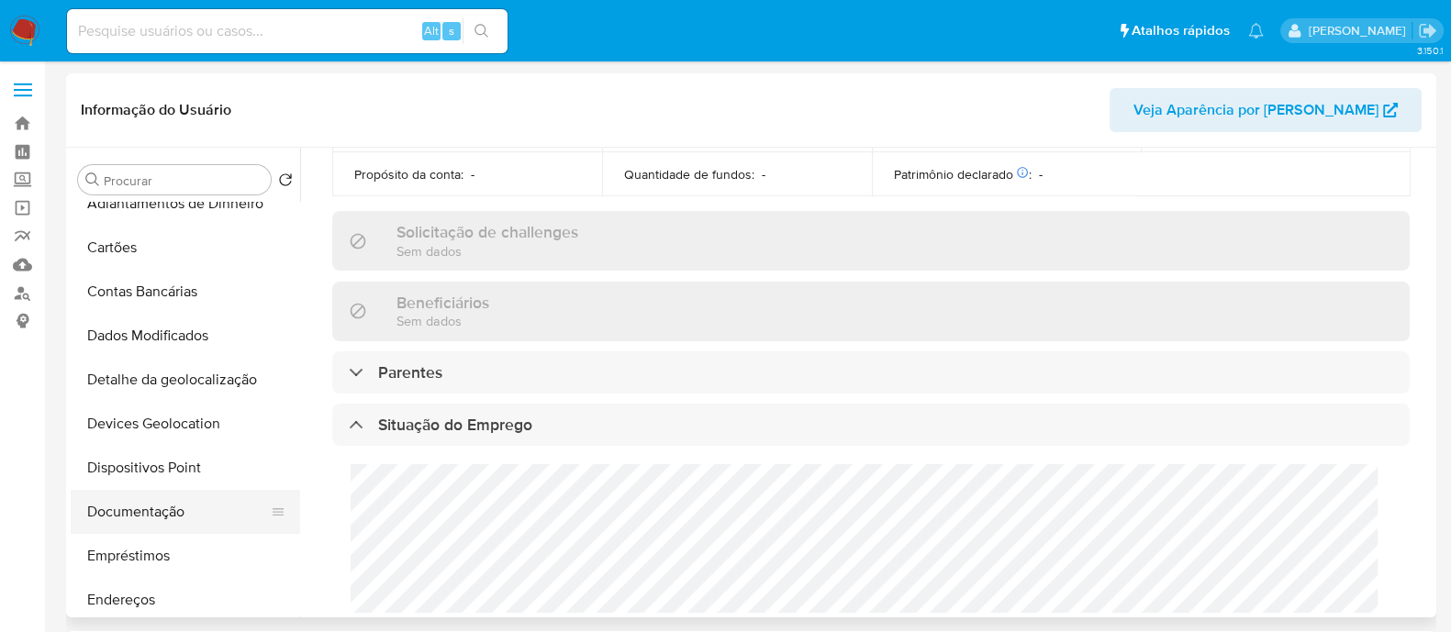
scroll to position [228, 0]
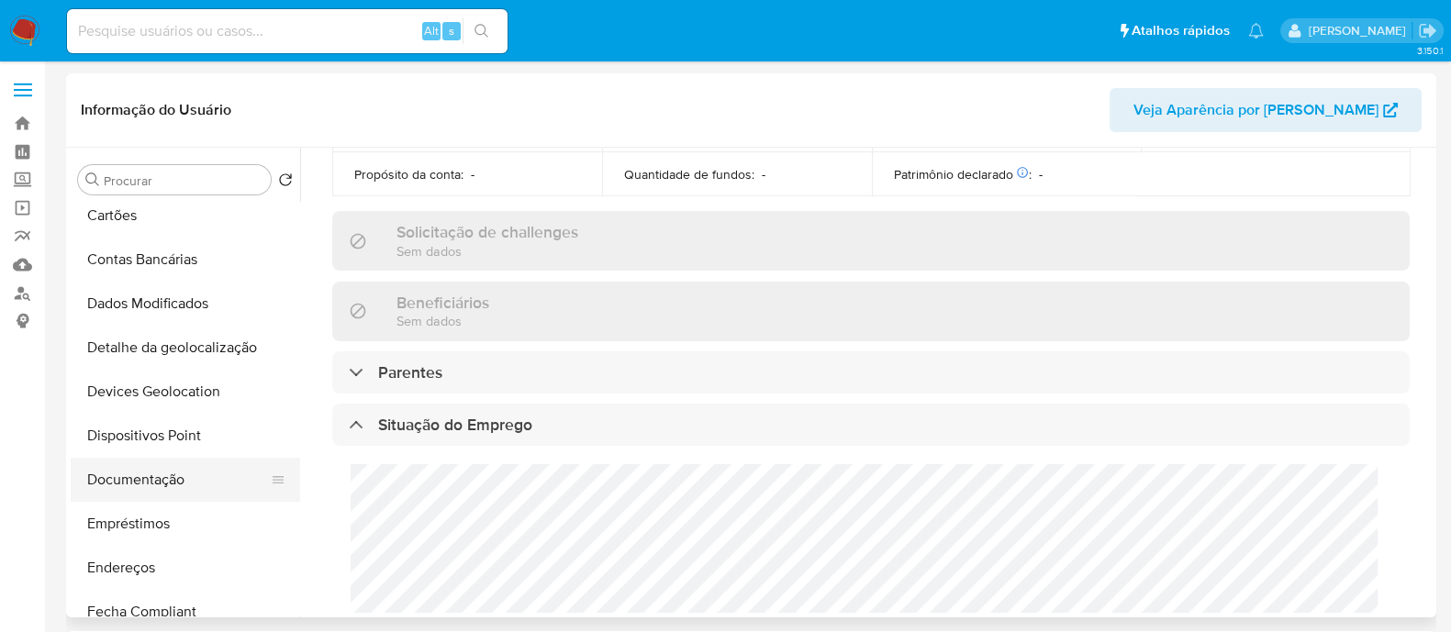
click at [179, 491] on button "Documentação" at bounding box center [178, 480] width 215 height 44
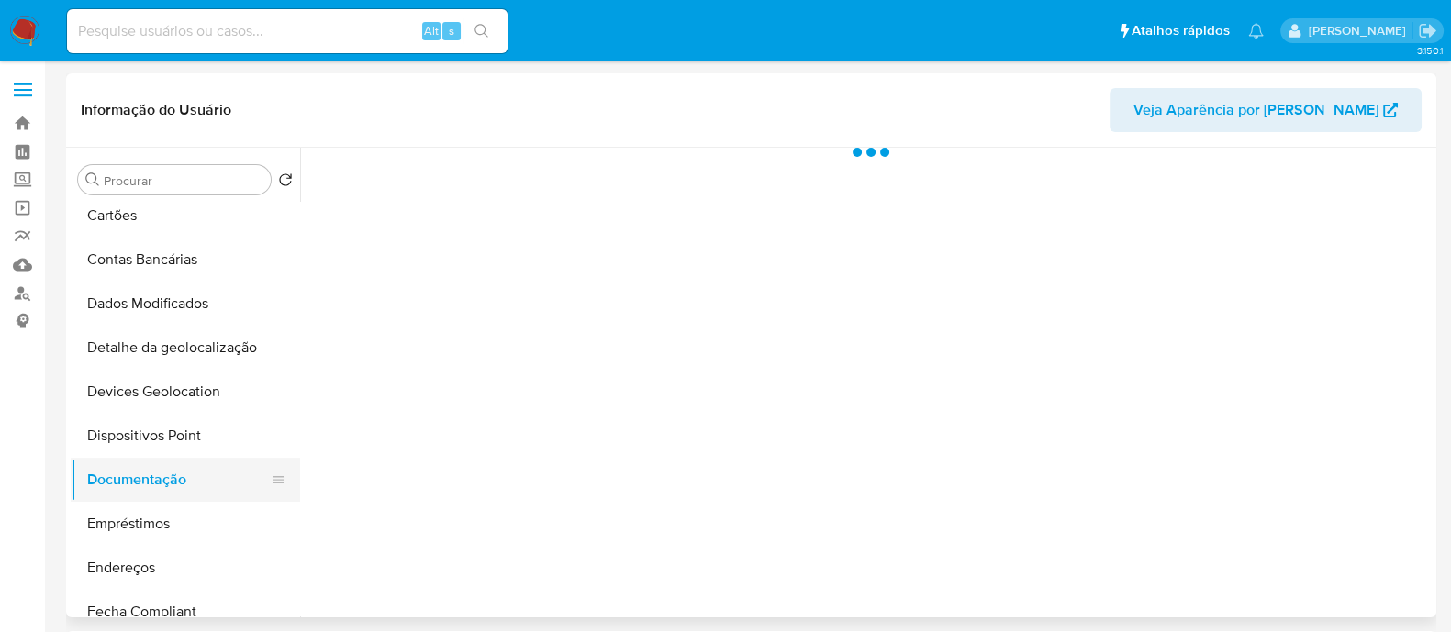
scroll to position [0, 0]
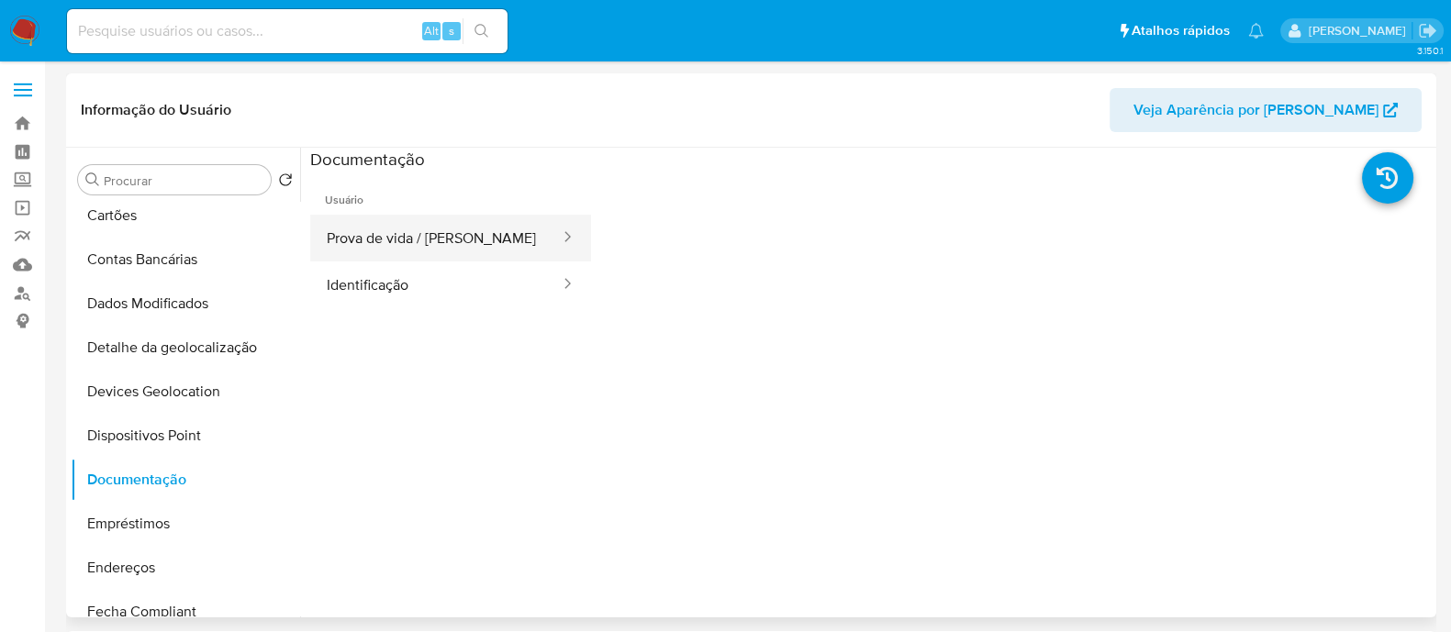
click at [441, 220] on button "Prova de vida / Selfie" at bounding box center [435, 238] width 251 height 47
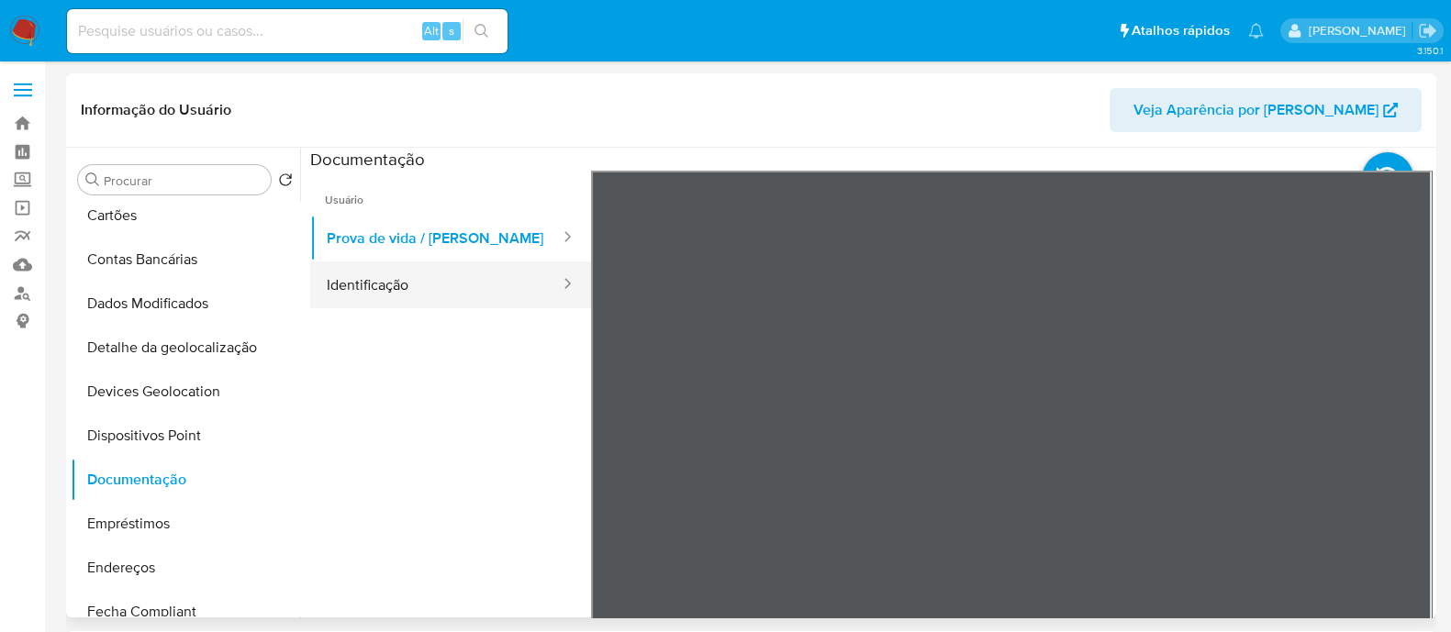
click at [476, 298] on button "Identificação" at bounding box center [435, 285] width 251 height 47
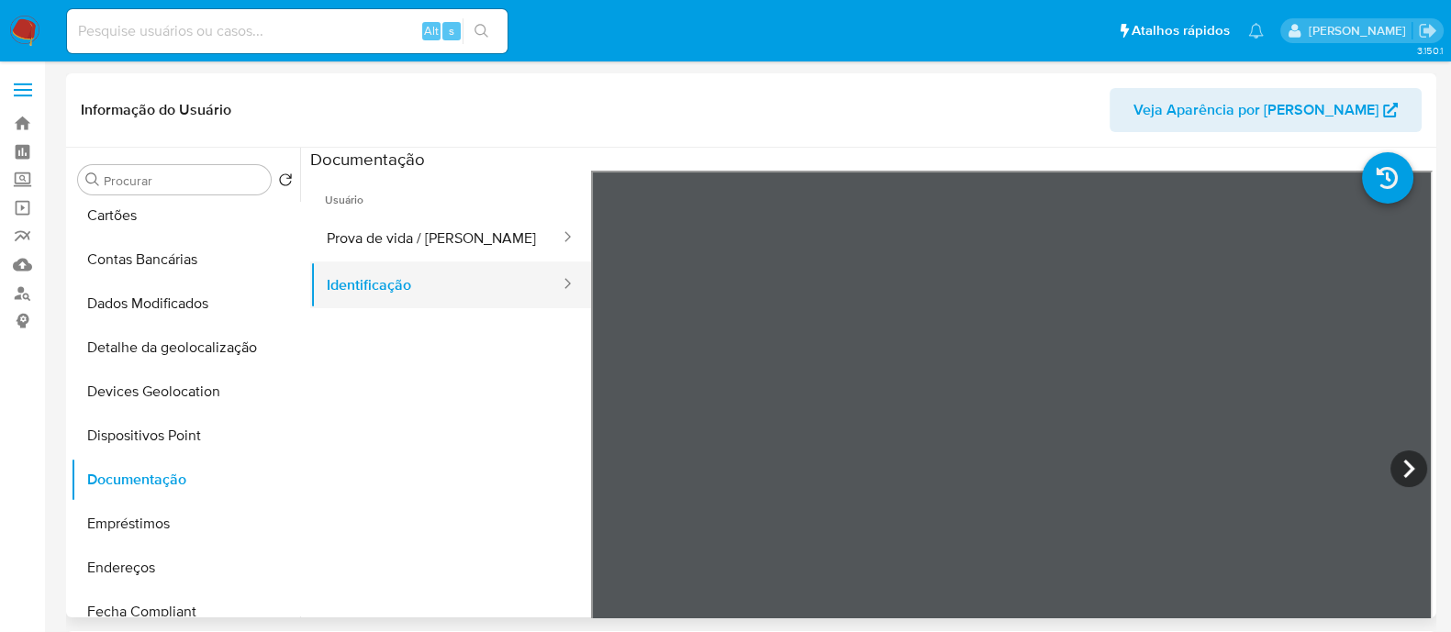
click at [385, 295] on button "Identificação" at bounding box center [435, 285] width 251 height 47
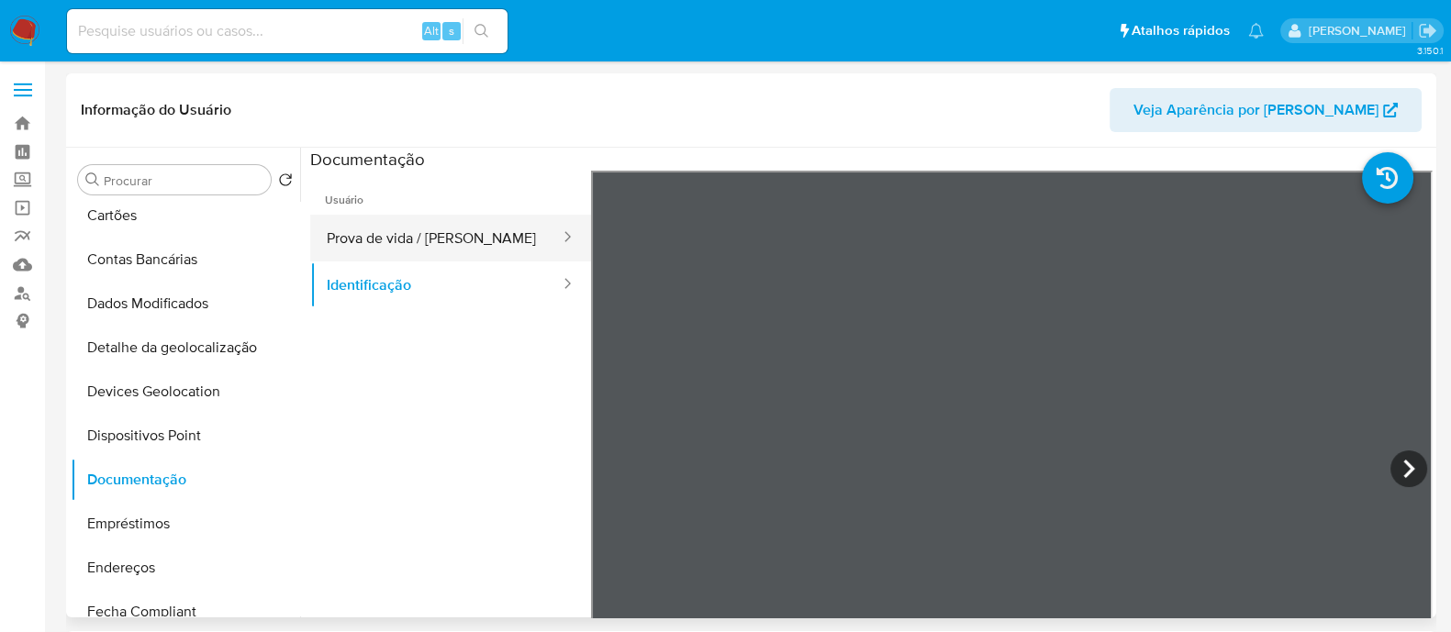
click at [478, 234] on button "Prova de vida / Selfie" at bounding box center [435, 238] width 251 height 47
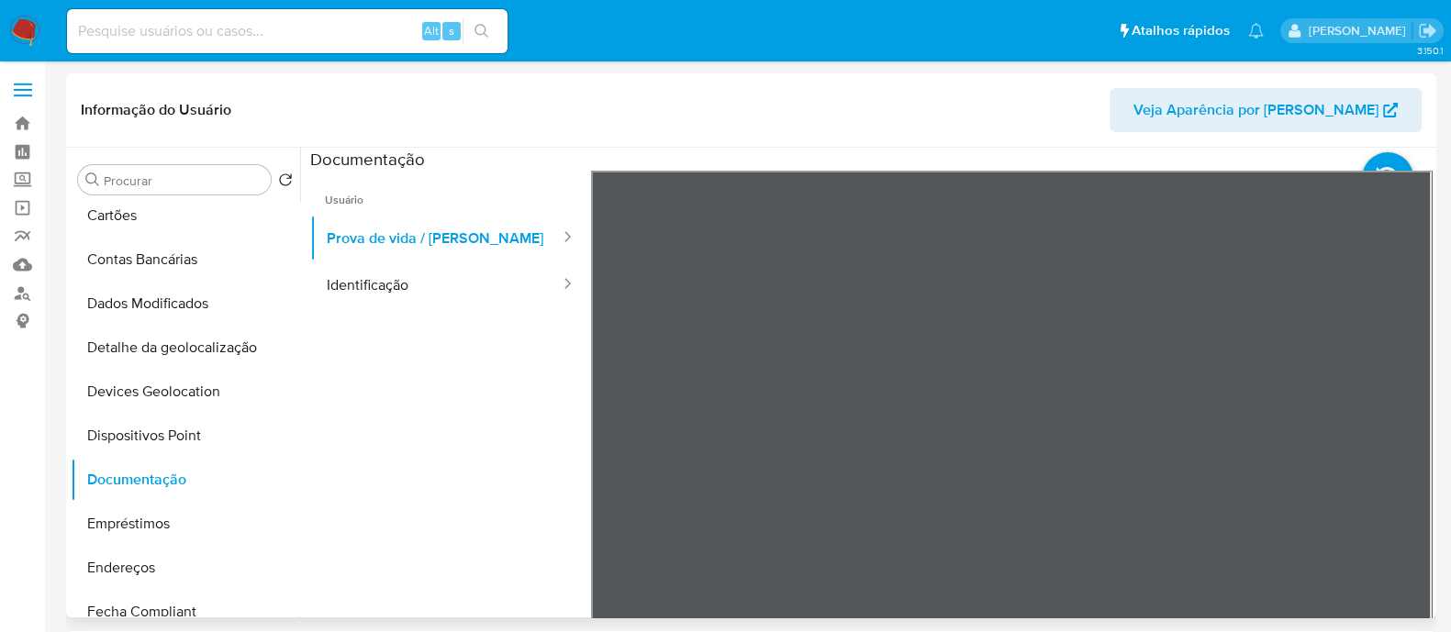
click at [553, 454] on ul "Usuário Prova de vida / Selfie Identificação" at bounding box center [450, 435] width 281 height 529
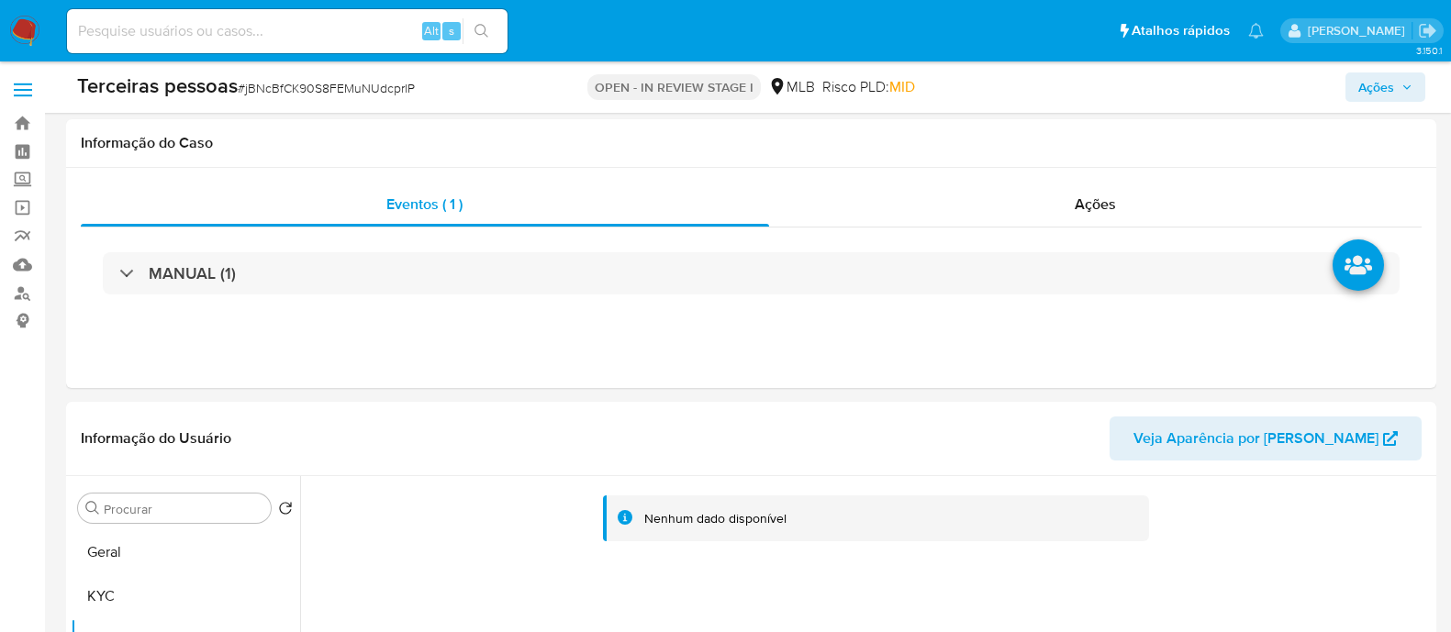
select select "10"
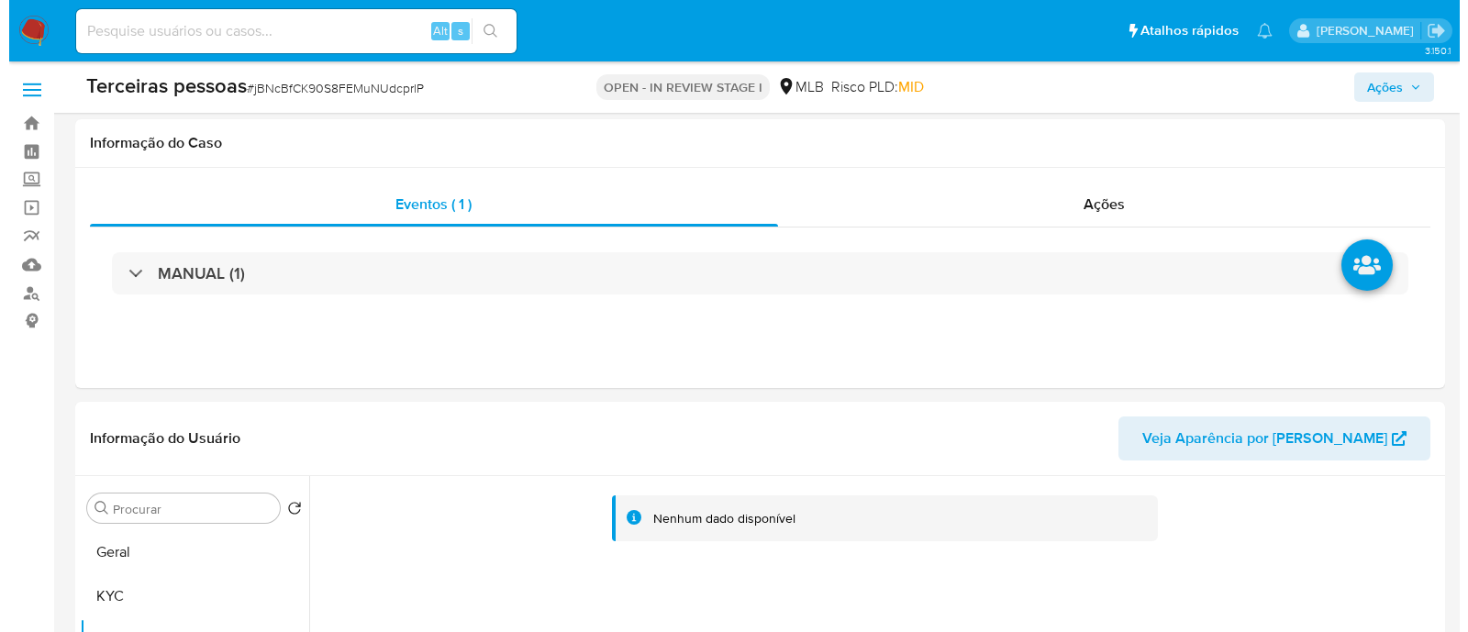
scroll to position [458, 0]
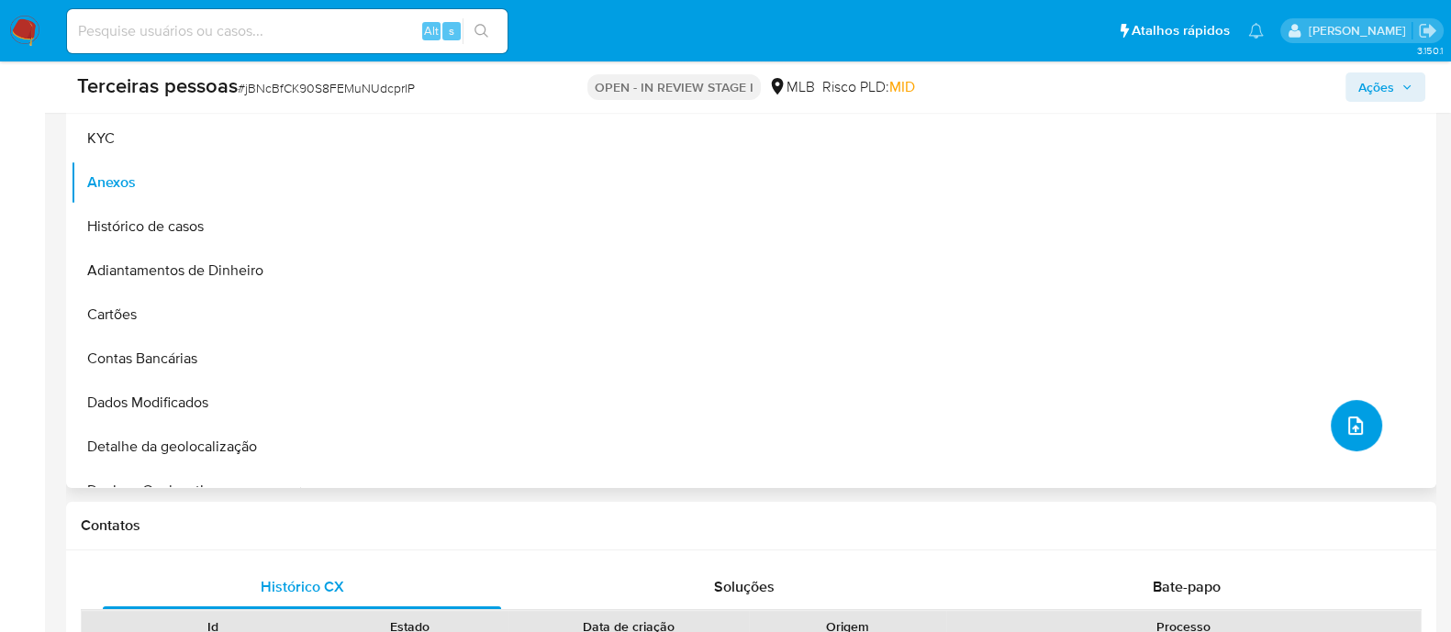
click at [1353, 436] on button "upload-file" at bounding box center [1356, 425] width 51 height 51
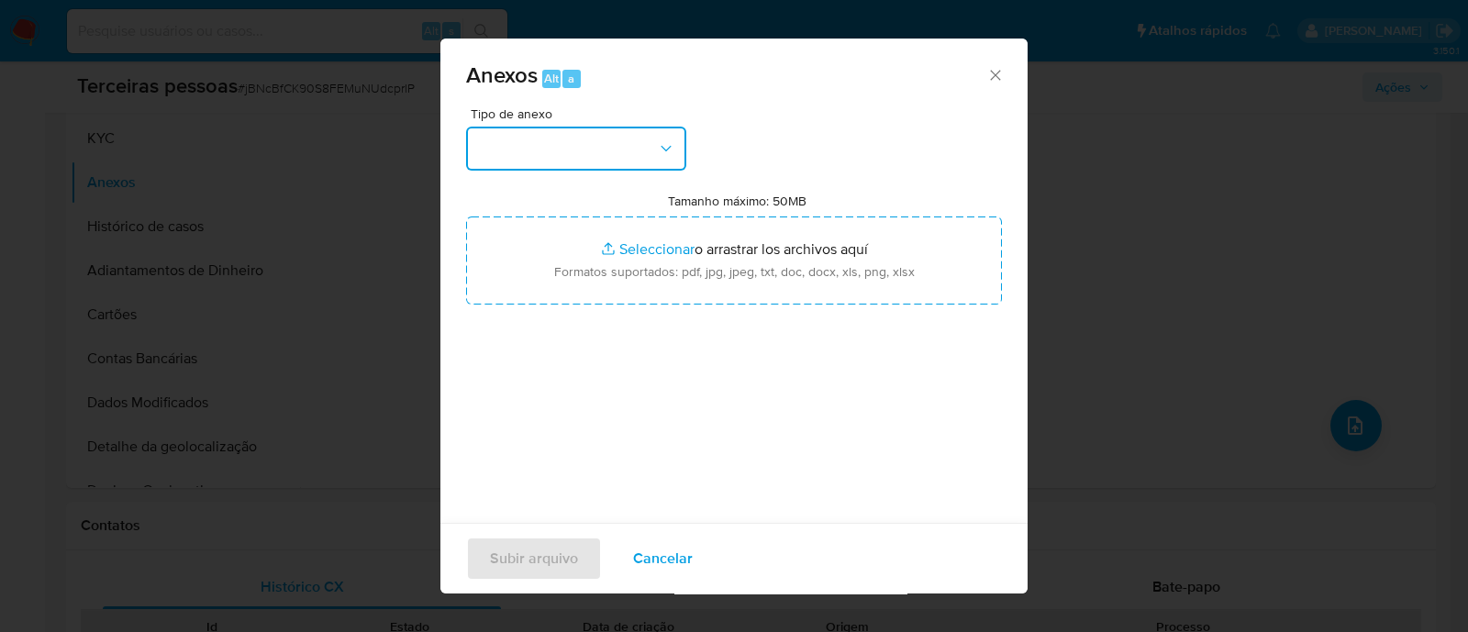
click at [641, 157] on button "button" at bounding box center [576, 149] width 220 height 44
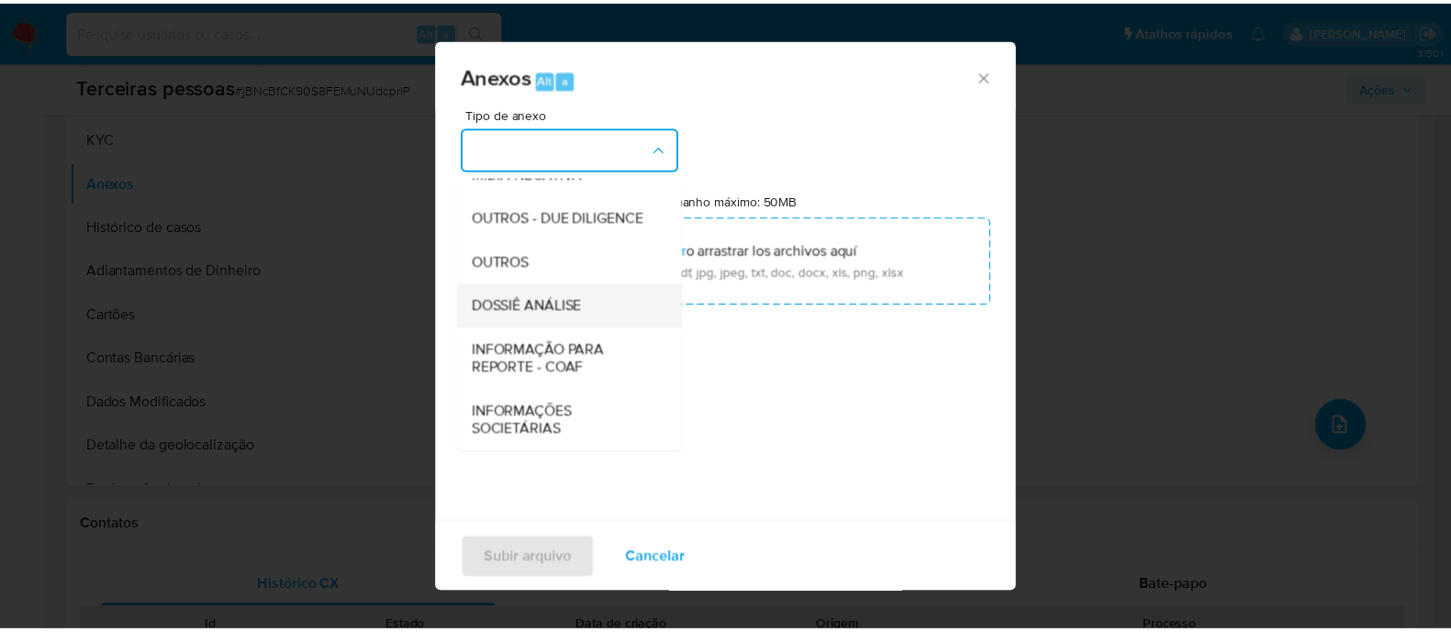
scroll to position [283, 0]
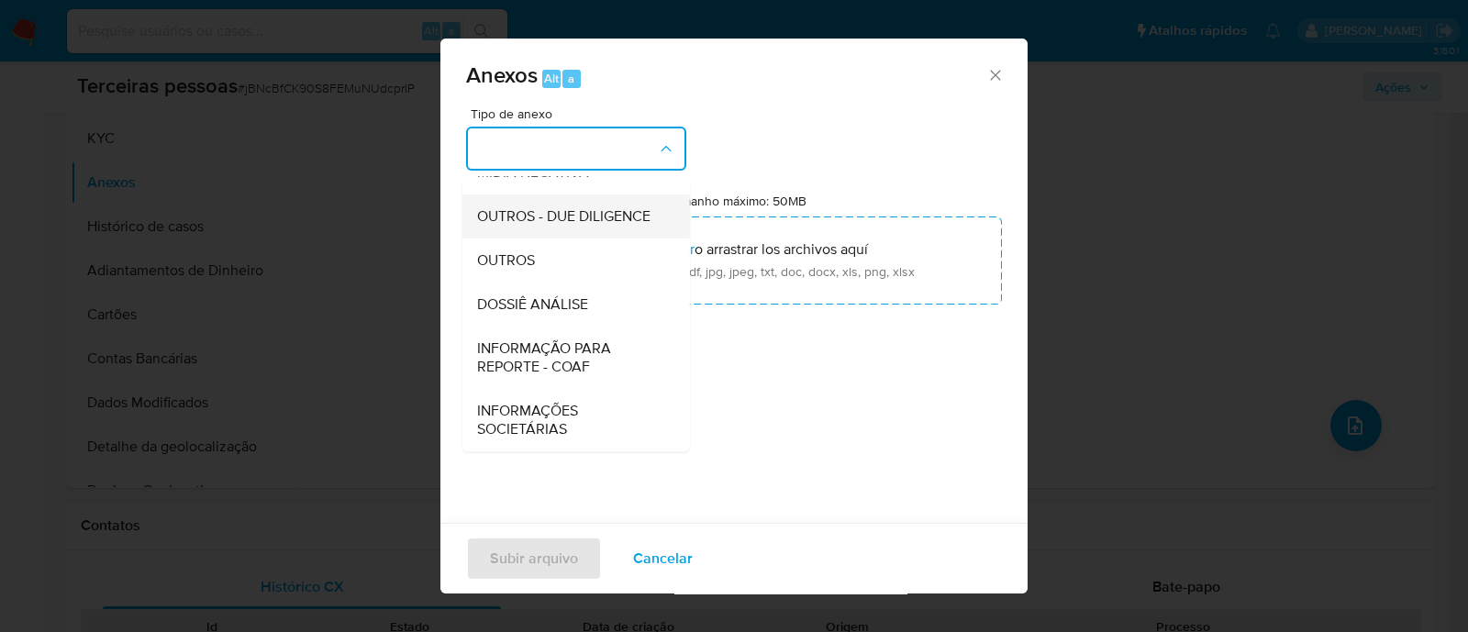
click at [551, 207] on span "OUTROS - DUE DILIGENCE" at bounding box center [563, 216] width 173 height 18
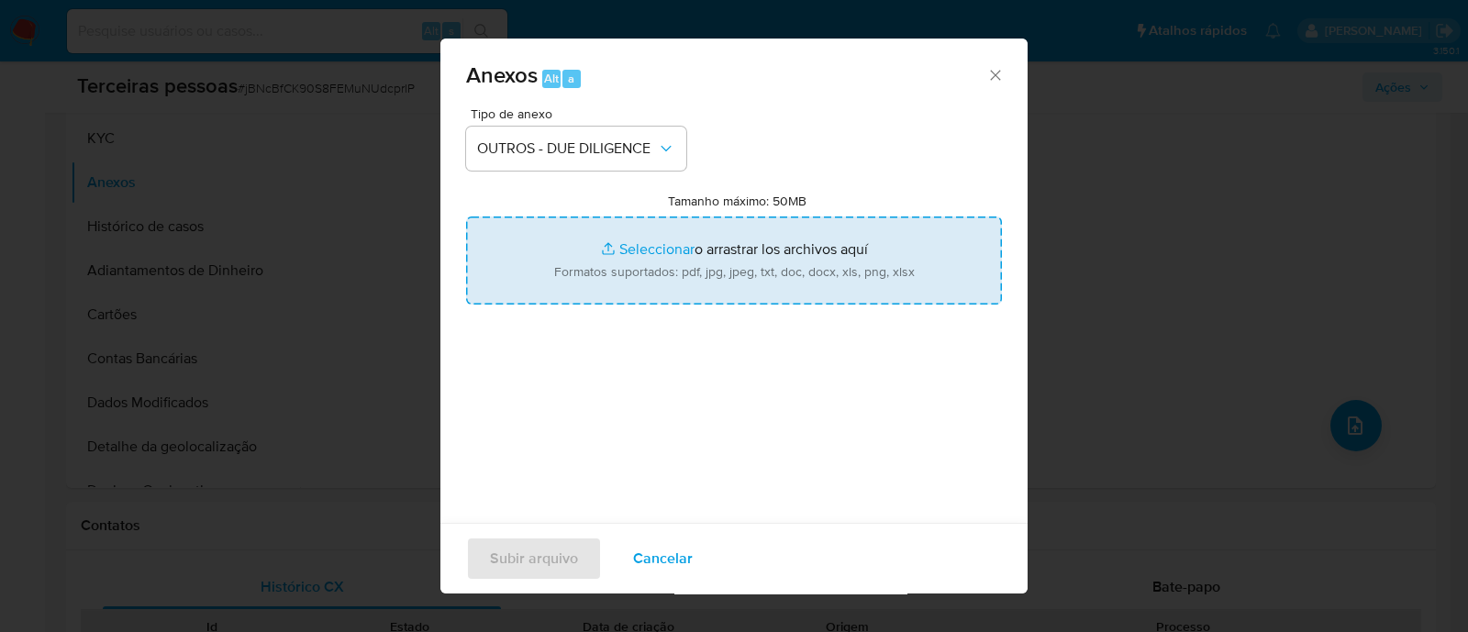
click at [748, 254] on input "Tamanho máximo: 50MB Seleccionar archivos" at bounding box center [734, 261] width 536 height 88
type input "C:\fakepath\Matriz de Risco - SEMPRE JOIAS LTDA.pdf"
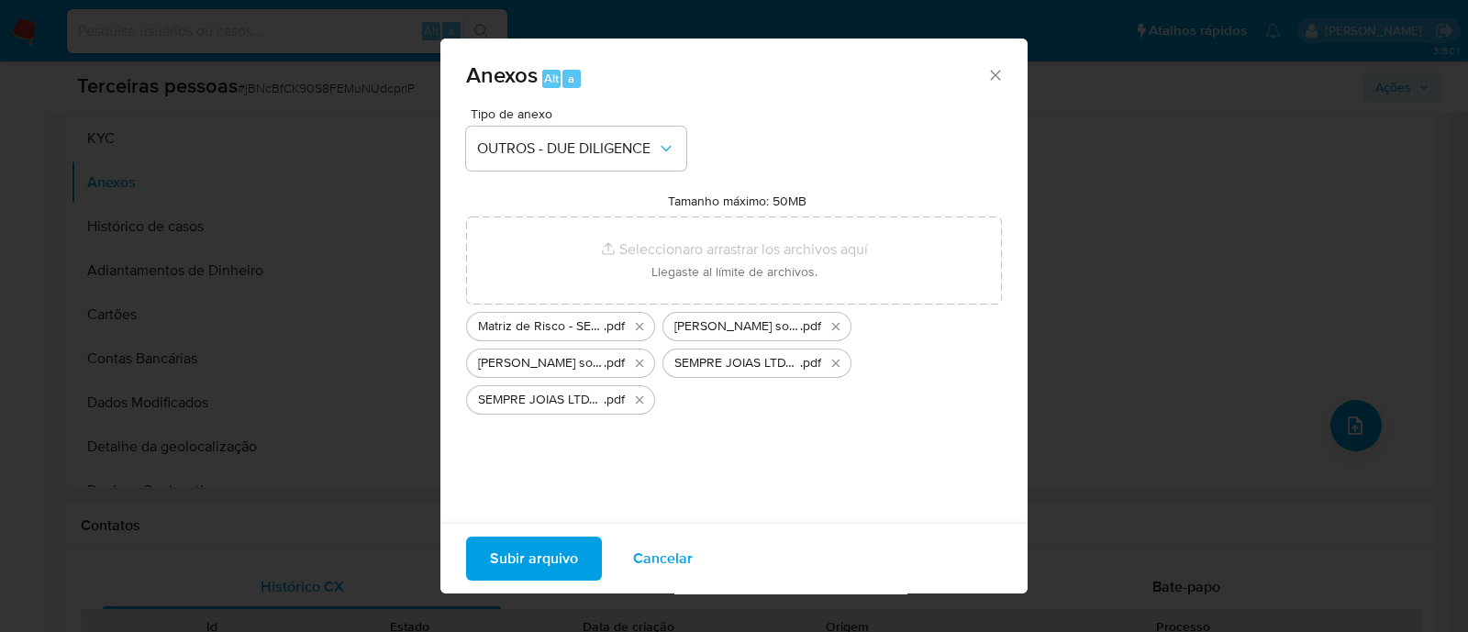
click at [550, 551] on span "Subir arquivo" at bounding box center [534, 559] width 88 height 40
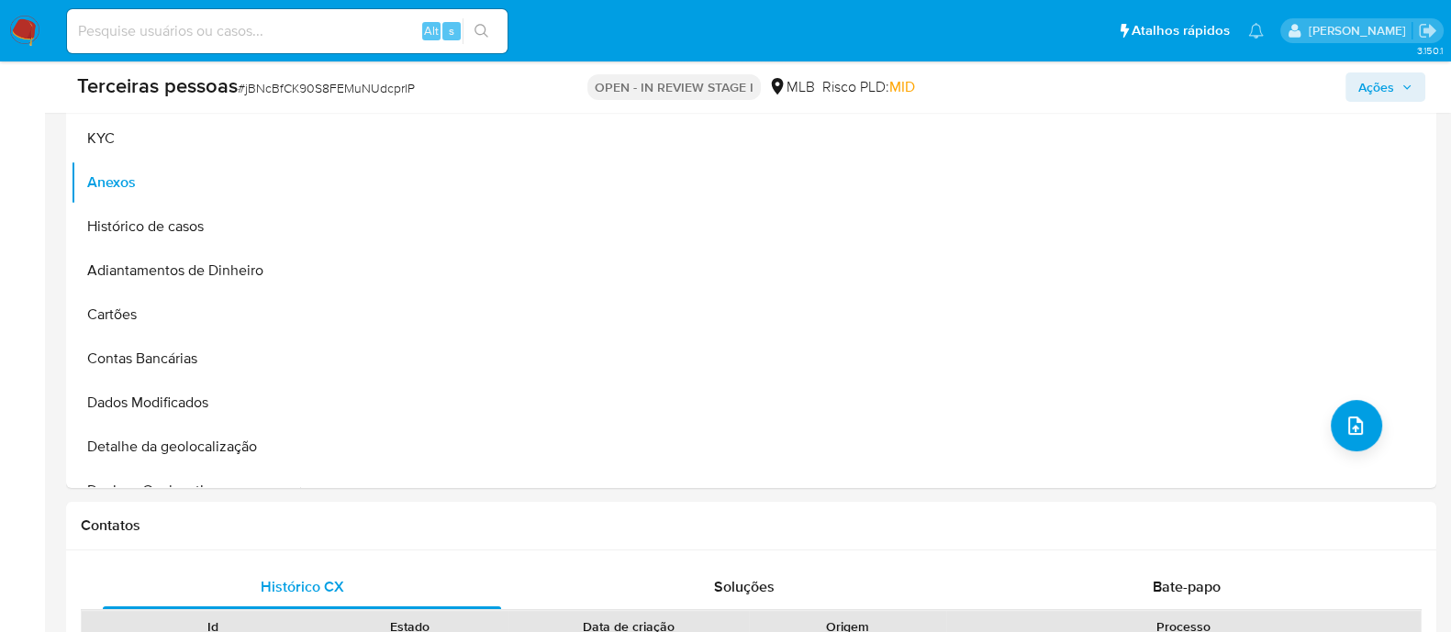
click at [1375, 89] on span "Ações" at bounding box center [1376, 86] width 36 height 29
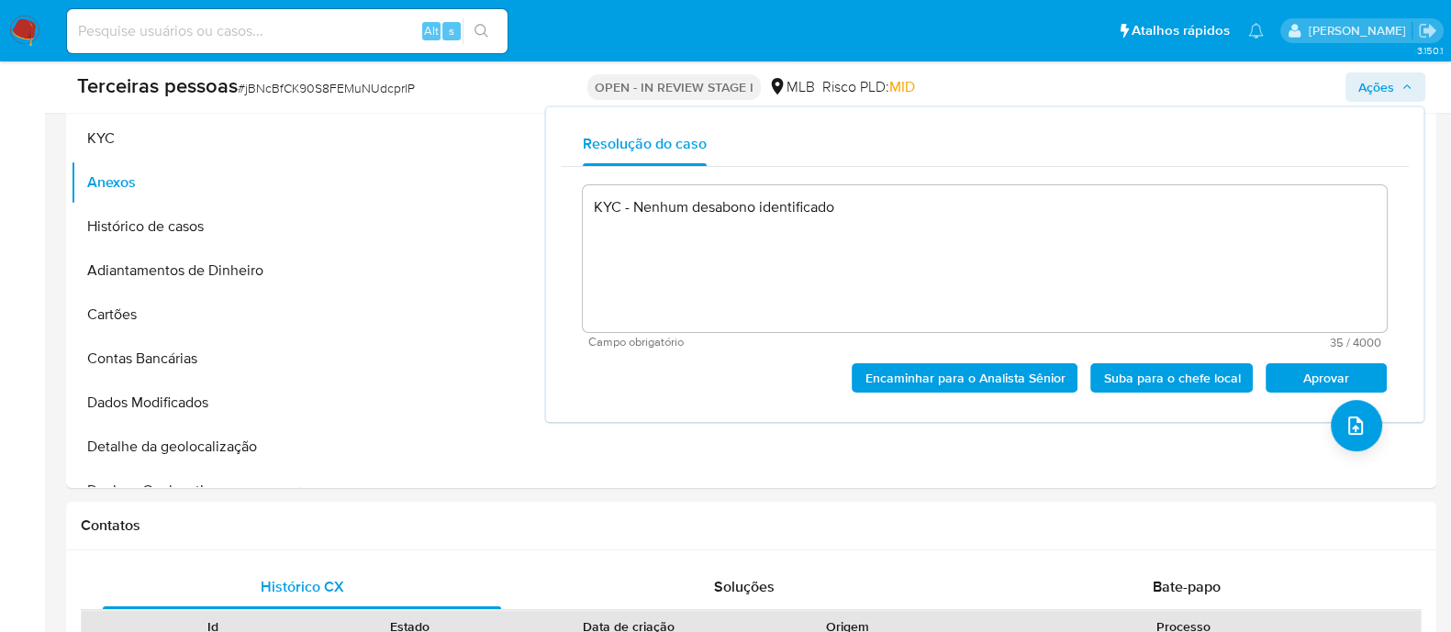
click at [1289, 393] on div "KYC - Nenhum desabono identificado Campo obrigatório 35 / 4000 3965 caracteres …" at bounding box center [985, 287] width 848 height 240
click at [1289, 386] on span "Aprovar" at bounding box center [1325, 378] width 95 height 26
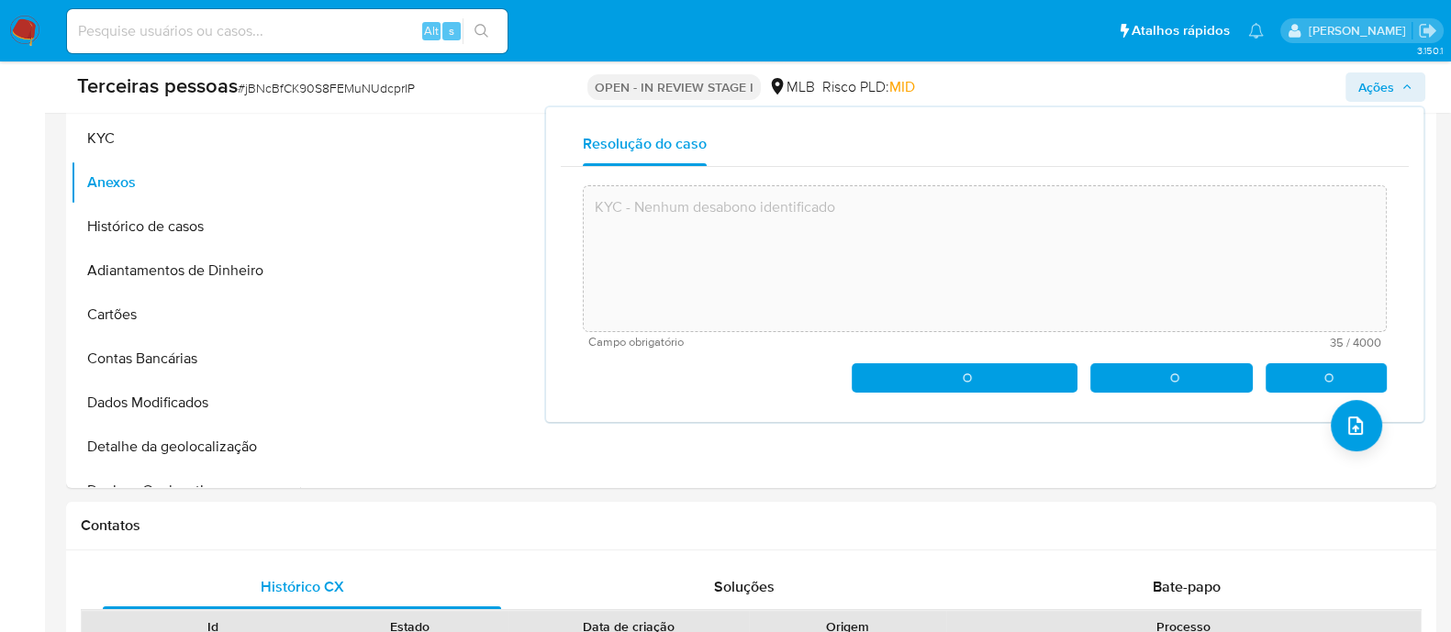
type textarea "KYC - Nenhum desabono identificado"
